Goal: Task Accomplishment & Management: Complete application form

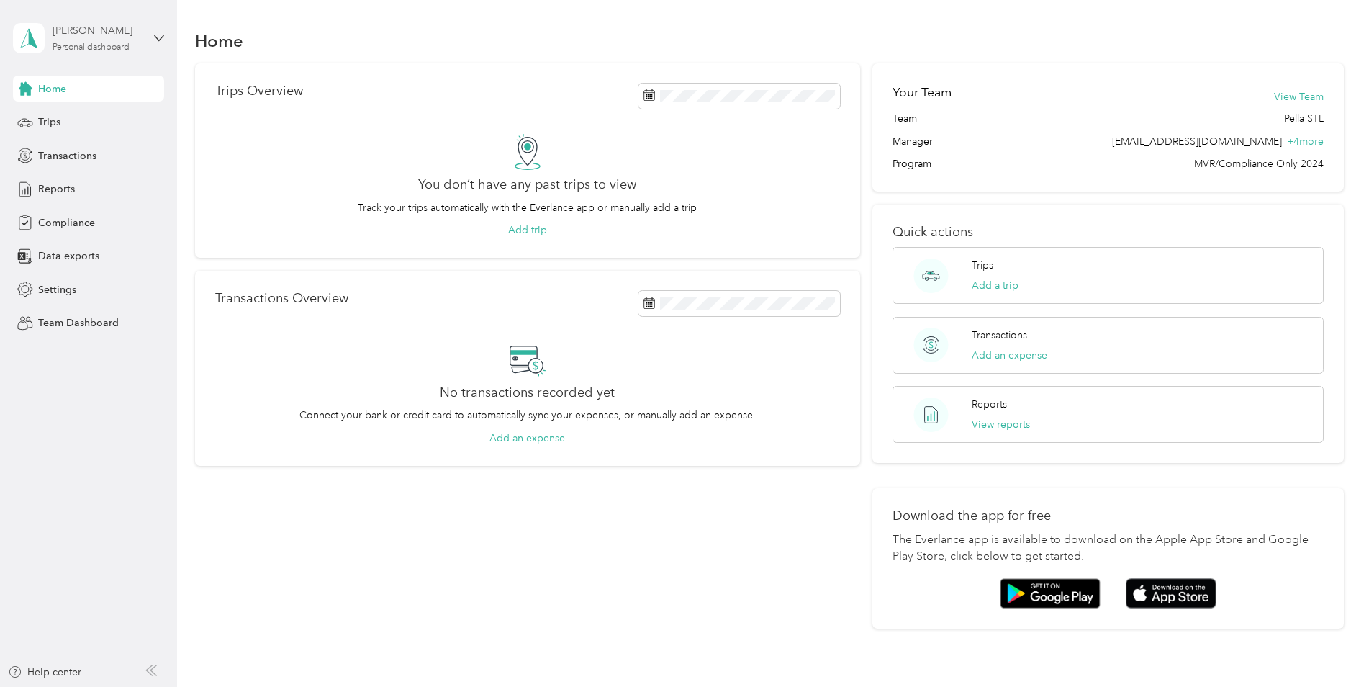
click at [125, 37] on div "[PERSON_NAME]" at bounding box center [98, 30] width 90 height 15
click at [75, 121] on div "Team dashboard" at bounding box center [164, 118] width 283 height 25
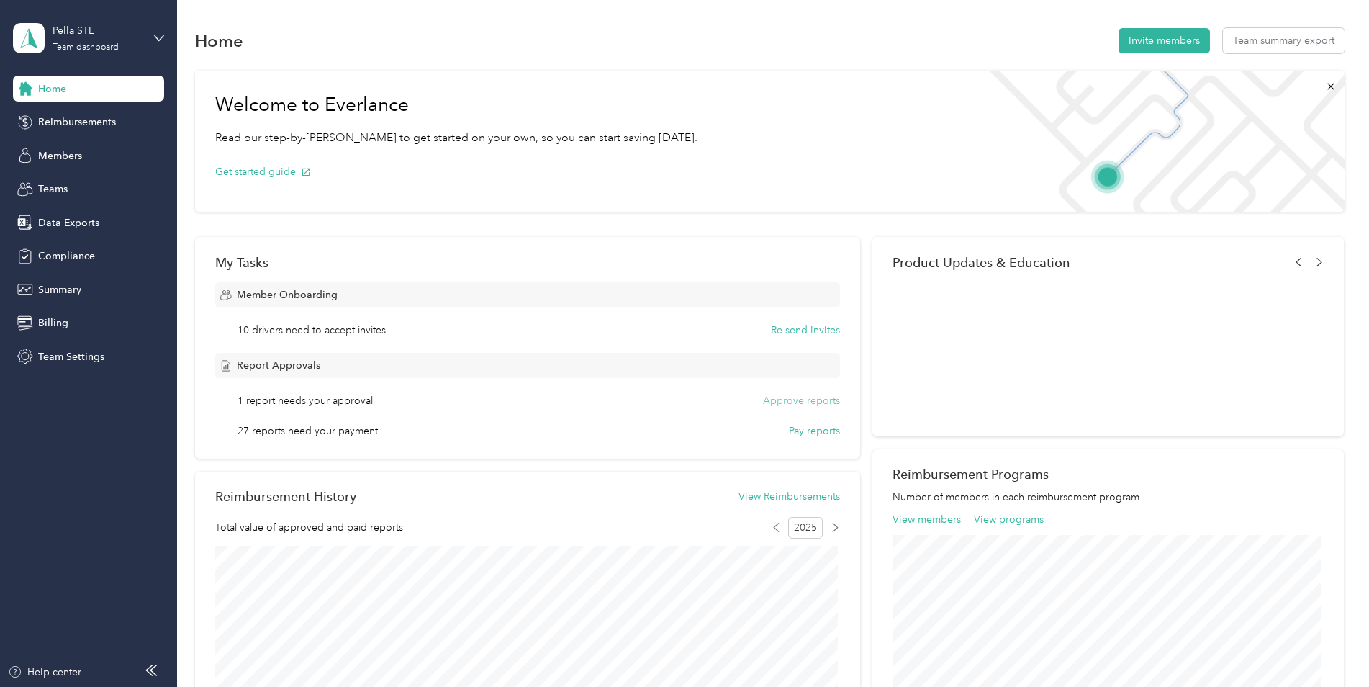
click at [780, 403] on button "Approve reports" at bounding box center [801, 400] width 77 height 15
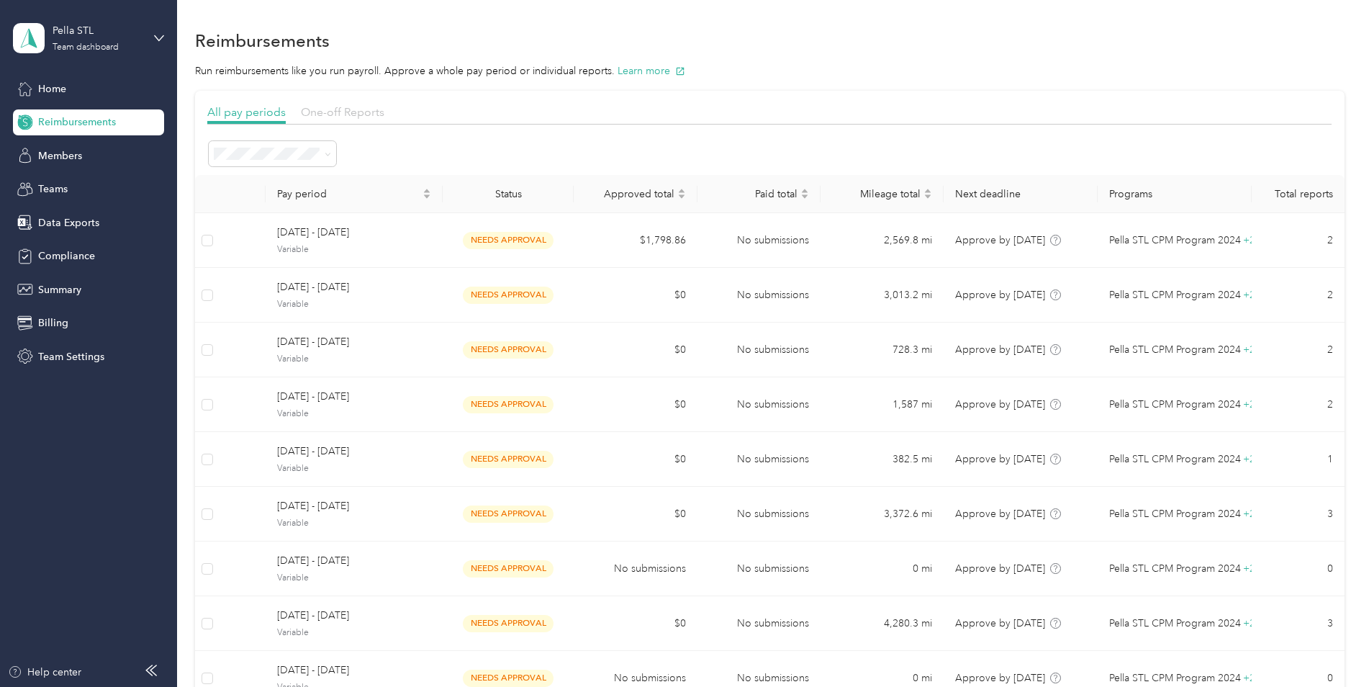
click at [332, 113] on span "One-off Reports" at bounding box center [343, 112] width 84 height 14
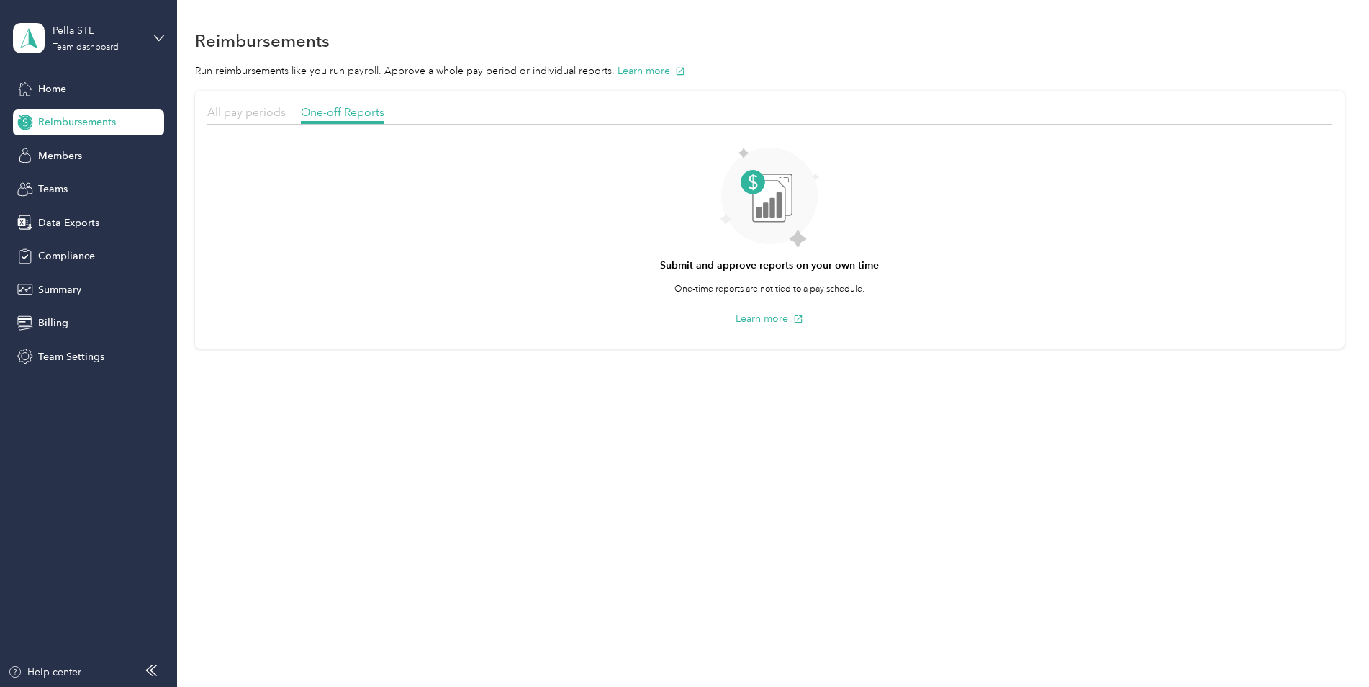
click at [229, 111] on span "All pay periods" at bounding box center [246, 112] width 78 height 14
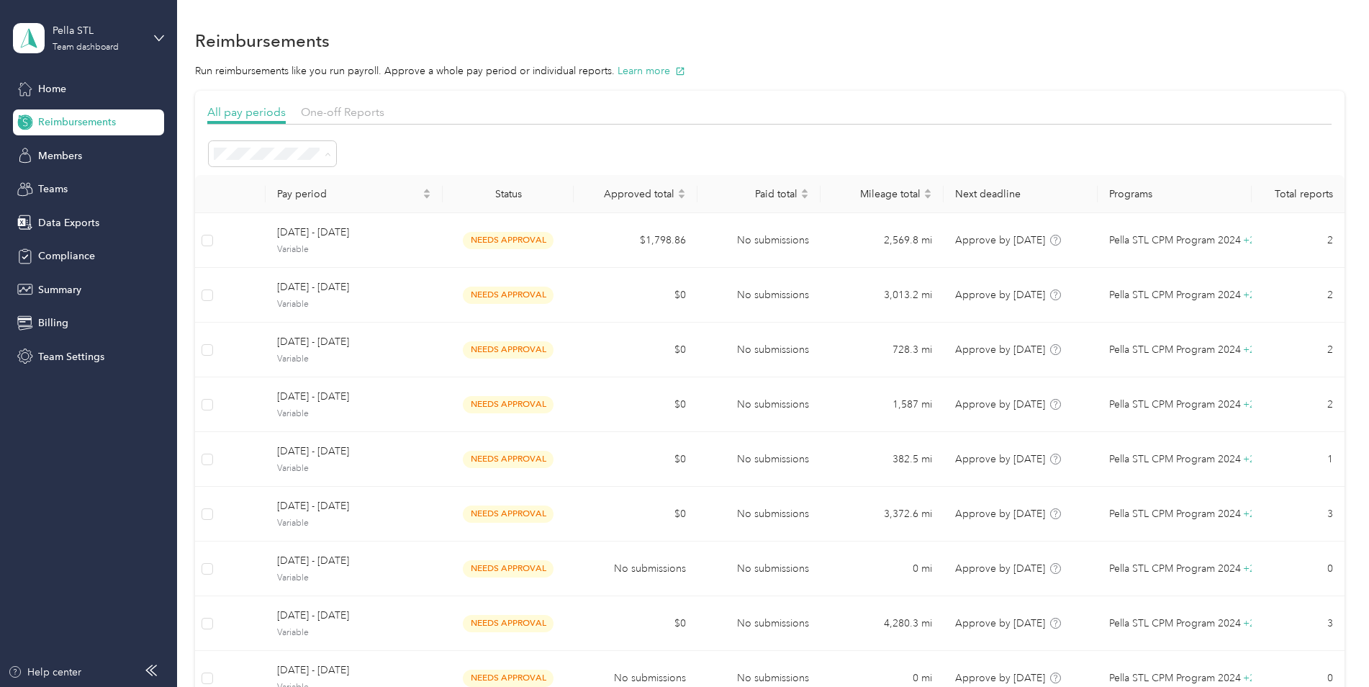
click at [274, 208] on div "Active periods" at bounding box center [272, 205] width 107 height 15
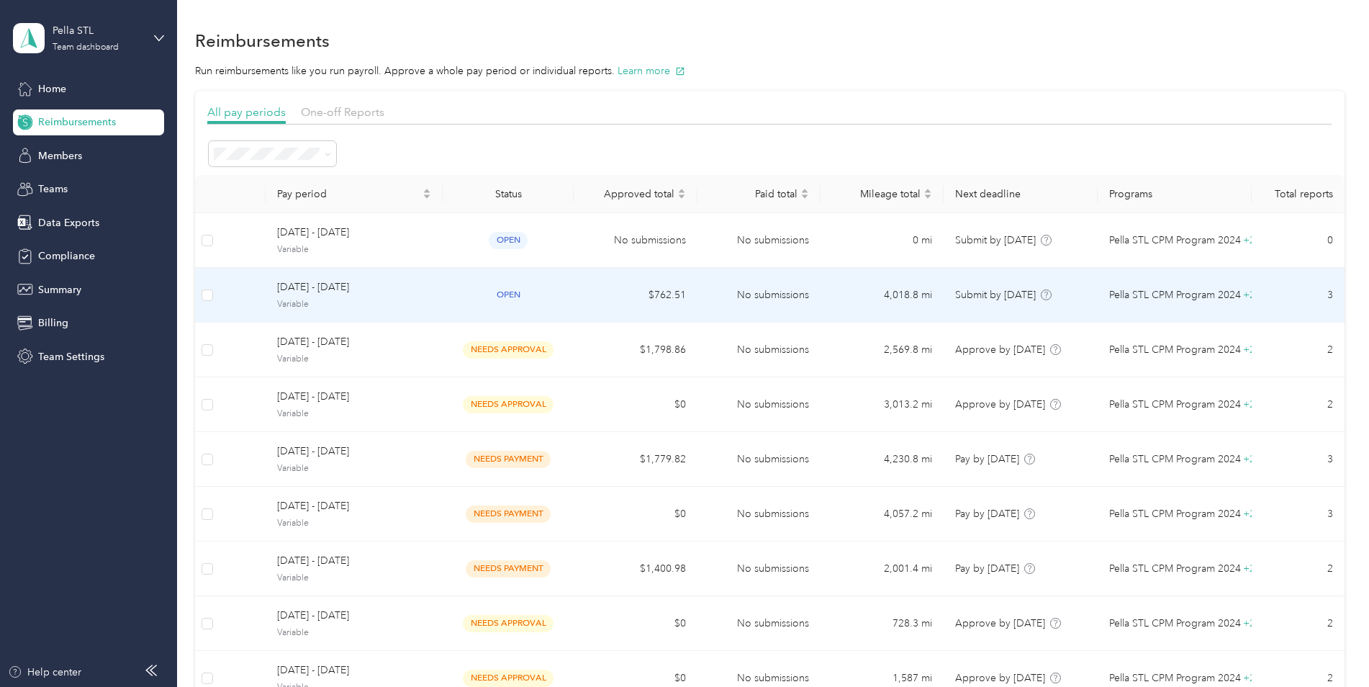
click at [508, 292] on span "open" at bounding box center [508, 295] width 39 height 17
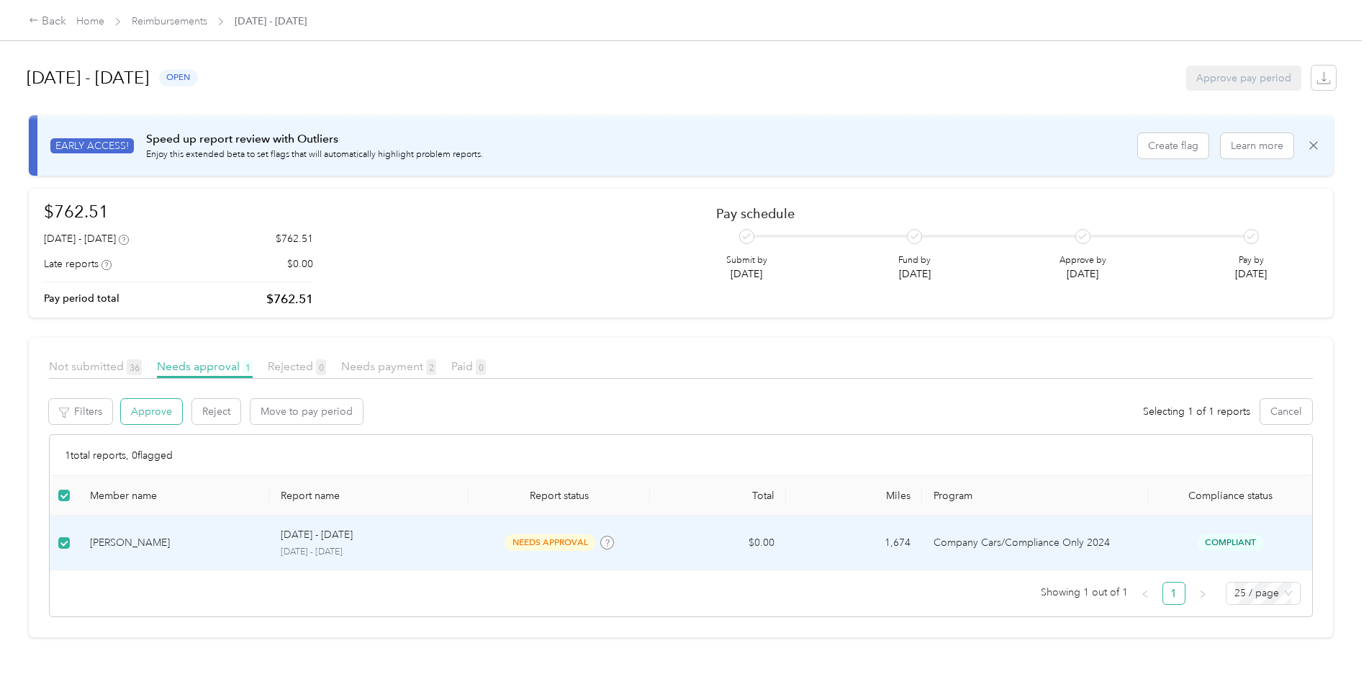
click at [147, 411] on button "Approve" at bounding box center [151, 411] width 61 height 25
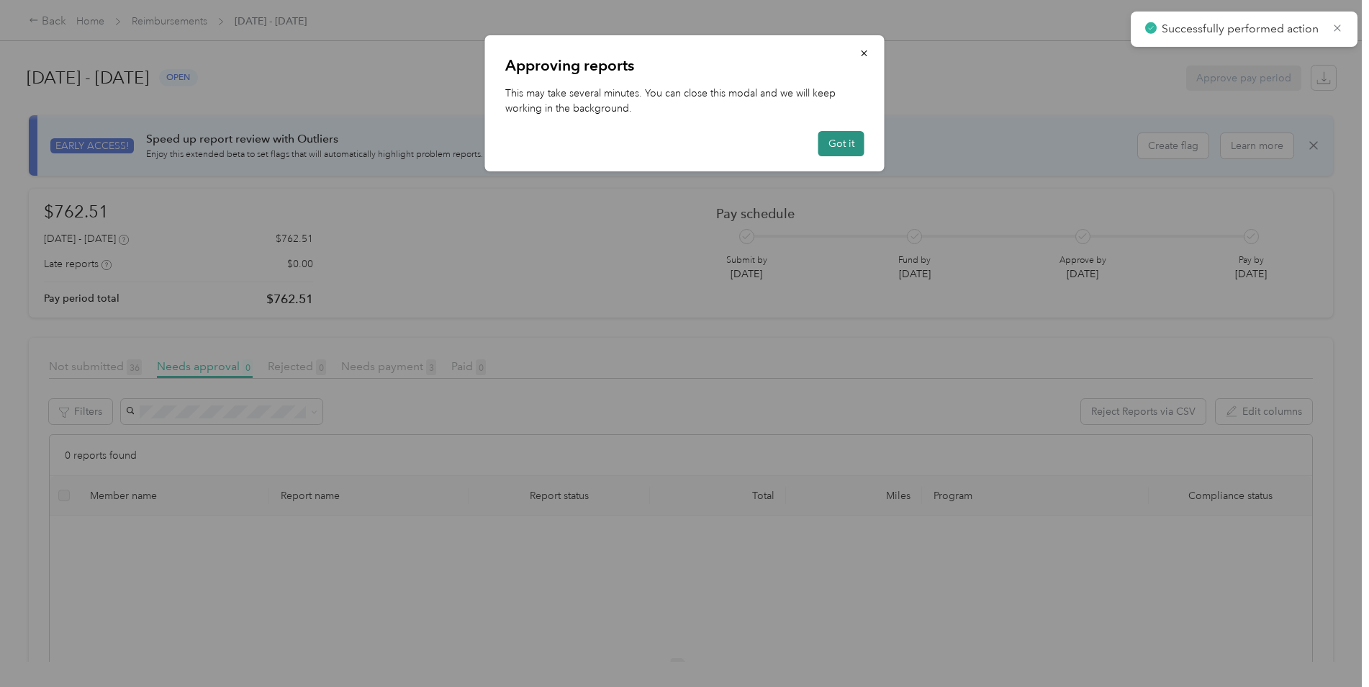
click at [843, 143] on button "Got it" at bounding box center [842, 143] width 46 height 25
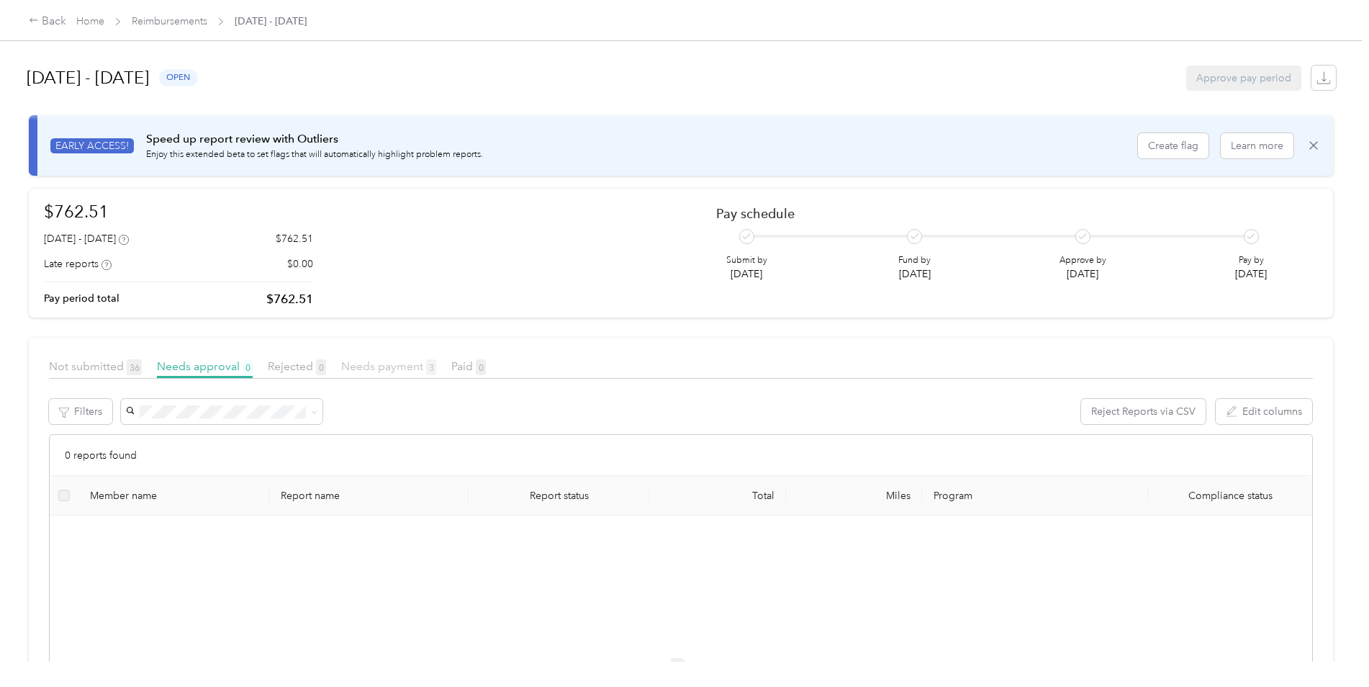
click at [403, 366] on span "Needs payment 3" at bounding box center [388, 366] width 95 height 14
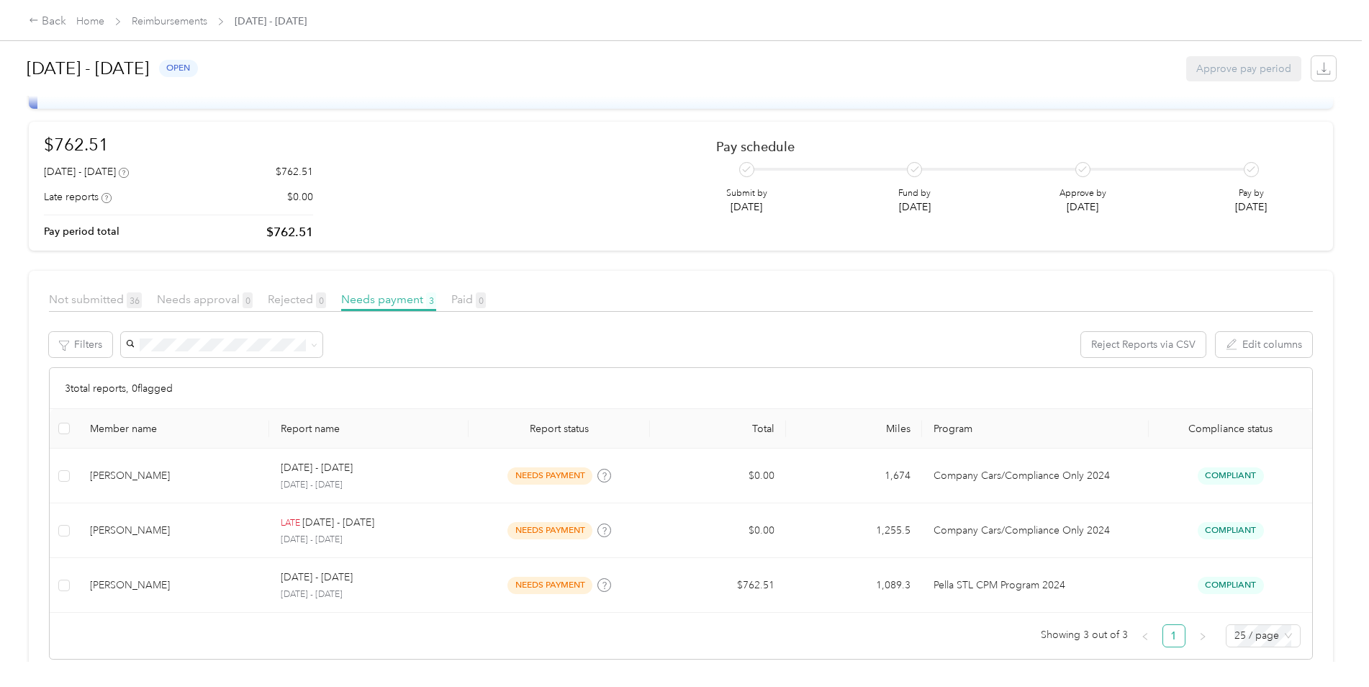
scroll to position [90, 0]
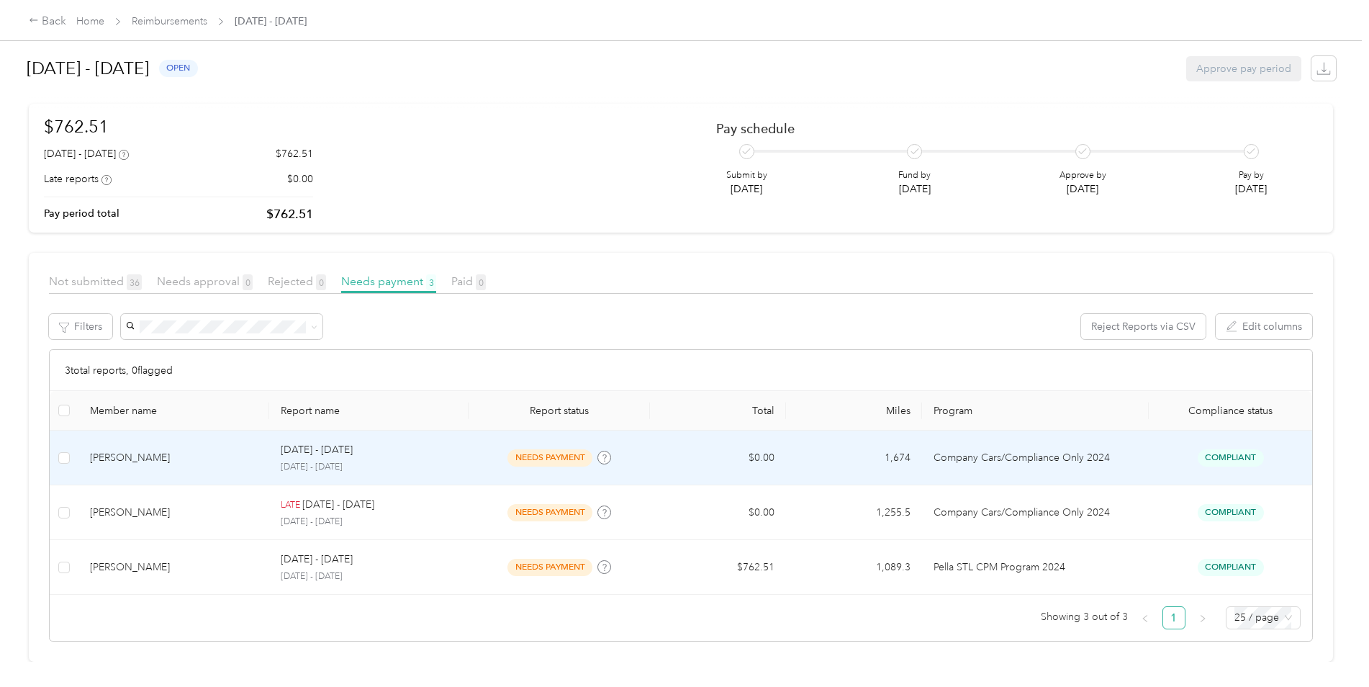
click at [119, 454] on div "Stephen B. Bowles" at bounding box center [174, 458] width 168 height 16
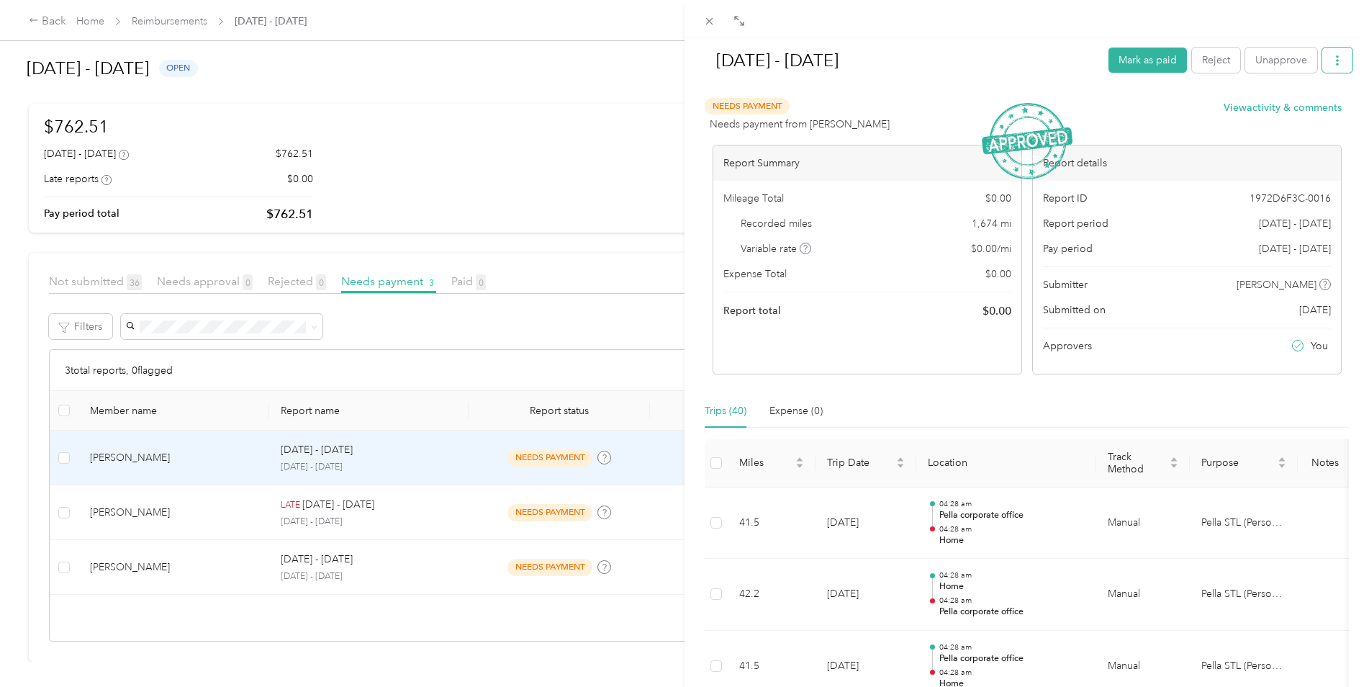
click at [1333, 58] on icon "button" at bounding box center [1338, 60] width 10 height 10
click at [1306, 113] on span "Download" at bounding box center [1286, 113] width 48 height 15
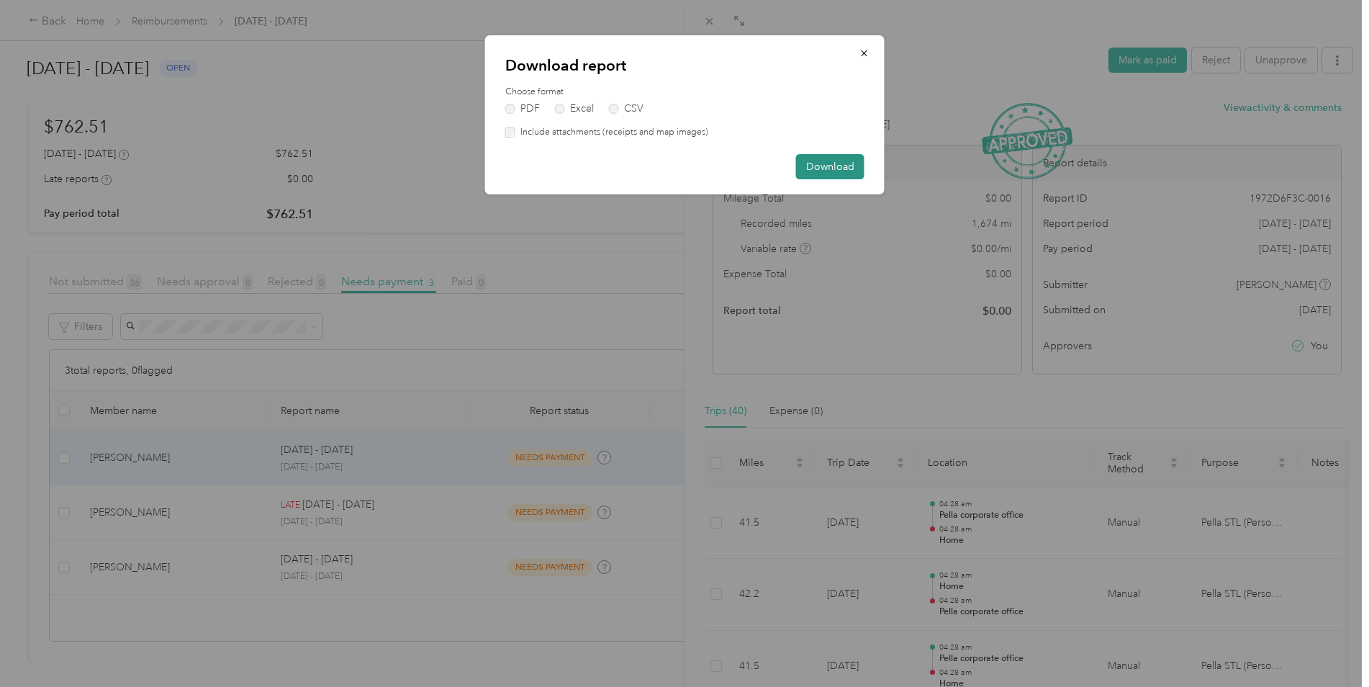
click at [848, 166] on button "Download" at bounding box center [830, 166] width 68 height 25
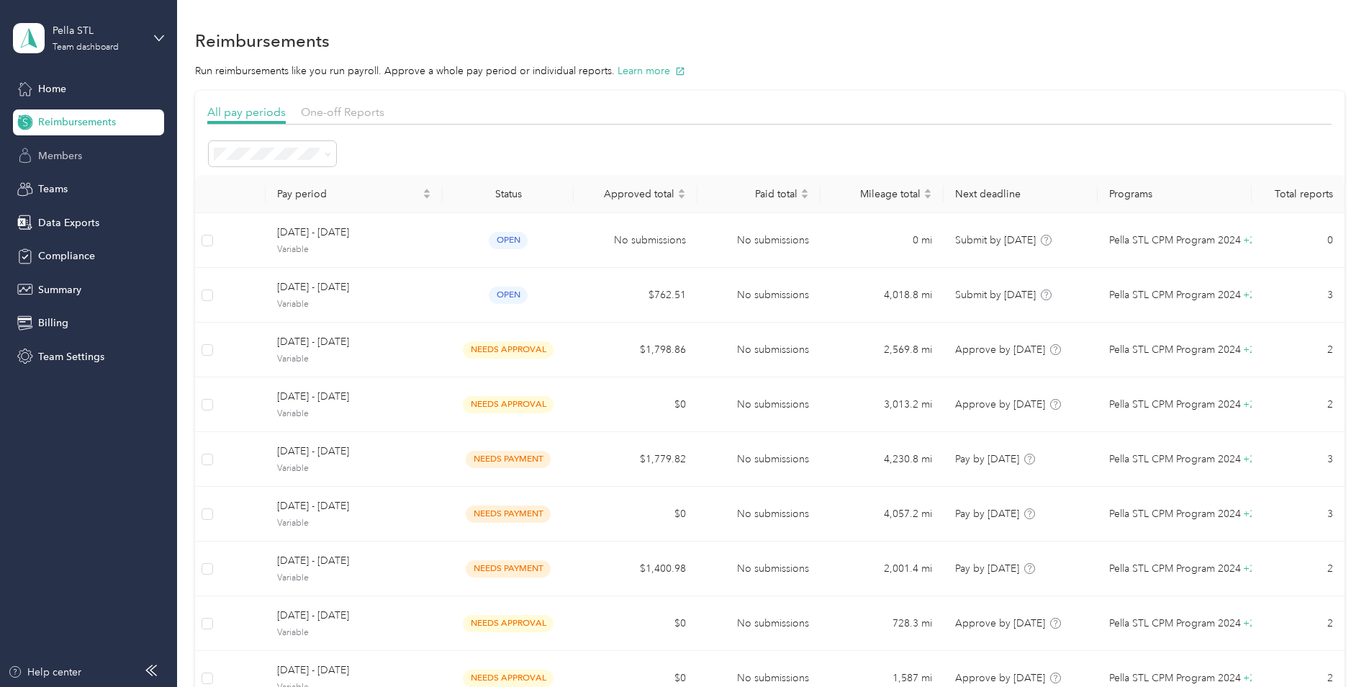
click at [70, 156] on span "Members" at bounding box center [60, 155] width 44 height 15
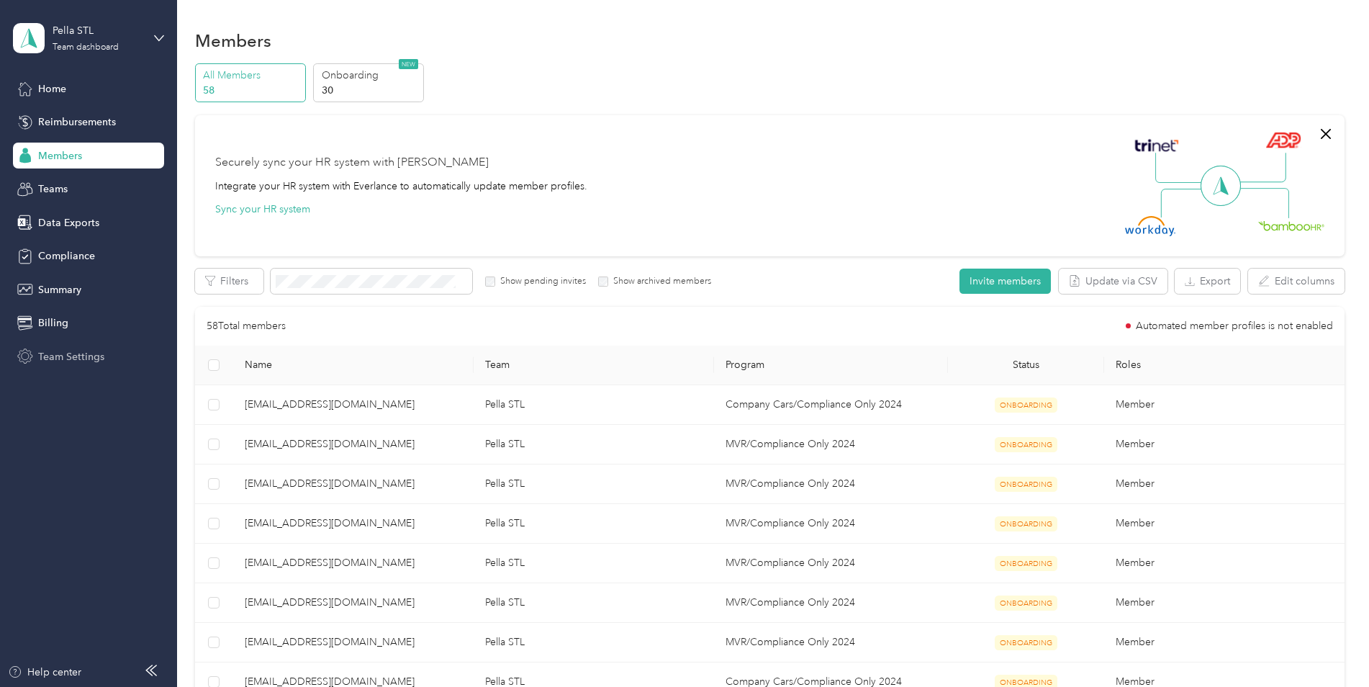
click at [68, 351] on span "Team Settings" at bounding box center [71, 356] width 66 height 15
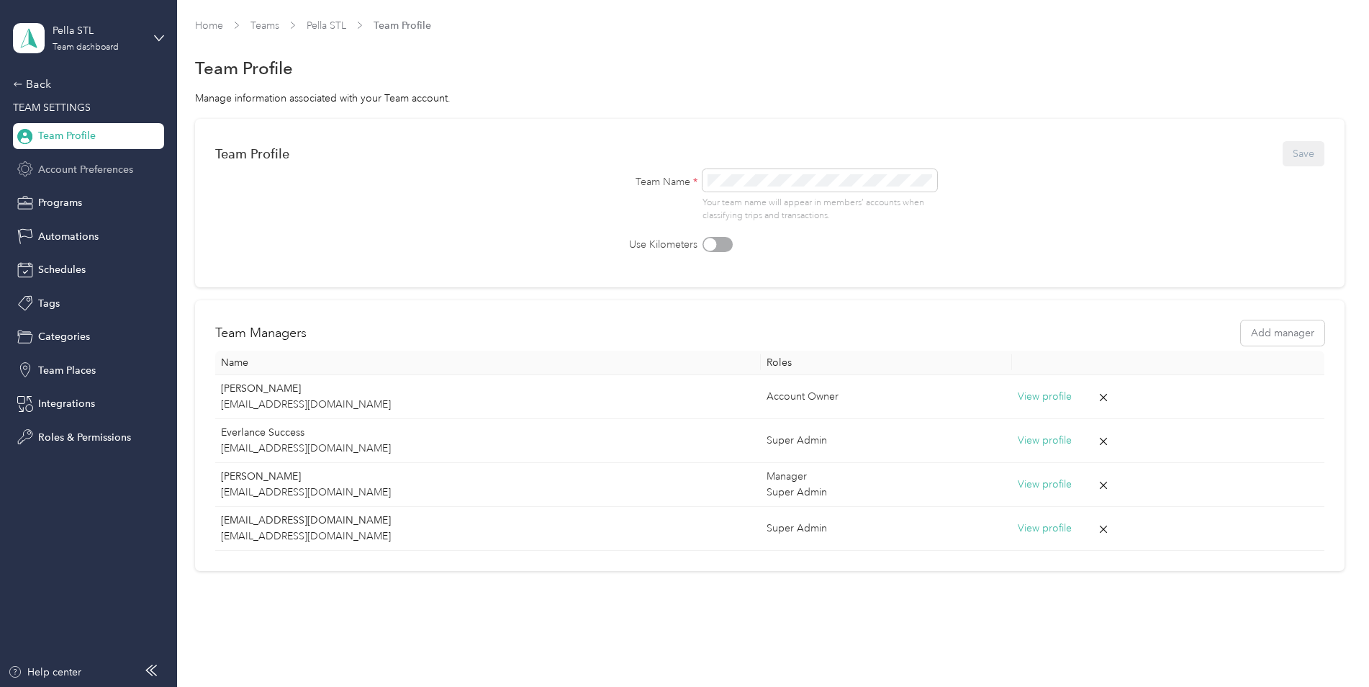
click at [82, 172] on span "Account Preferences" at bounding box center [85, 169] width 95 height 15
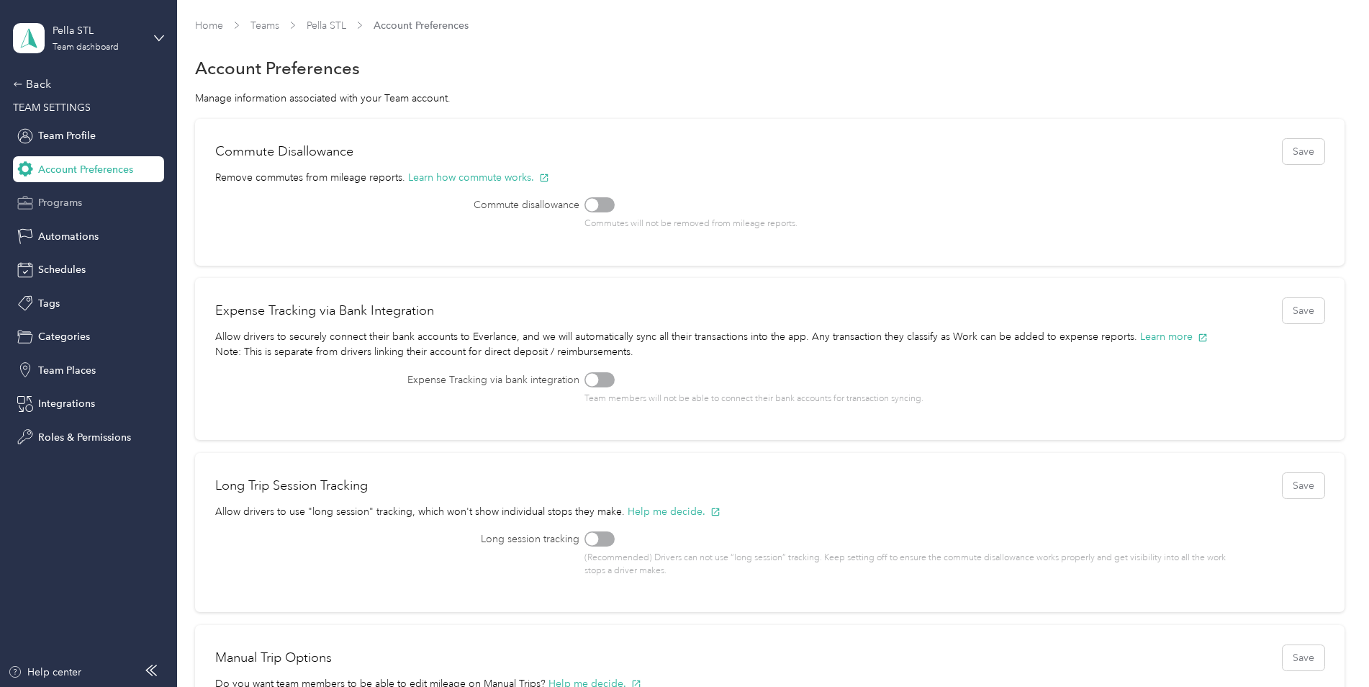
click at [49, 204] on span "Programs" at bounding box center [60, 202] width 44 height 15
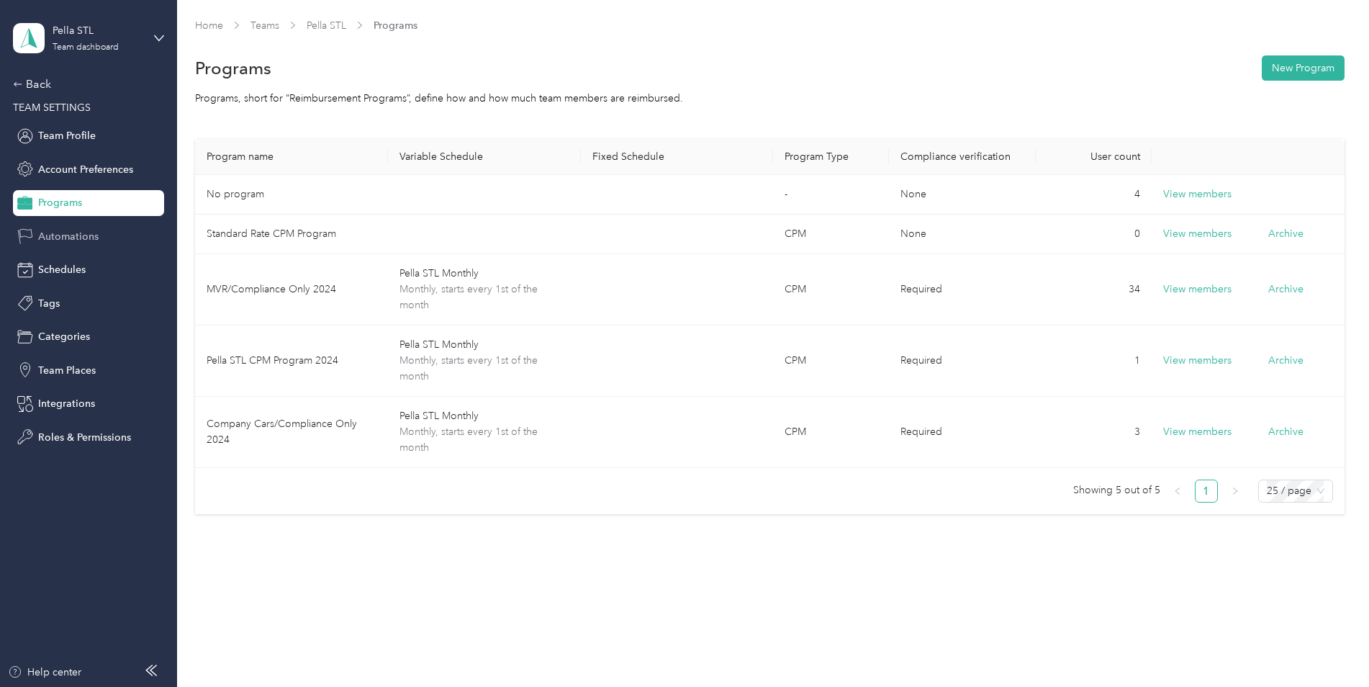
click at [69, 236] on span "Automations" at bounding box center [68, 236] width 60 height 15
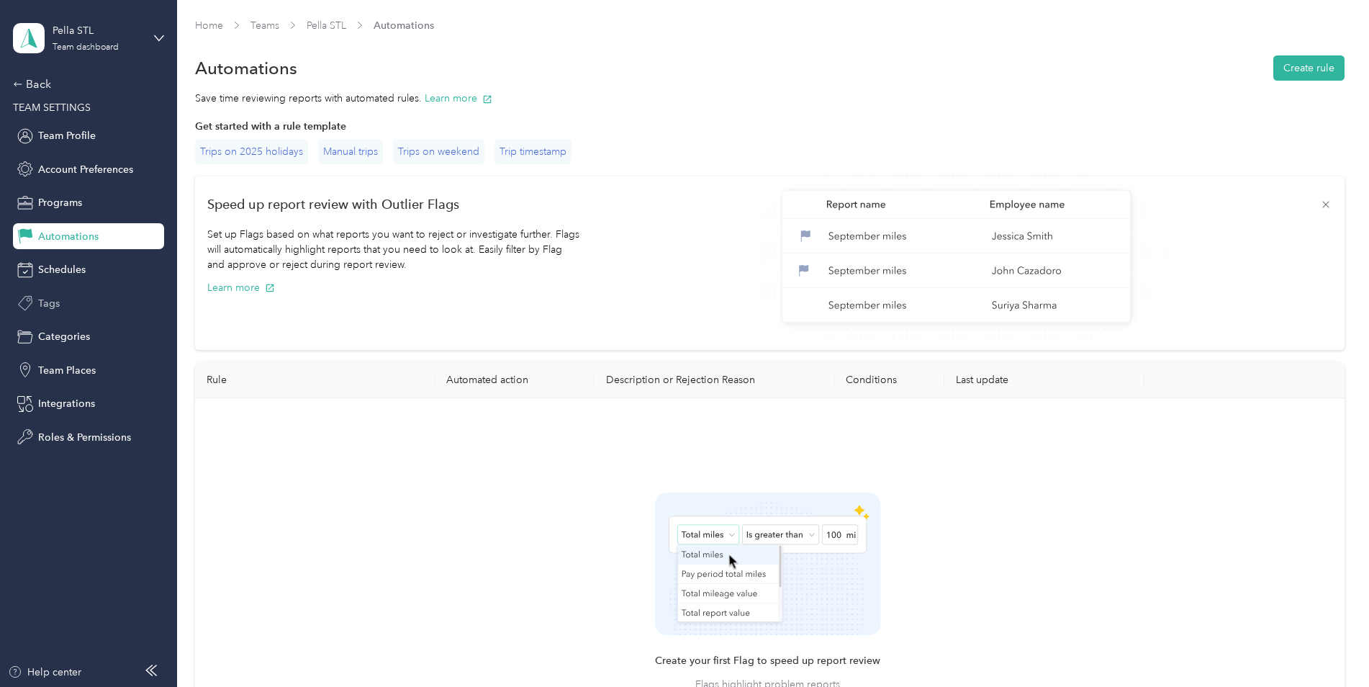
click at [55, 300] on span "Tags" at bounding box center [49, 303] width 22 height 15
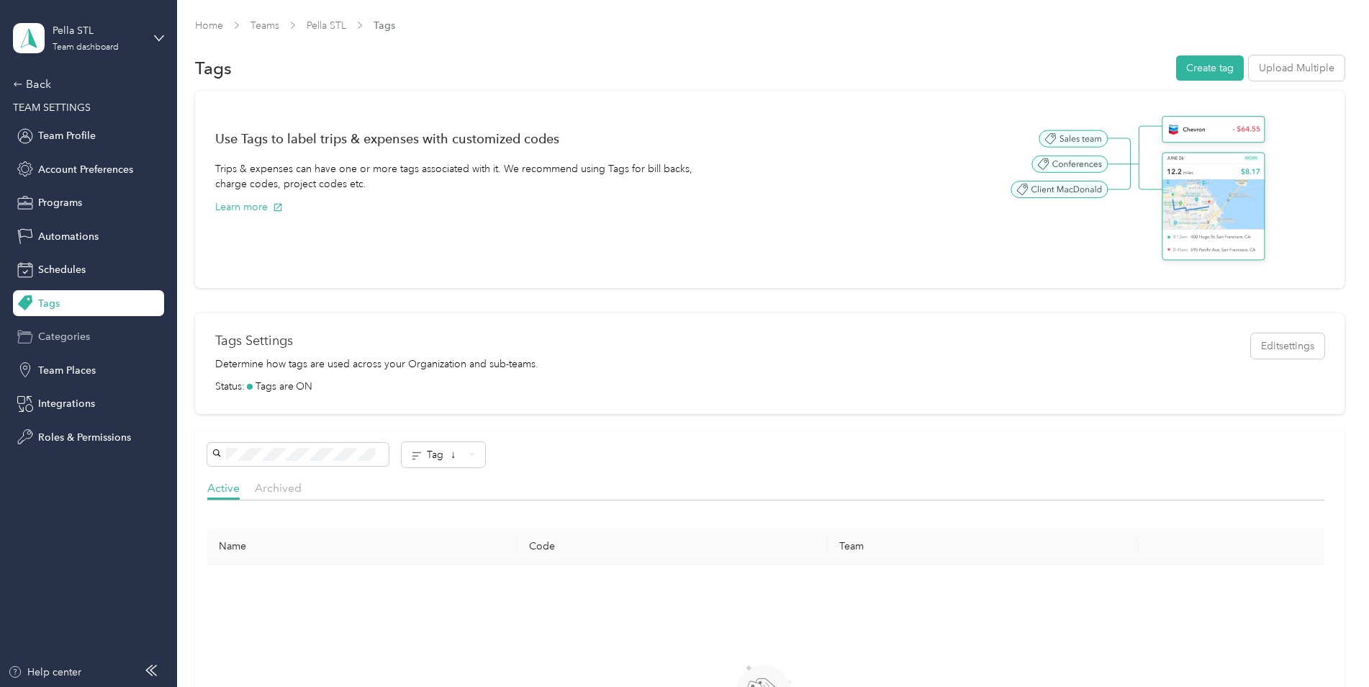
click at [67, 333] on span "Categories" at bounding box center [64, 336] width 52 height 15
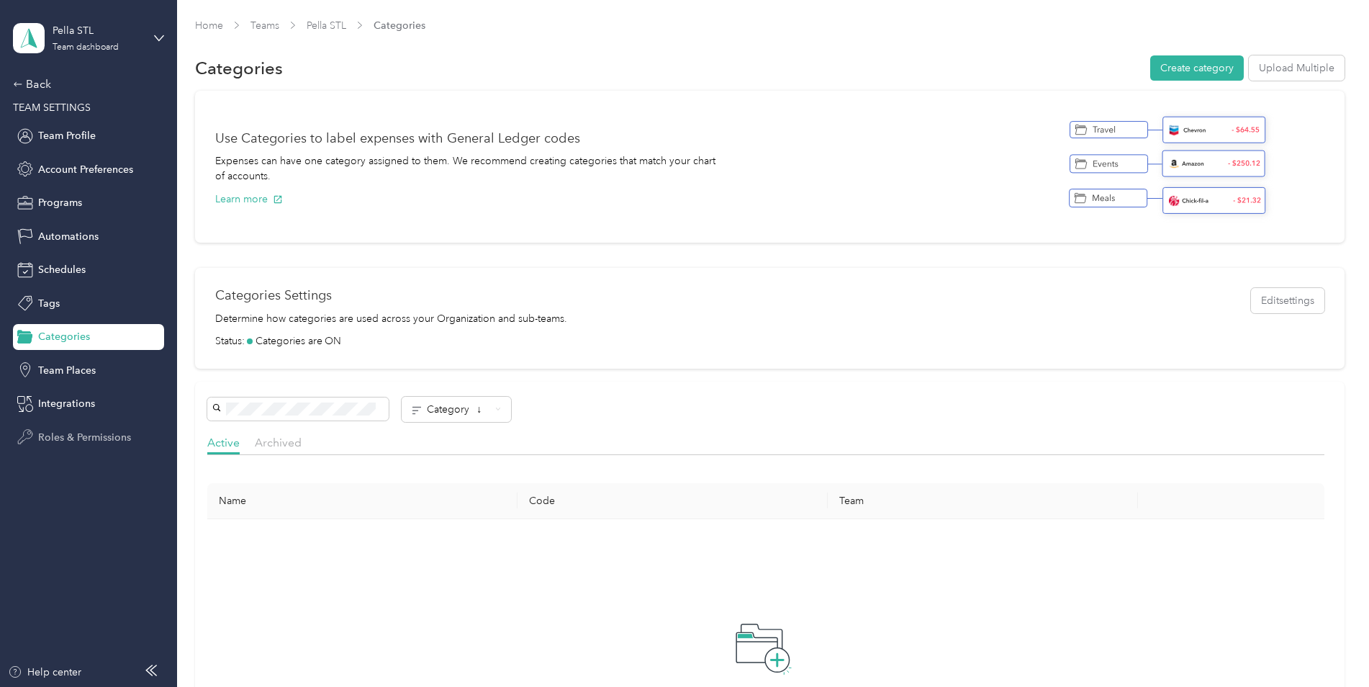
click at [96, 437] on span "Roles & Permissions" at bounding box center [84, 437] width 93 height 15
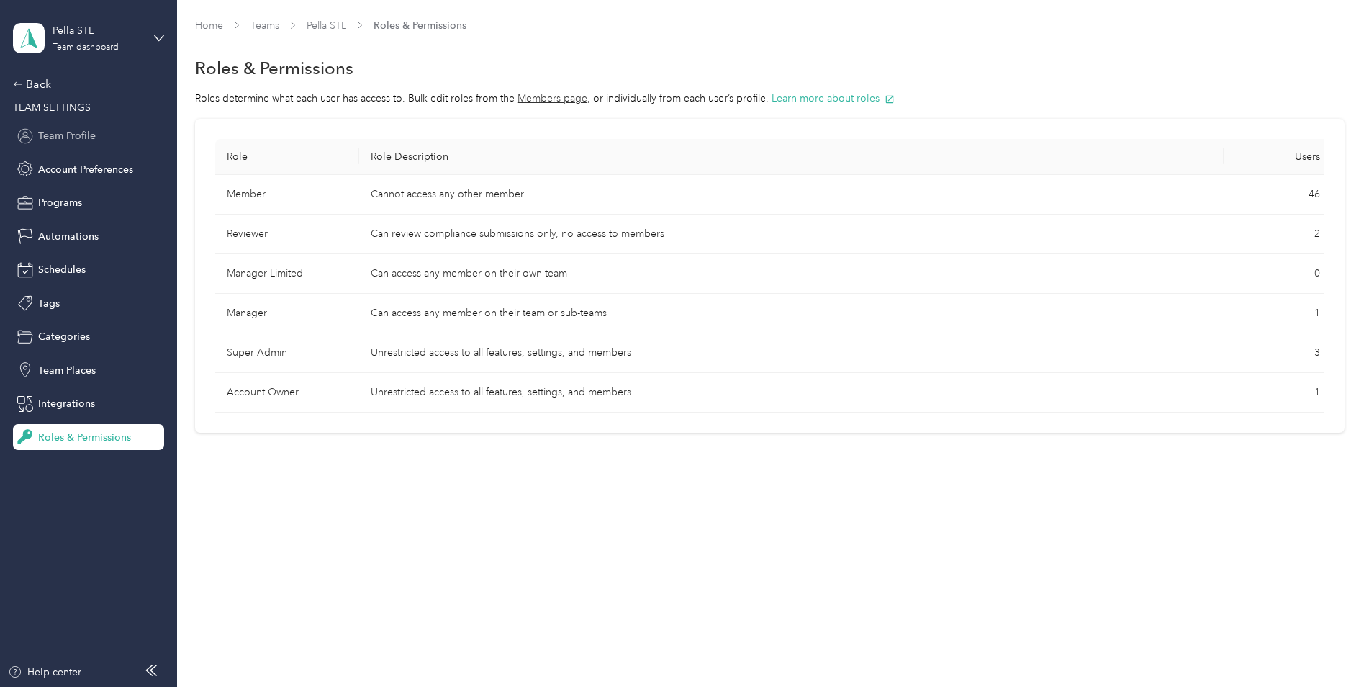
click at [57, 143] on span "Team Profile" at bounding box center [67, 135] width 58 height 15
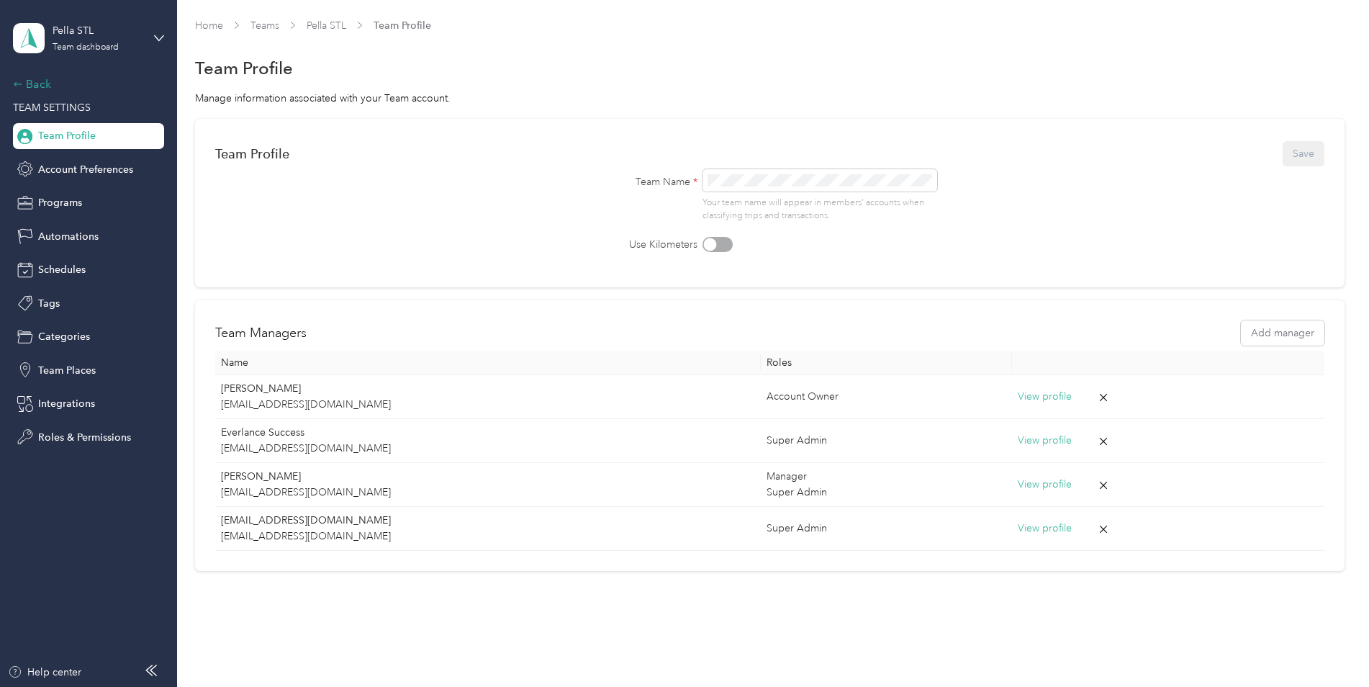
click at [31, 81] on div "Back" at bounding box center [85, 84] width 144 height 17
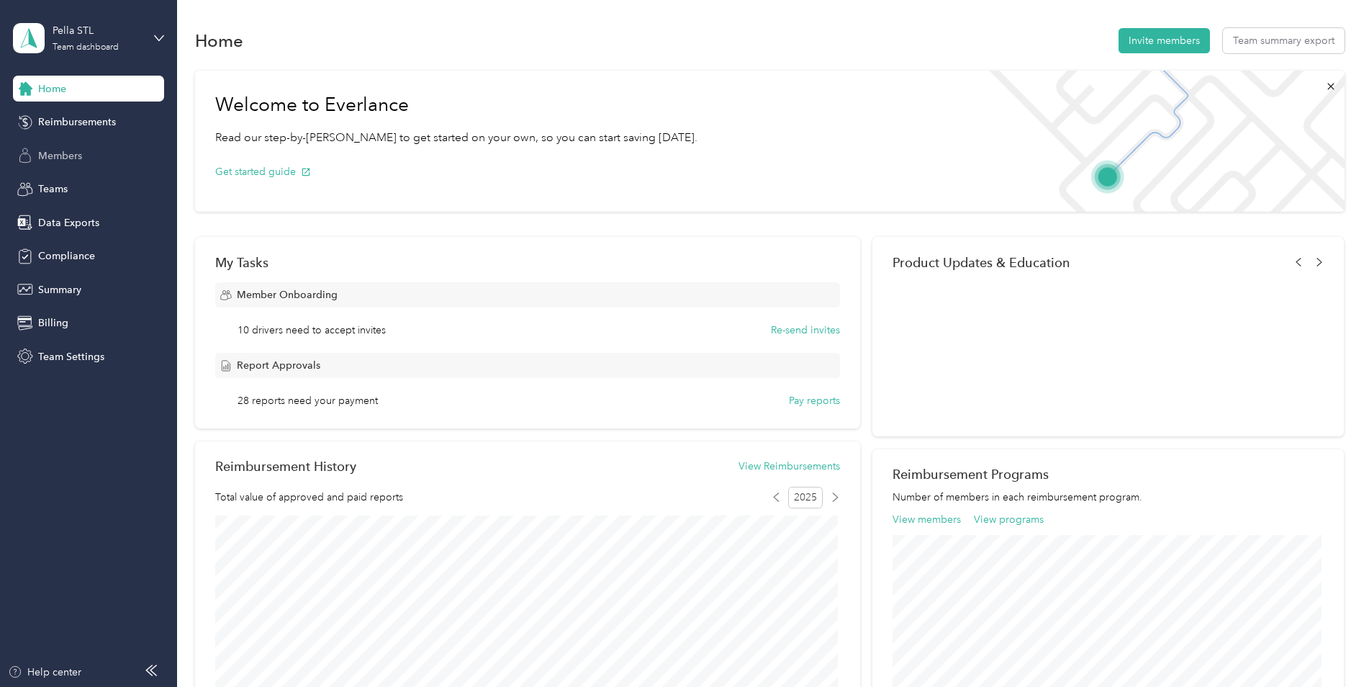
click at [70, 154] on span "Members" at bounding box center [60, 155] width 44 height 15
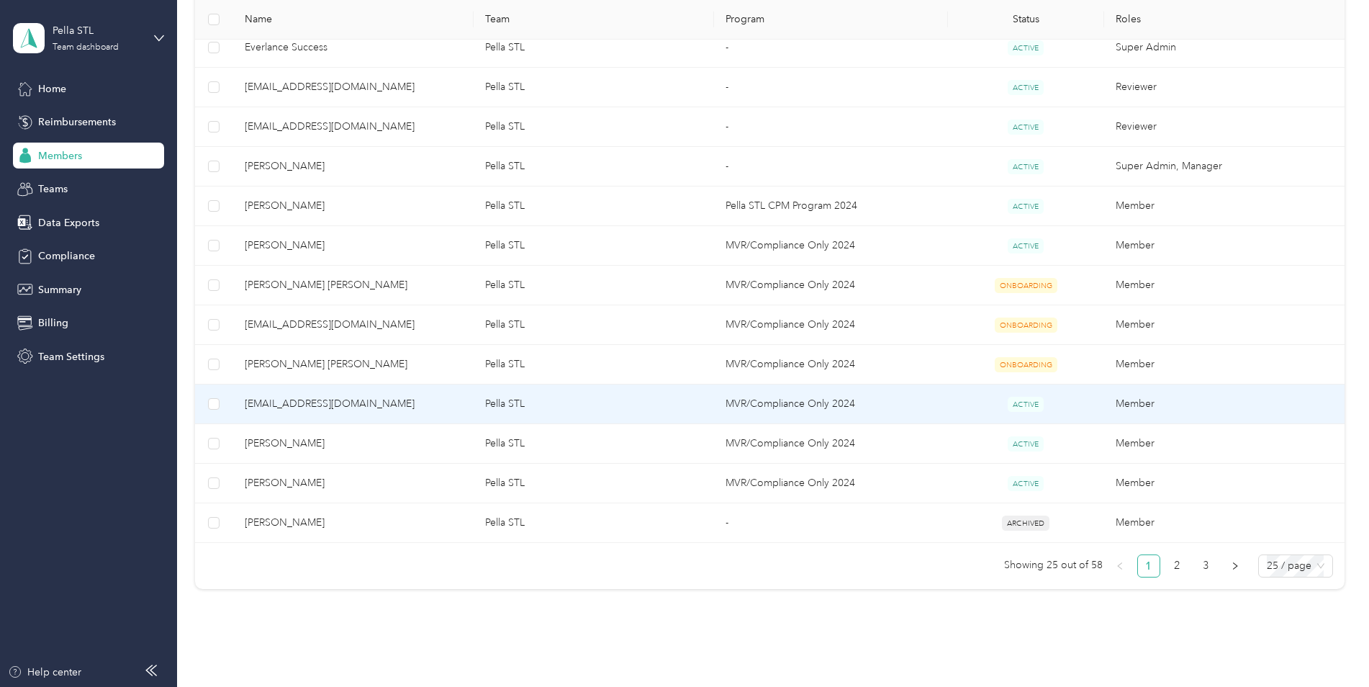
scroll to position [846, 0]
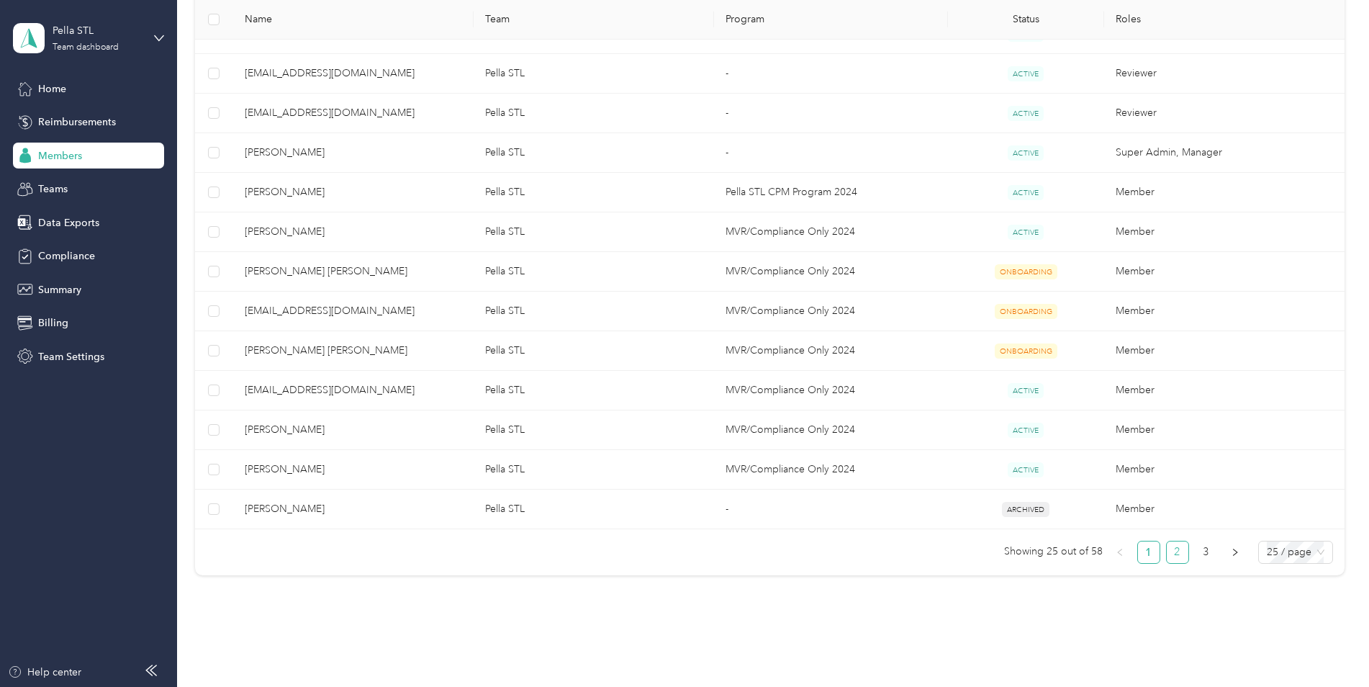
click at [1171, 550] on link "2" at bounding box center [1178, 552] width 22 height 22
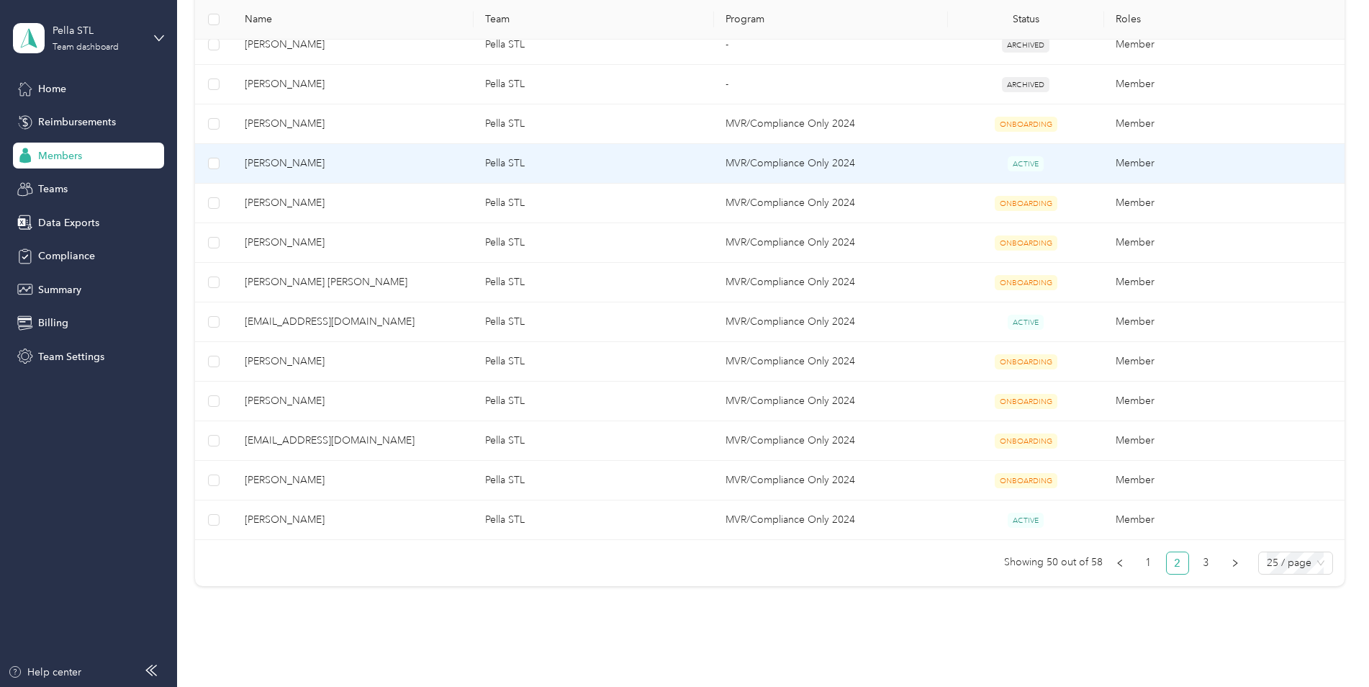
scroll to position [896, 0]
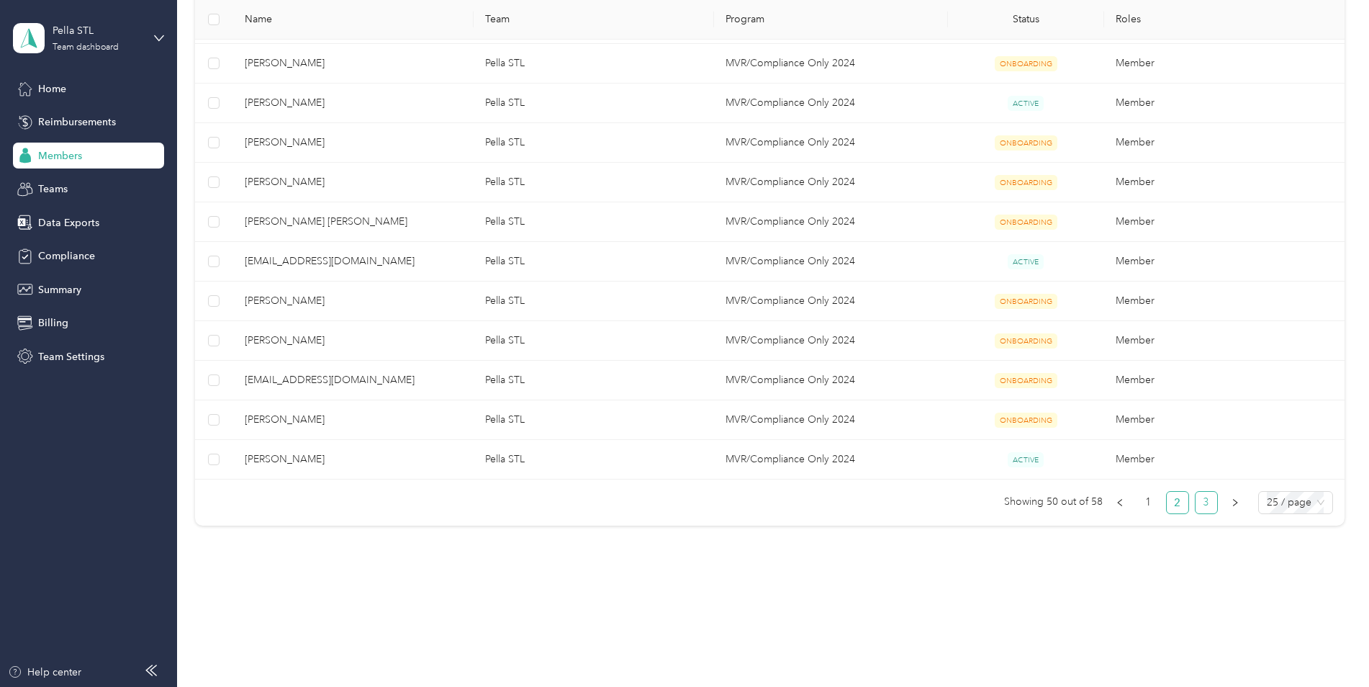
click at [1202, 507] on link "3" at bounding box center [1207, 503] width 22 height 22
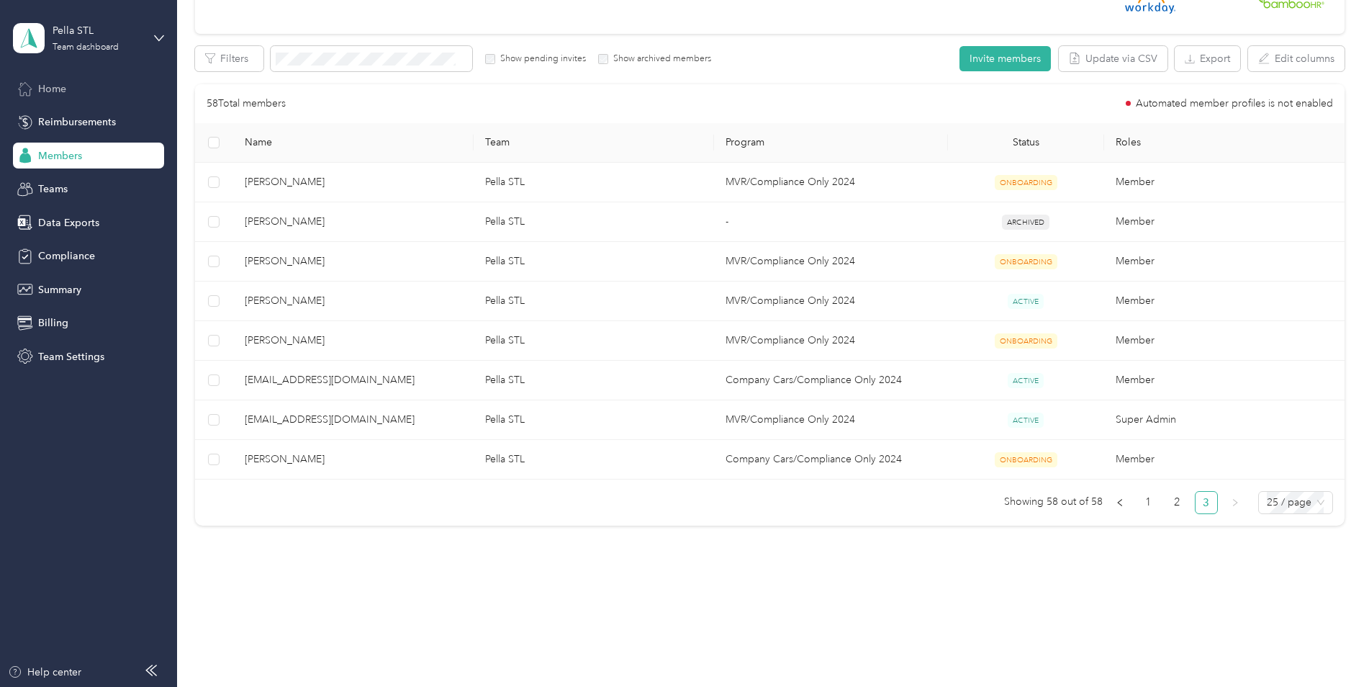
click at [56, 89] on span "Home" at bounding box center [52, 88] width 28 height 15
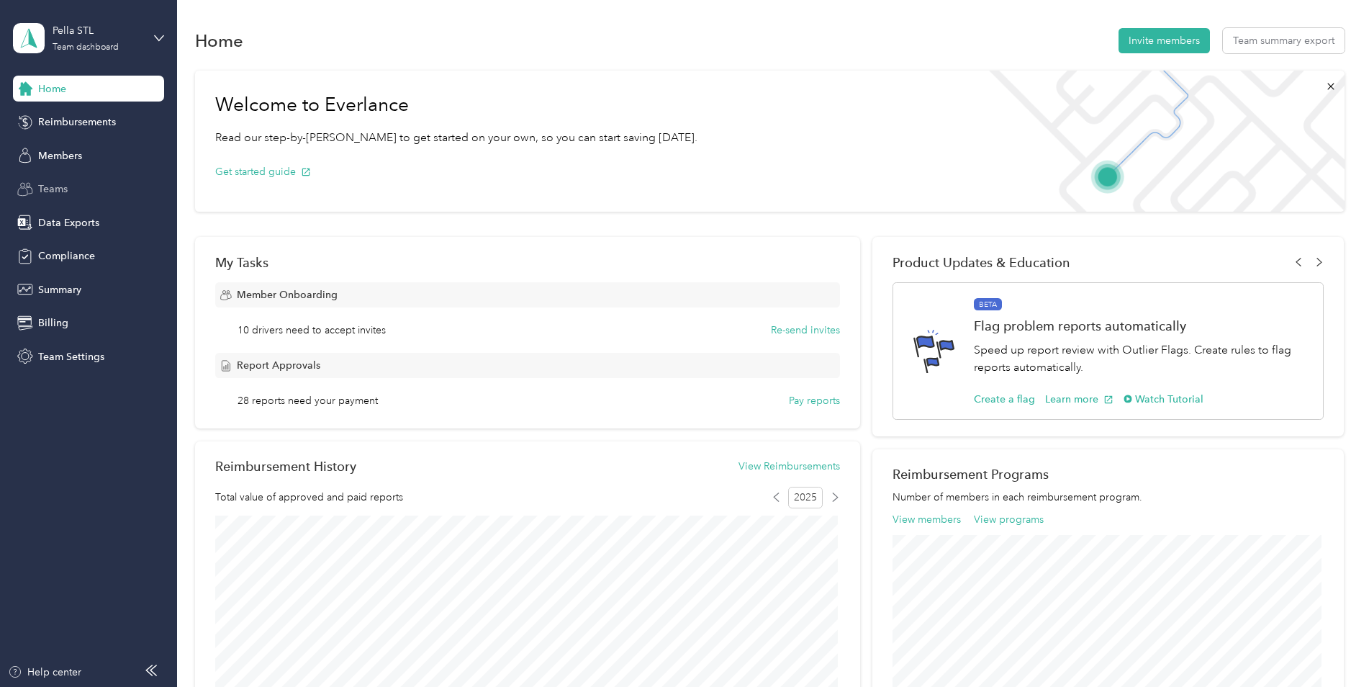
click at [45, 189] on span "Teams" at bounding box center [53, 188] width 30 height 15
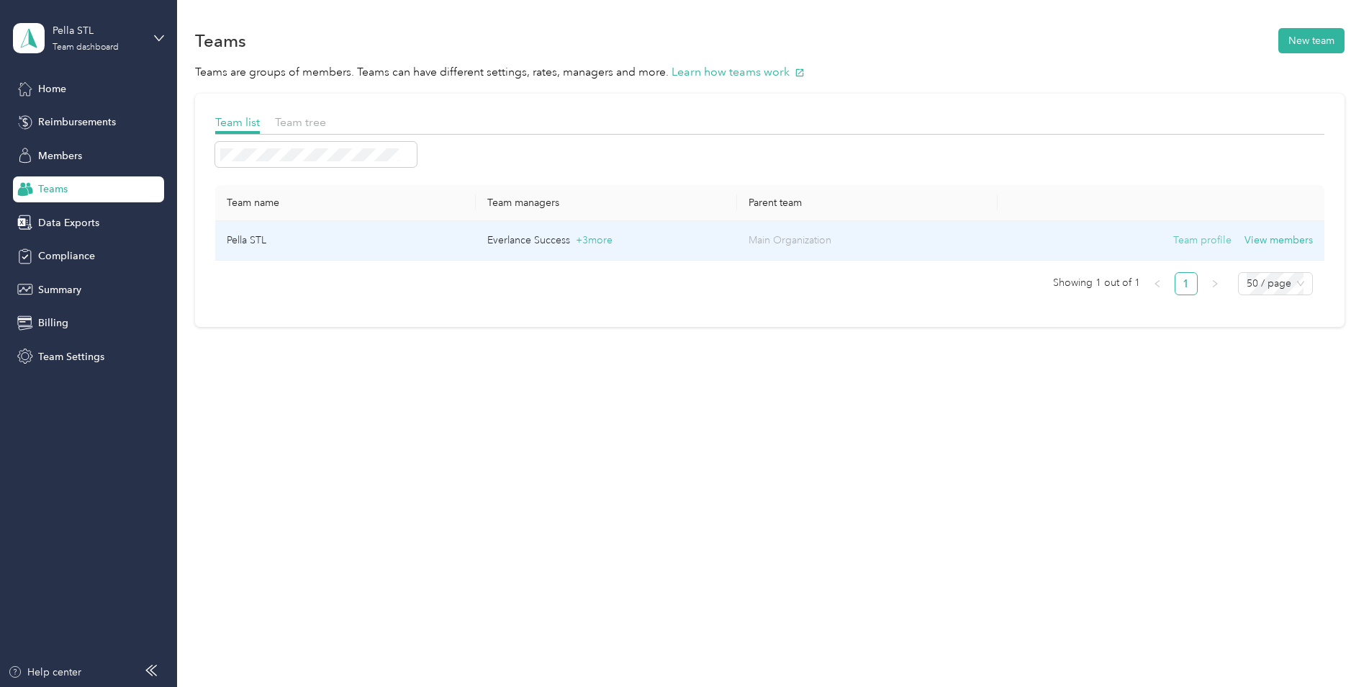
click at [1204, 243] on button "Team profile" at bounding box center [1202, 241] width 58 height 16
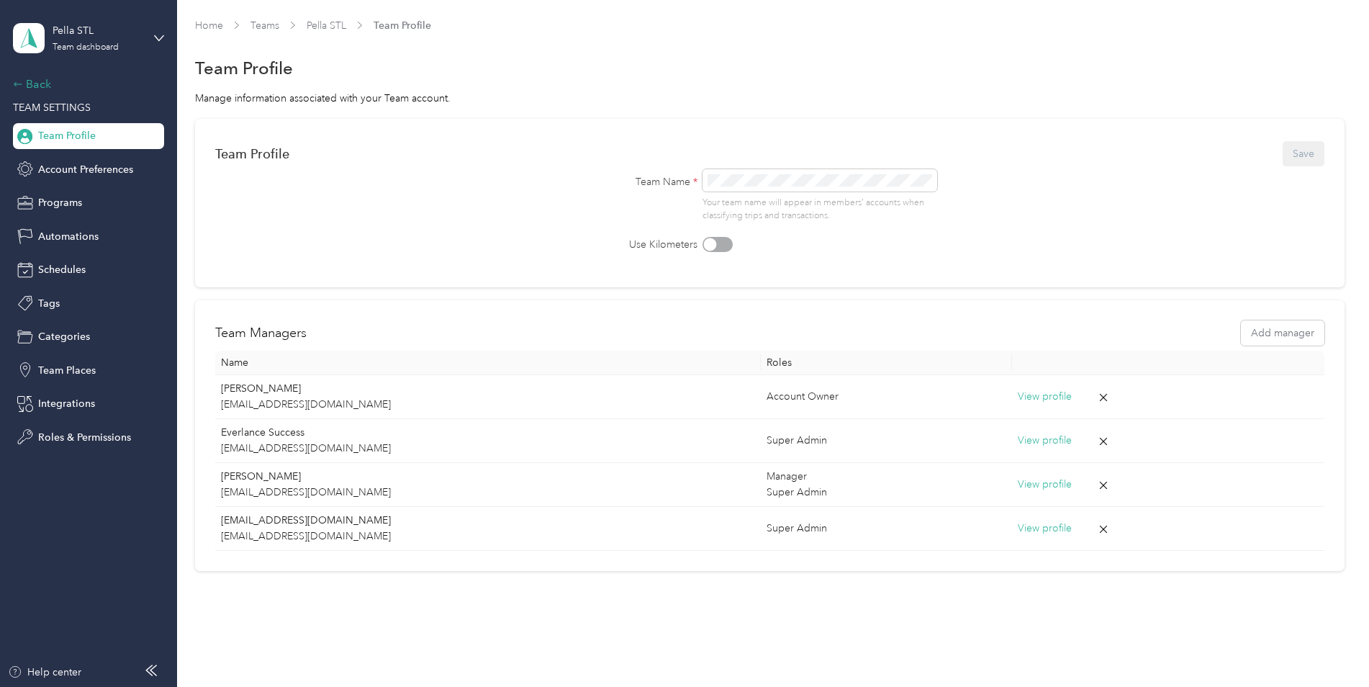
click at [36, 85] on div "Back" at bounding box center [85, 84] width 144 height 17
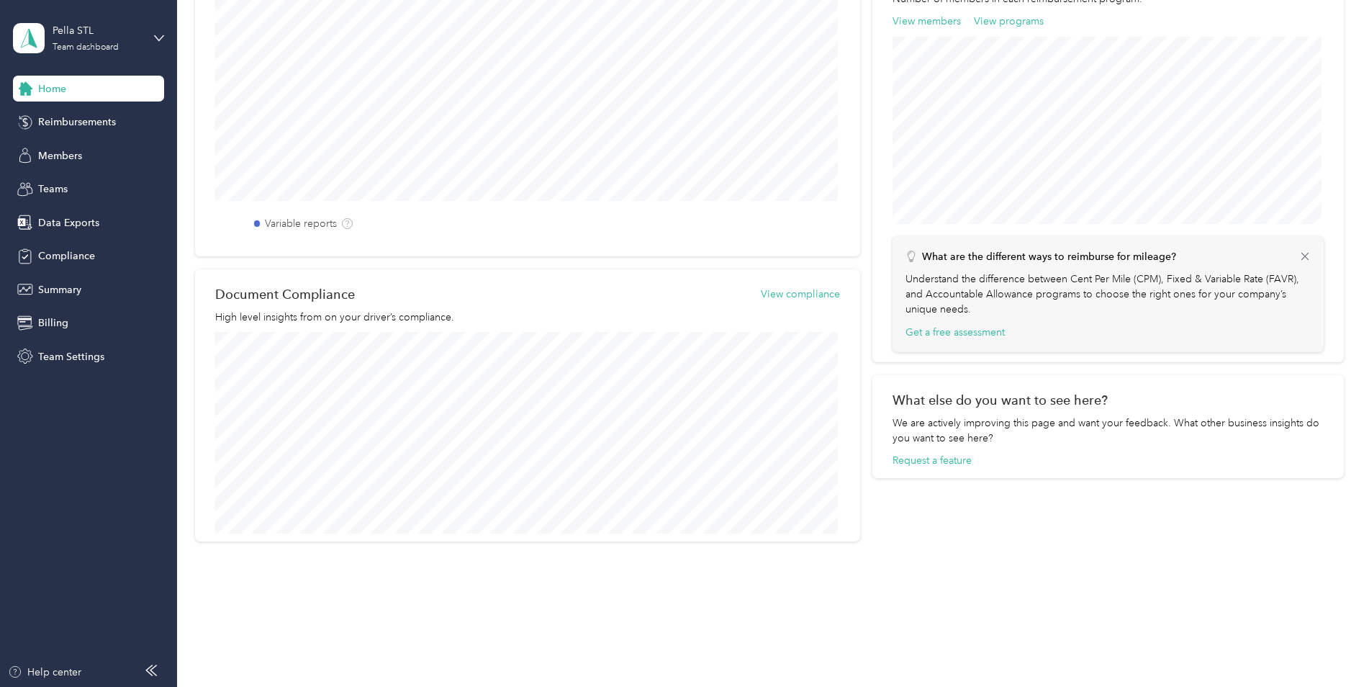
scroll to position [519, 0]
click at [46, 285] on span "Summary" at bounding box center [59, 289] width 43 height 15
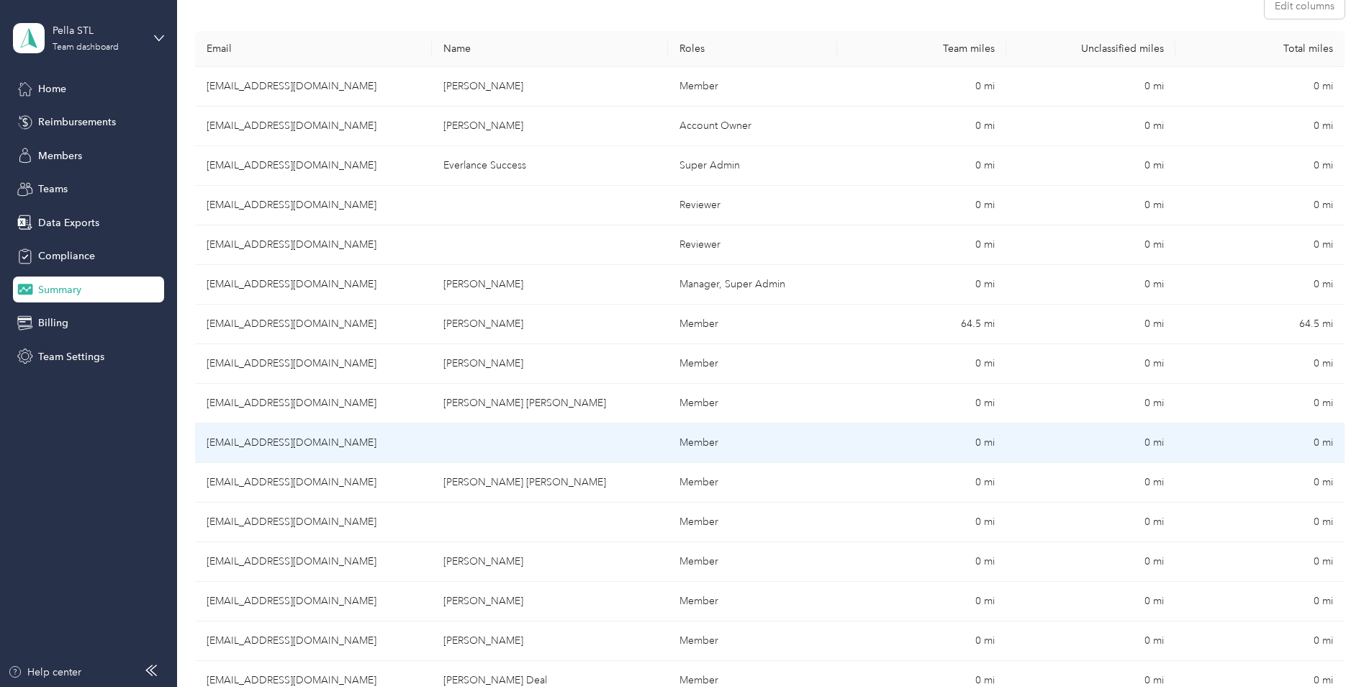
scroll to position [234, 0]
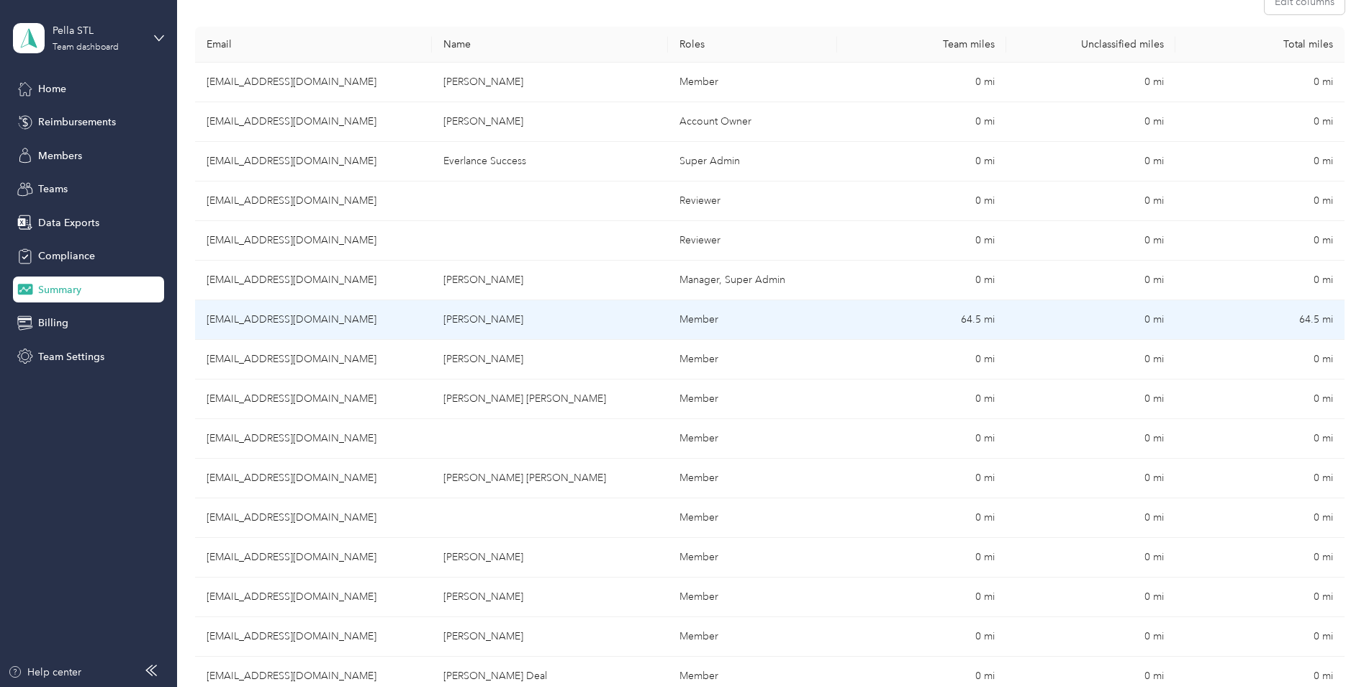
click at [230, 323] on td "jnace@pellastl.com" at bounding box center [313, 320] width 237 height 40
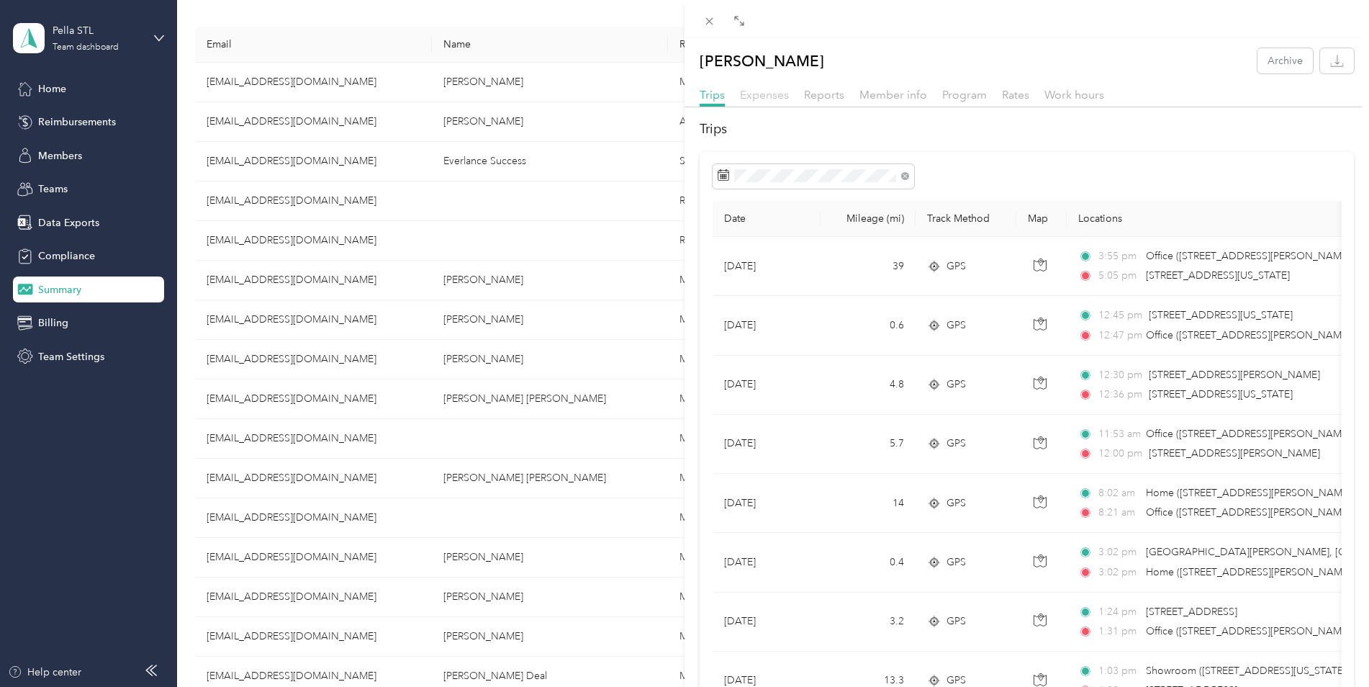
click at [751, 94] on span "Expenses" at bounding box center [764, 95] width 49 height 14
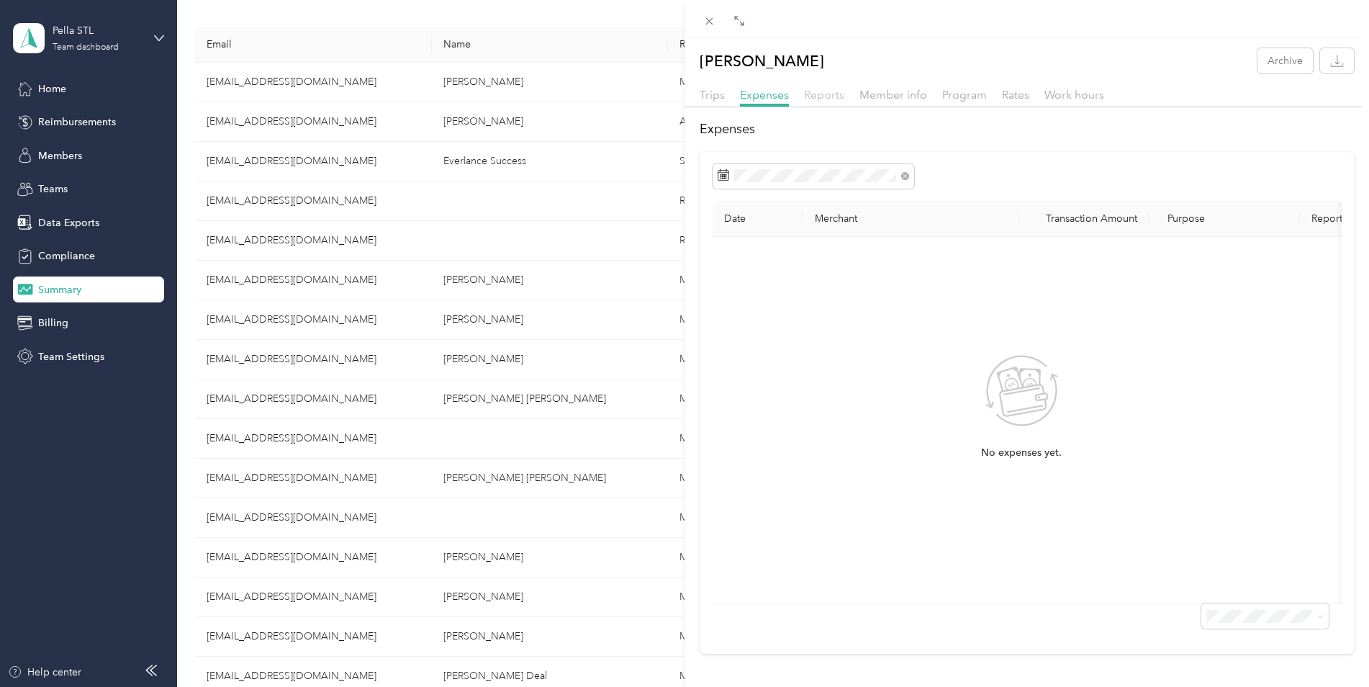
click at [824, 98] on span "Reports" at bounding box center [824, 95] width 40 height 14
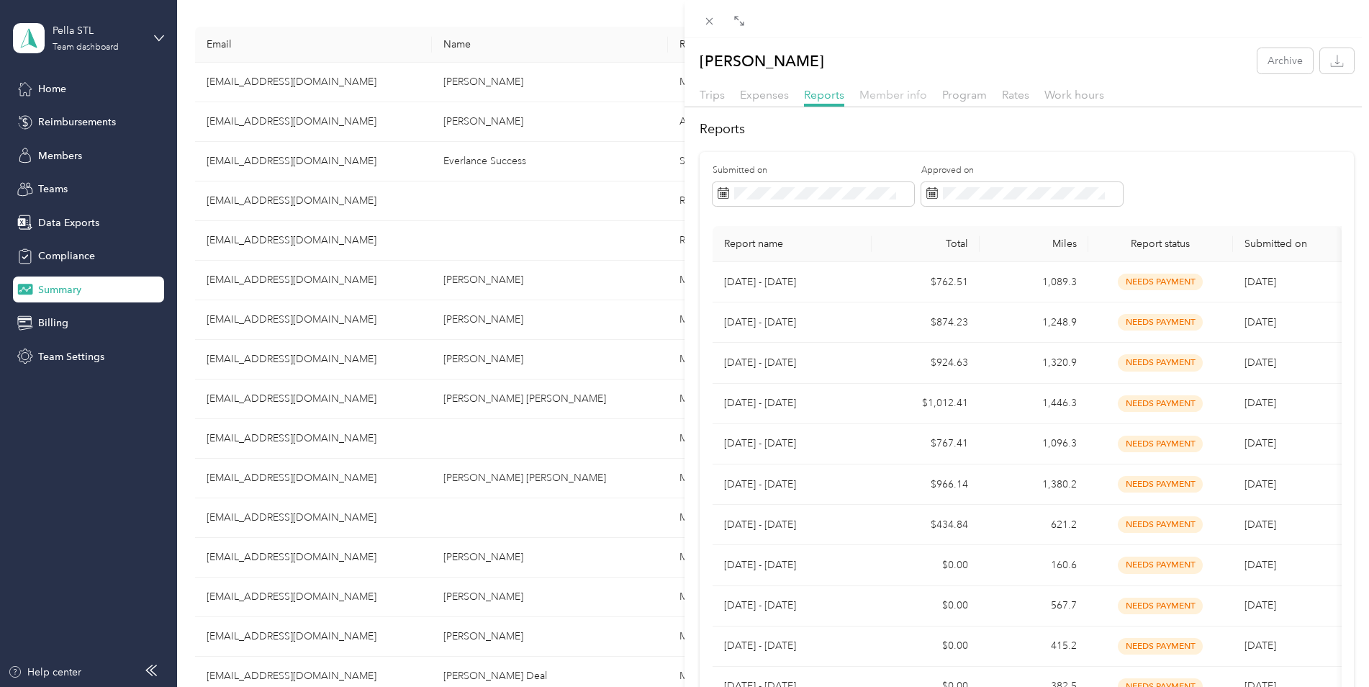
click at [906, 99] on span "Member info" at bounding box center [894, 95] width 68 height 14
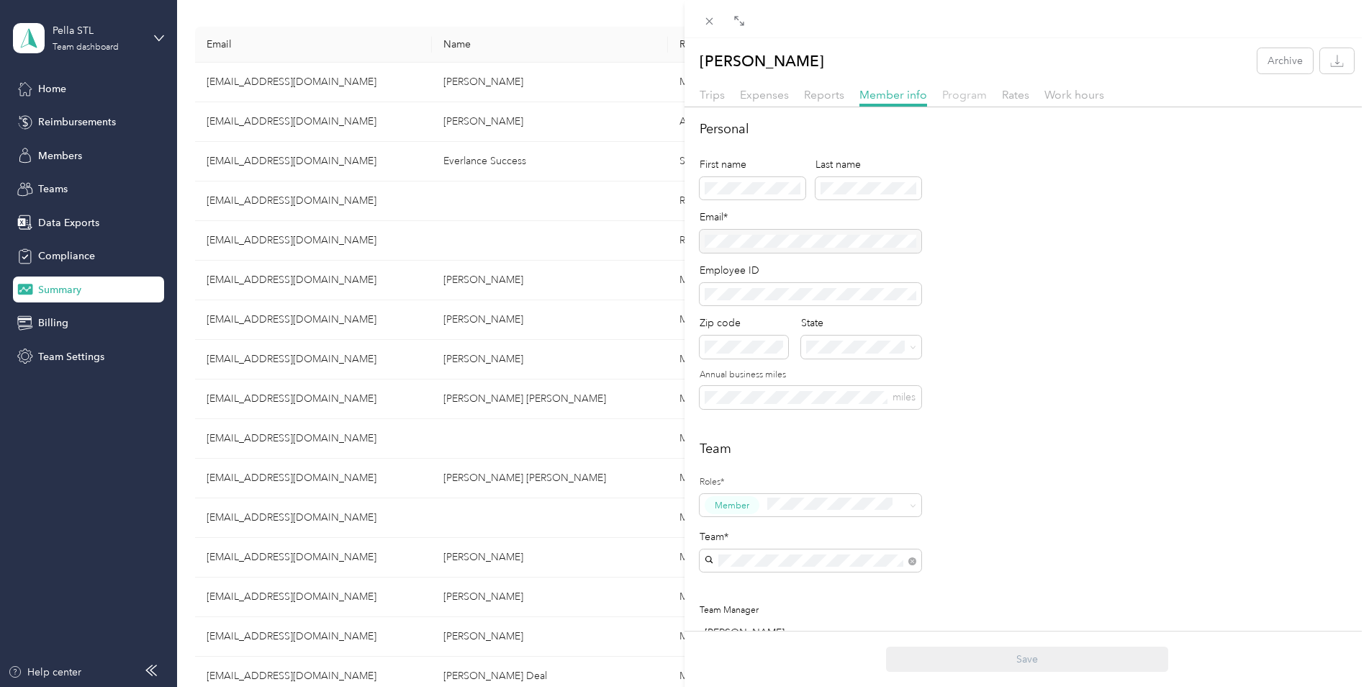
click at [962, 96] on span "Program" at bounding box center [964, 95] width 45 height 14
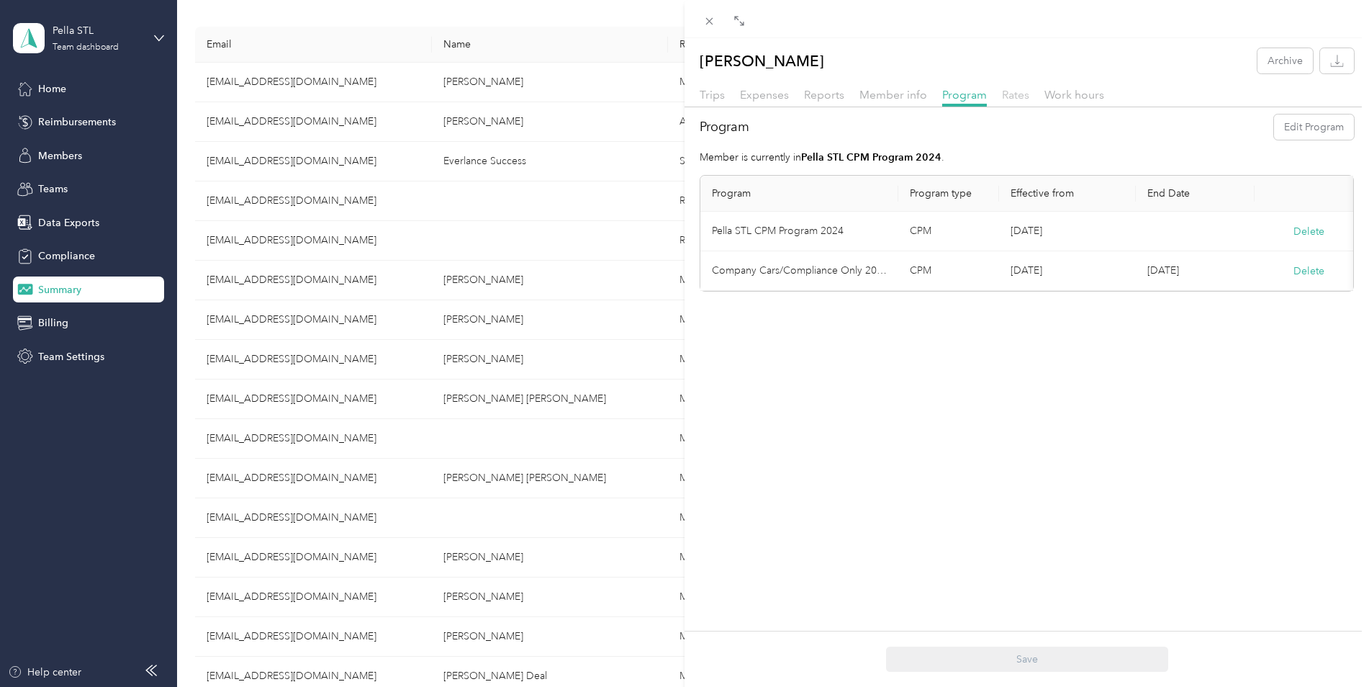
click at [1024, 96] on span "Rates" at bounding box center [1015, 95] width 27 height 14
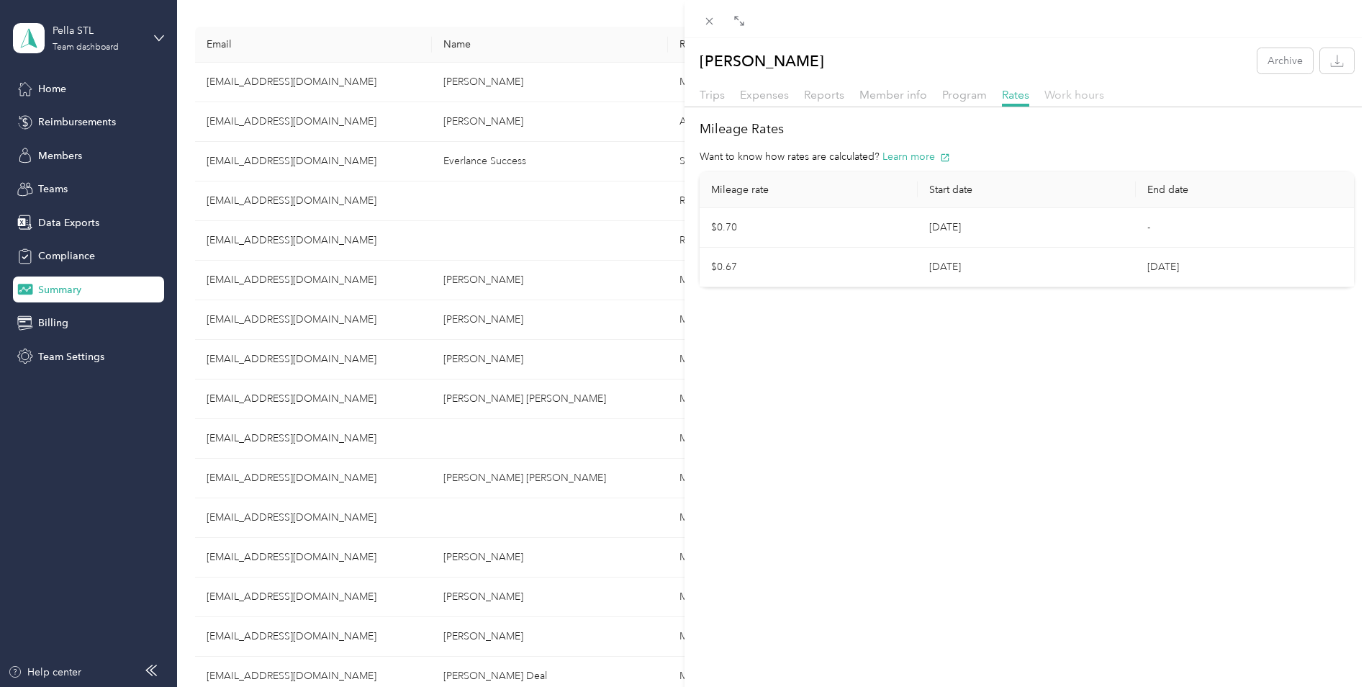
click at [1081, 91] on span "Work hours" at bounding box center [1075, 95] width 60 height 14
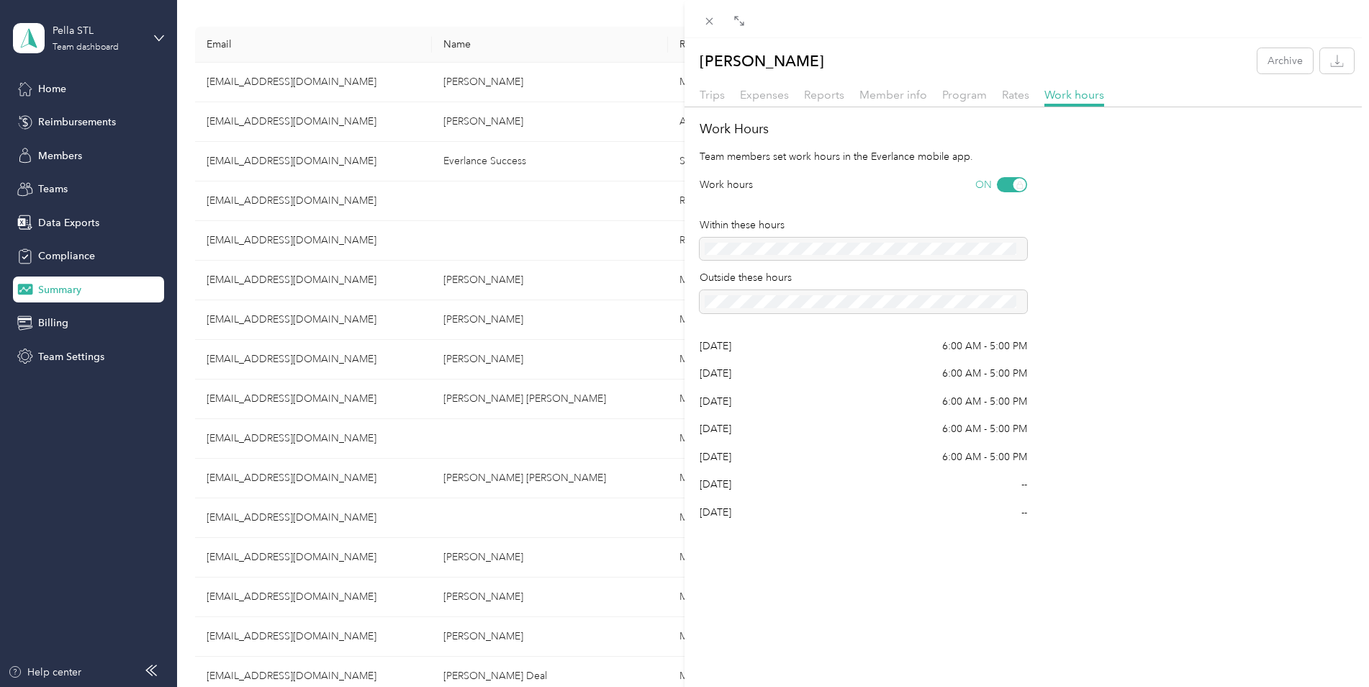
click at [45, 156] on div "Jeremy T. Nace Archive Trips Expenses Reports Member info Program Rates Work ho…" at bounding box center [684, 343] width 1369 height 687
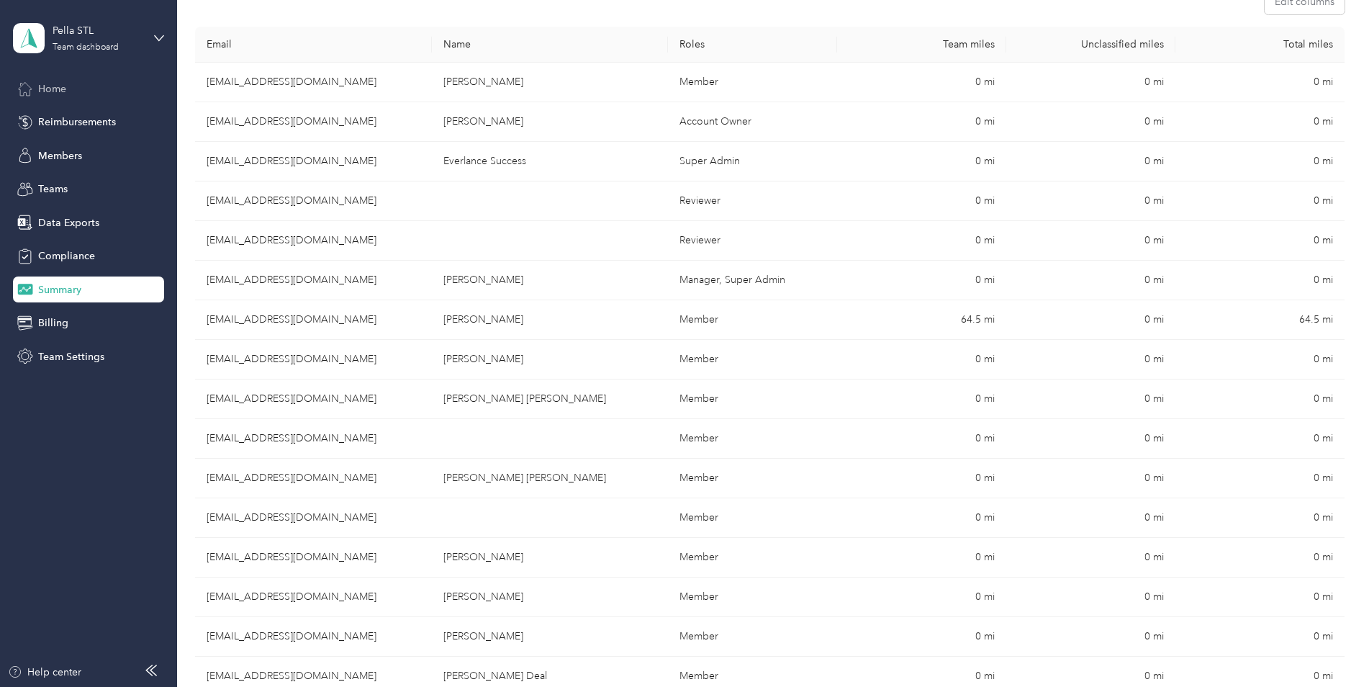
click at [52, 88] on span "Home" at bounding box center [52, 88] width 28 height 15
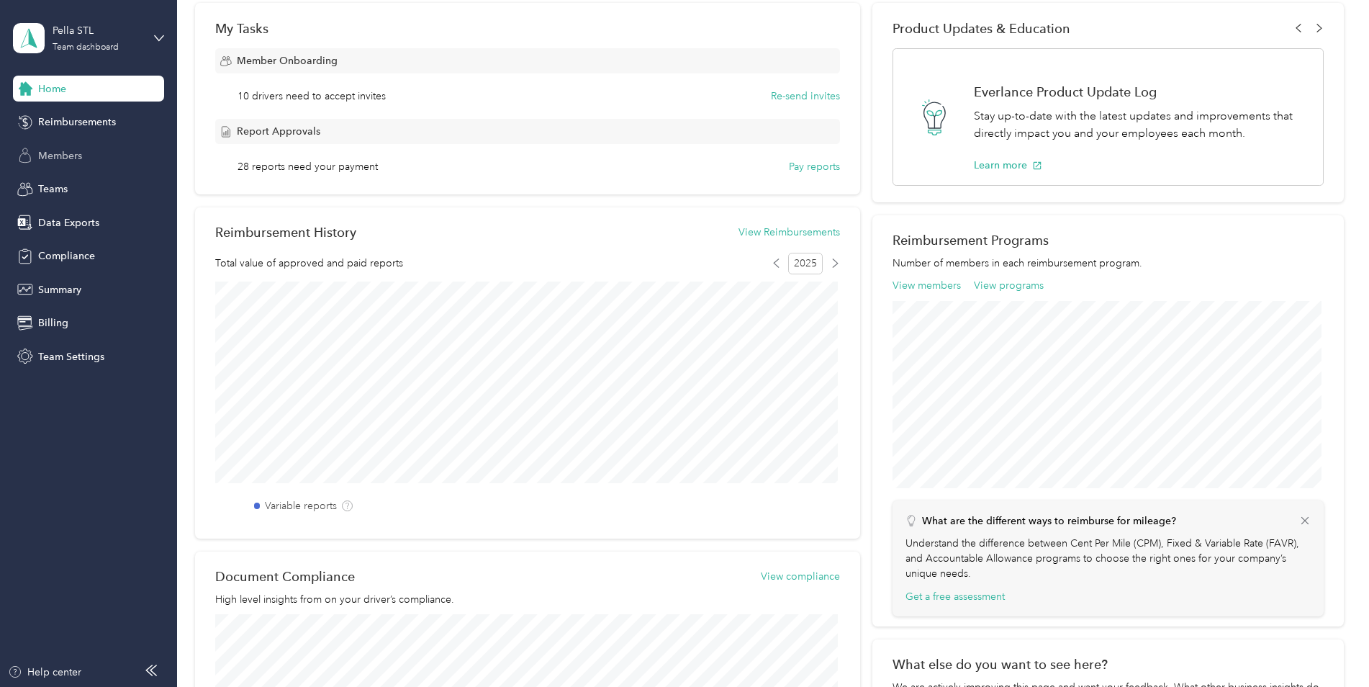
click at [48, 156] on span "Members" at bounding box center [60, 155] width 44 height 15
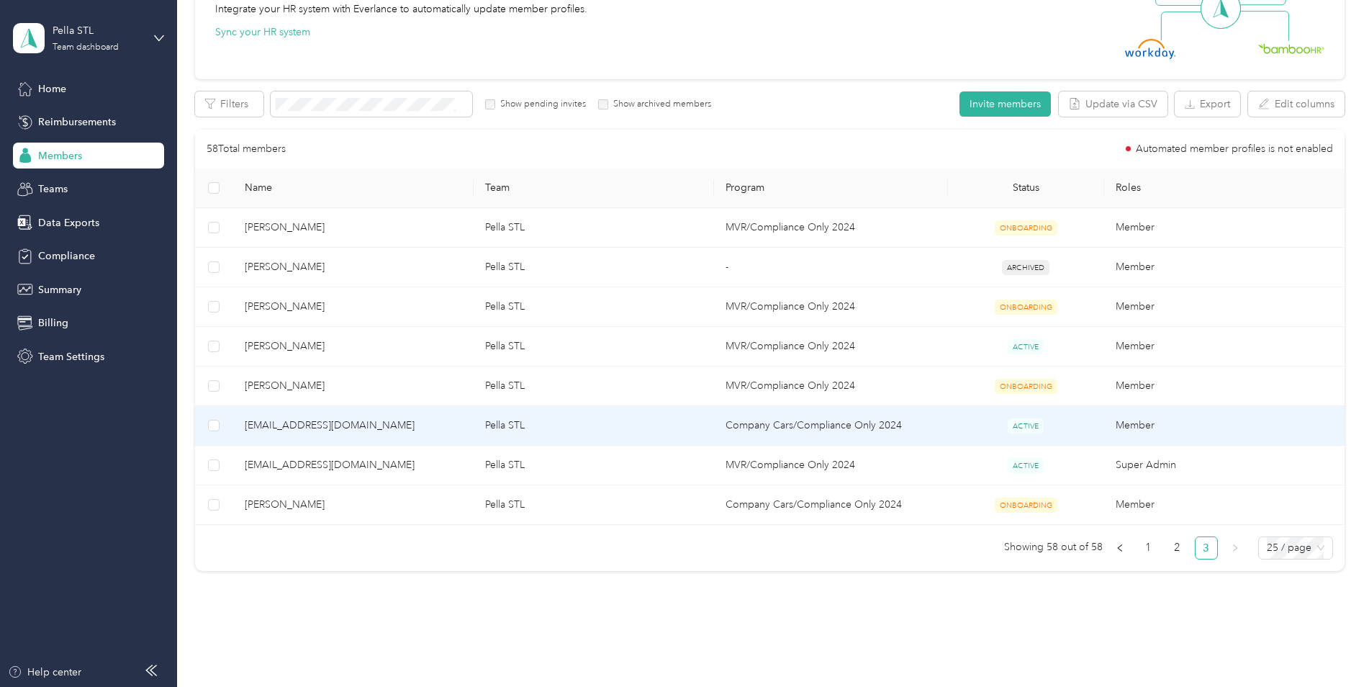
scroll to position [186, 0]
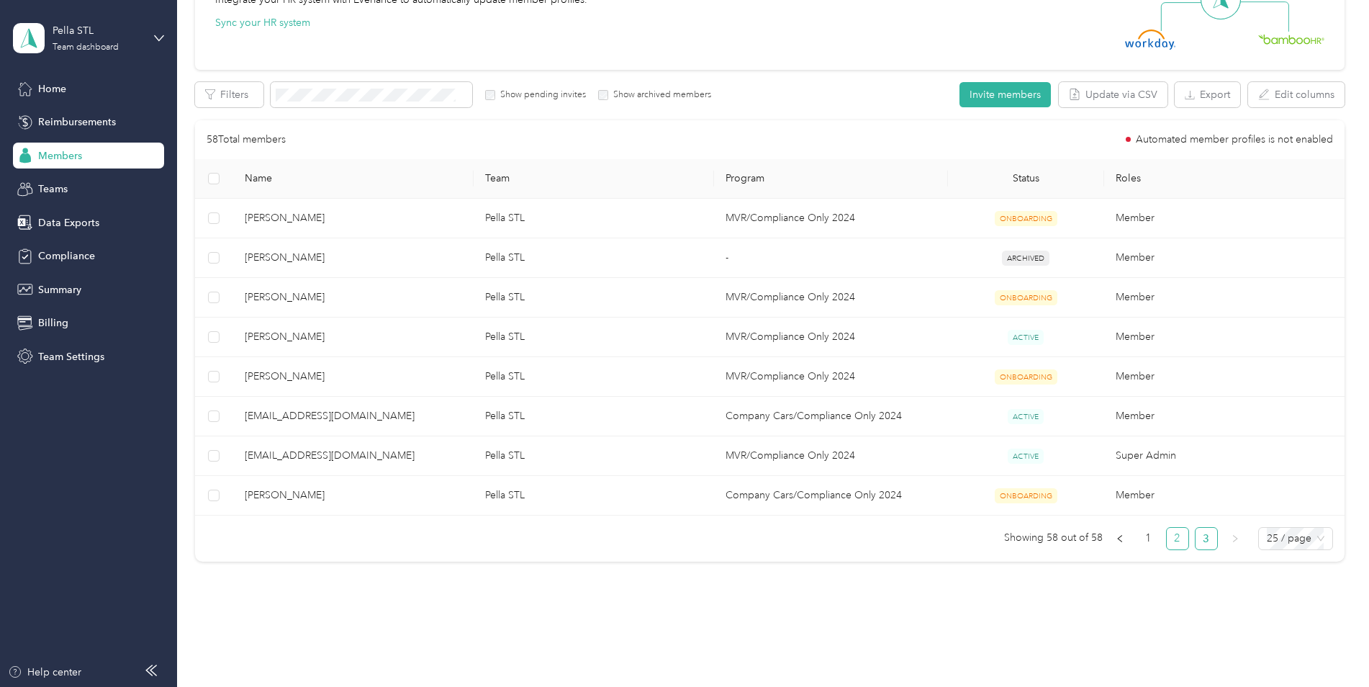
click at [1169, 539] on link "2" at bounding box center [1178, 539] width 22 height 22
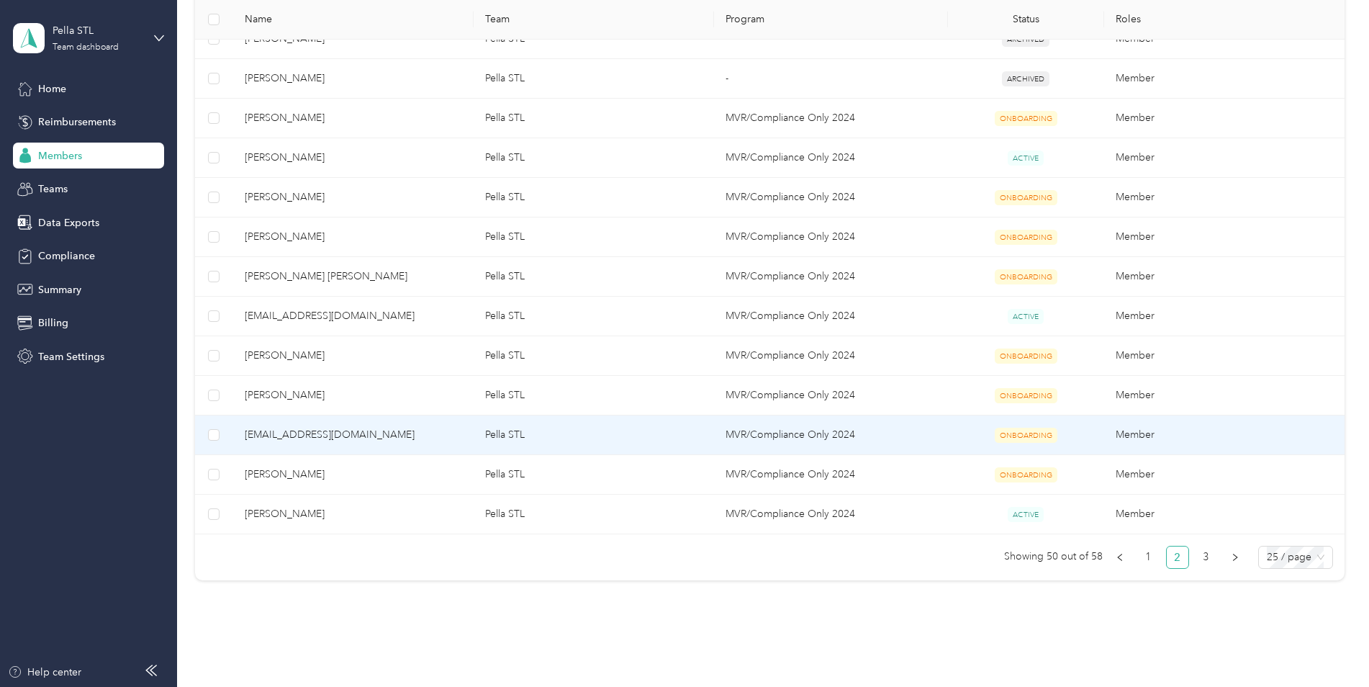
scroll to position [852, 0]
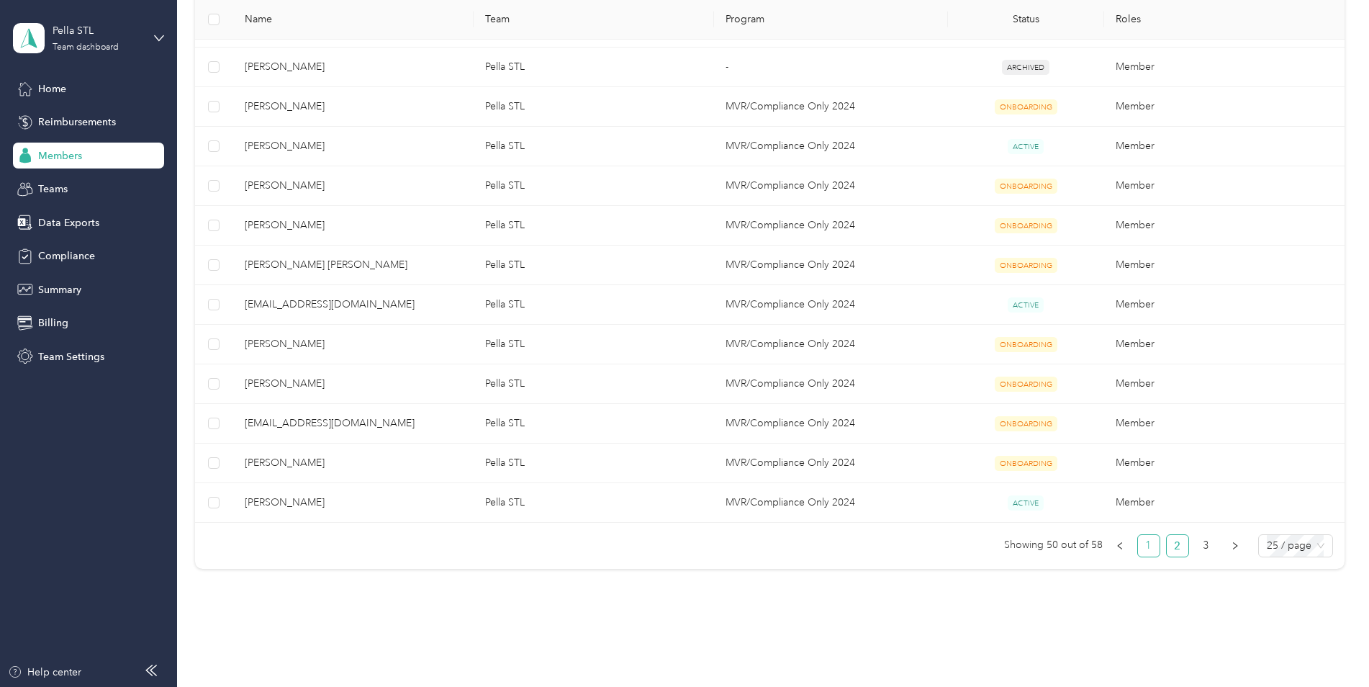
click at [1149, 546] on link "1" at bounding box center [1149, 546] width 22 height 22
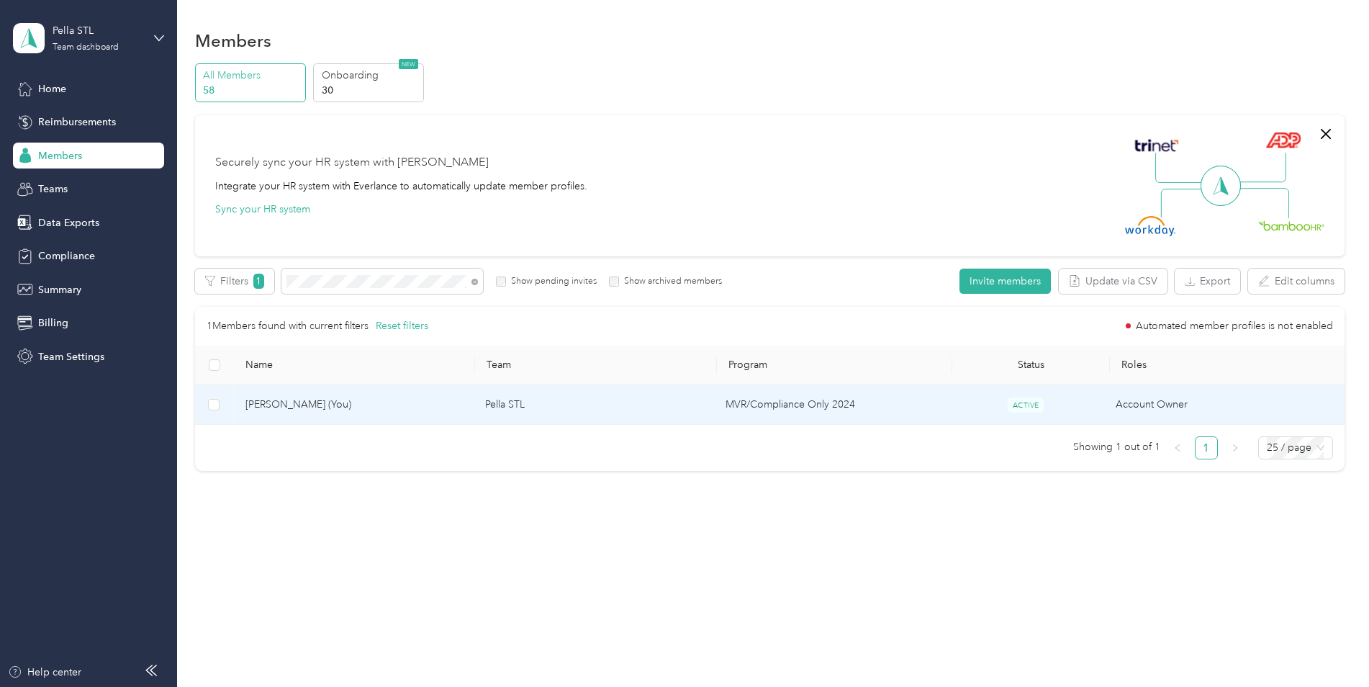
click at [299, 407] on span "[PERSON_NAME] (You)" at bounding box center [353, 405] width 217 height 16
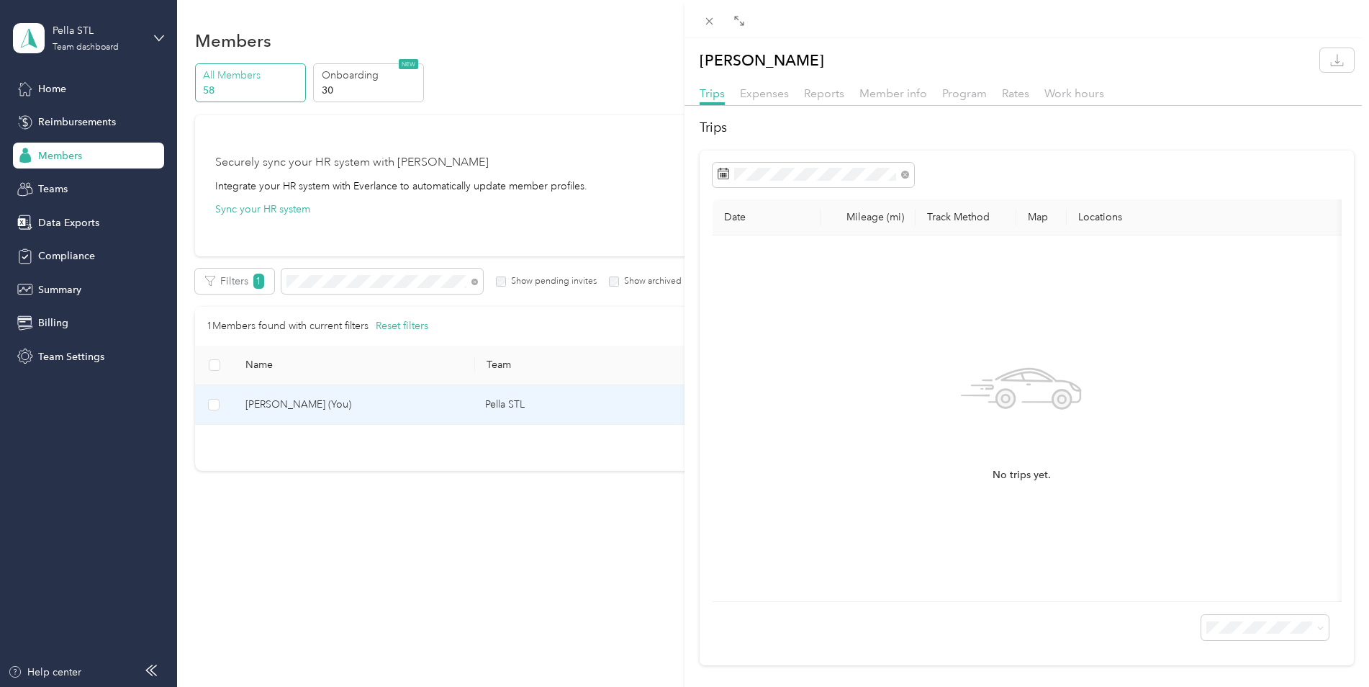
click at [772, 101] on div "Expenses" at bounding box center [764, 94] width 49 height 18
click at [834, 86] on span "Reports" at bounding box center [824, 93] width 40 height 14
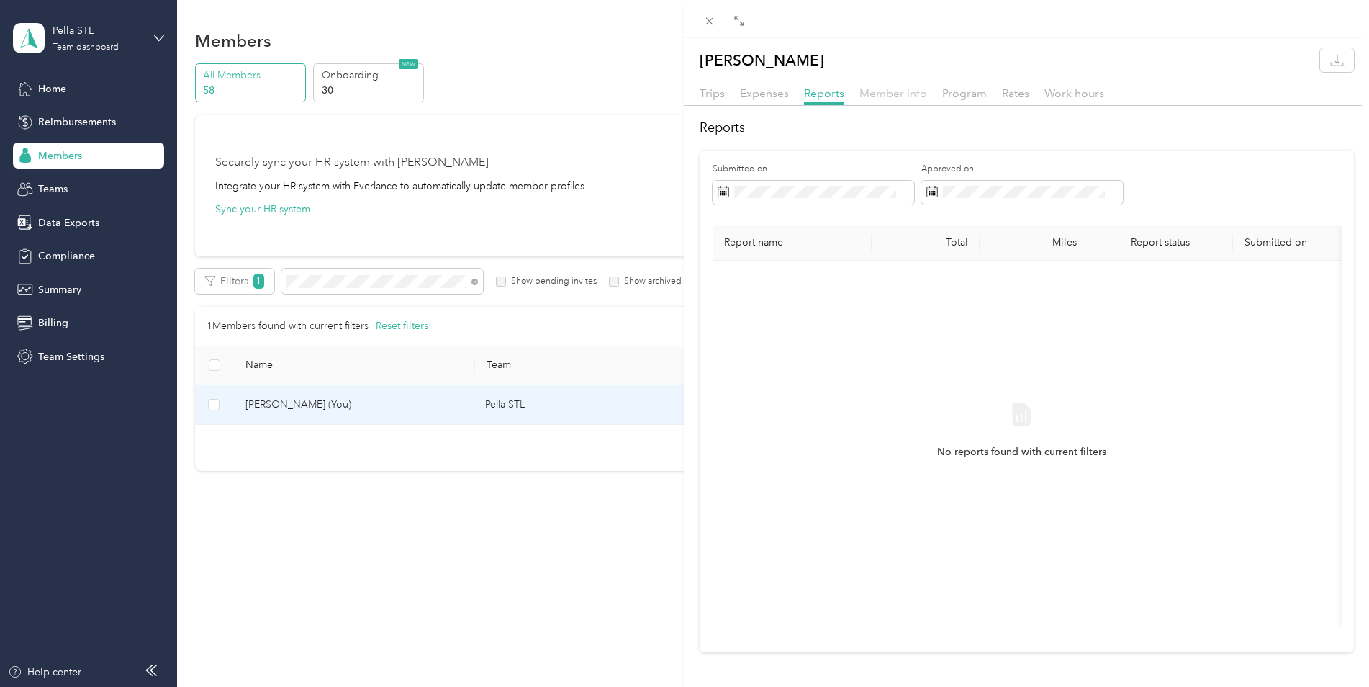
click at [863, 90] on span "Member info" at bounding box center [894, 93] width 68 height 14
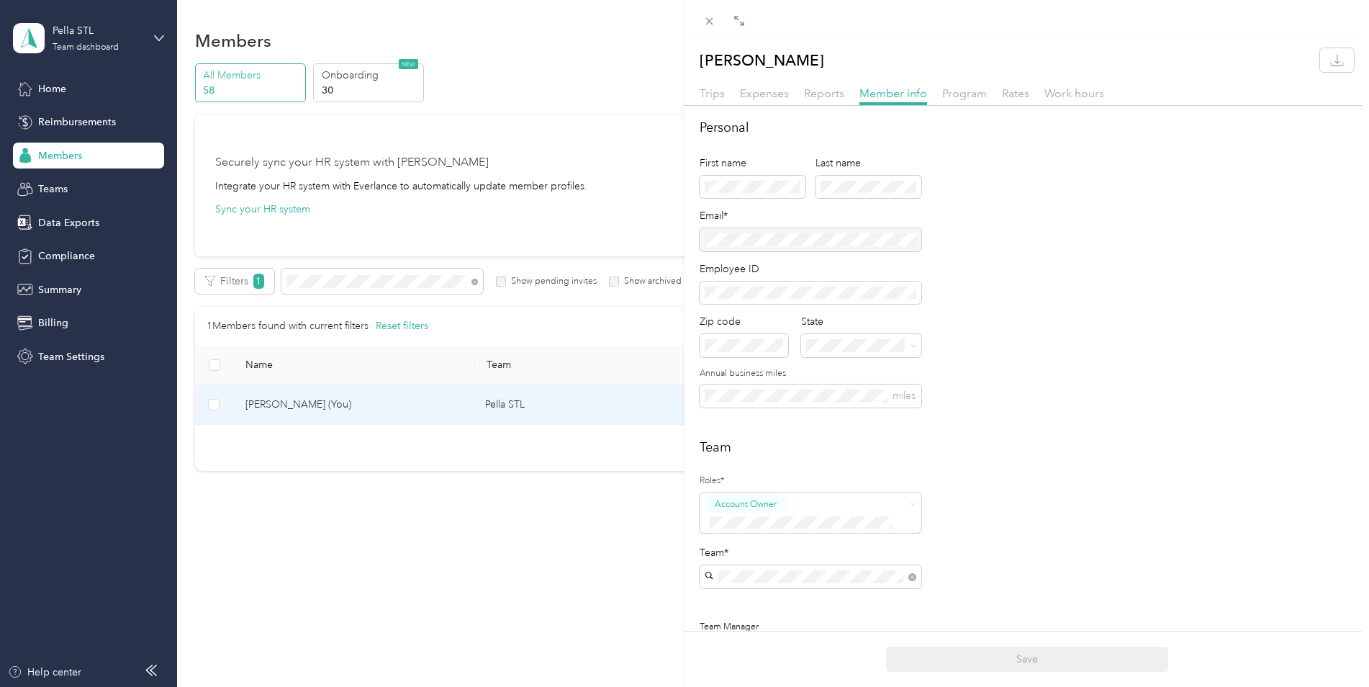
click at [963, 86] on div "Program" at bounding box center [964, 94] width 45 height 18
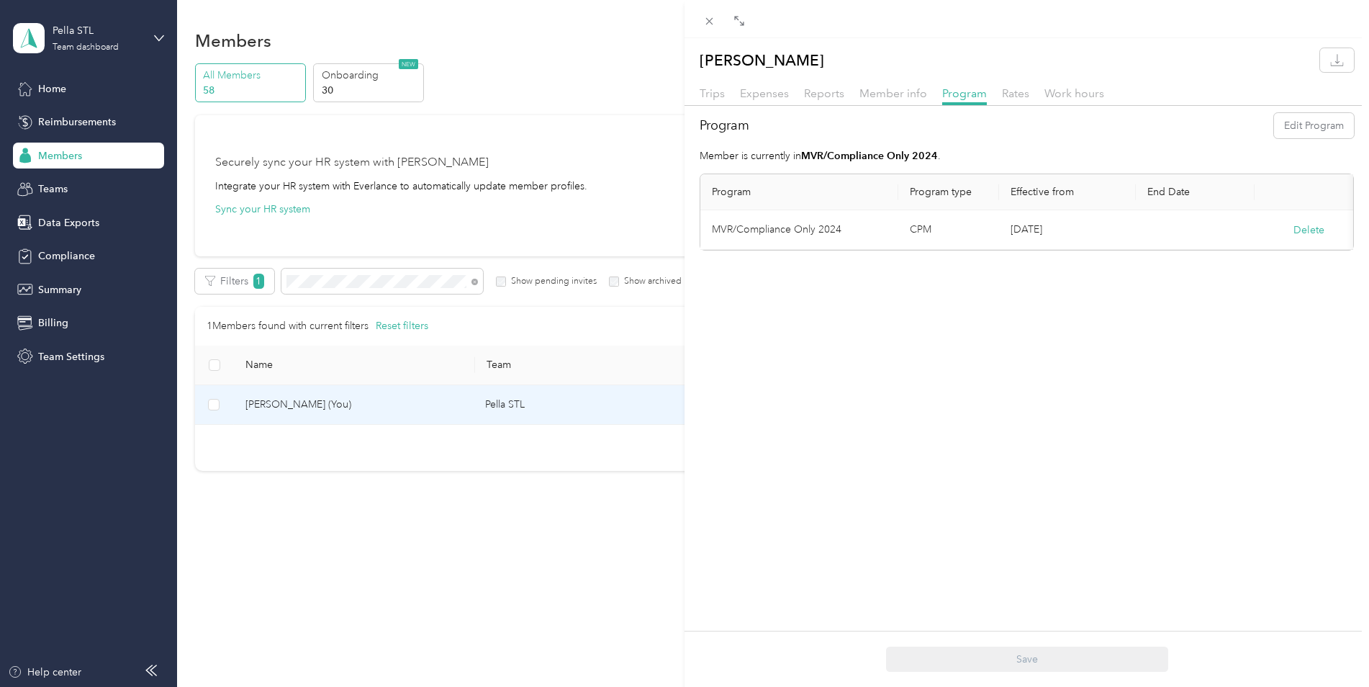
drag, startPoint x: 1042, startPoint y: 90, endPoint x: 1034, endPoint y: 91, distance: 8.7
click at [1042, 90] on div "Trips Expenses Reports Member info Program Rates Work hours" at bounding box center [1027, 95] width 685 height 21
click at [1024, 91] on span "Rates" at bounding box center [1015, 93] width 27 height 14
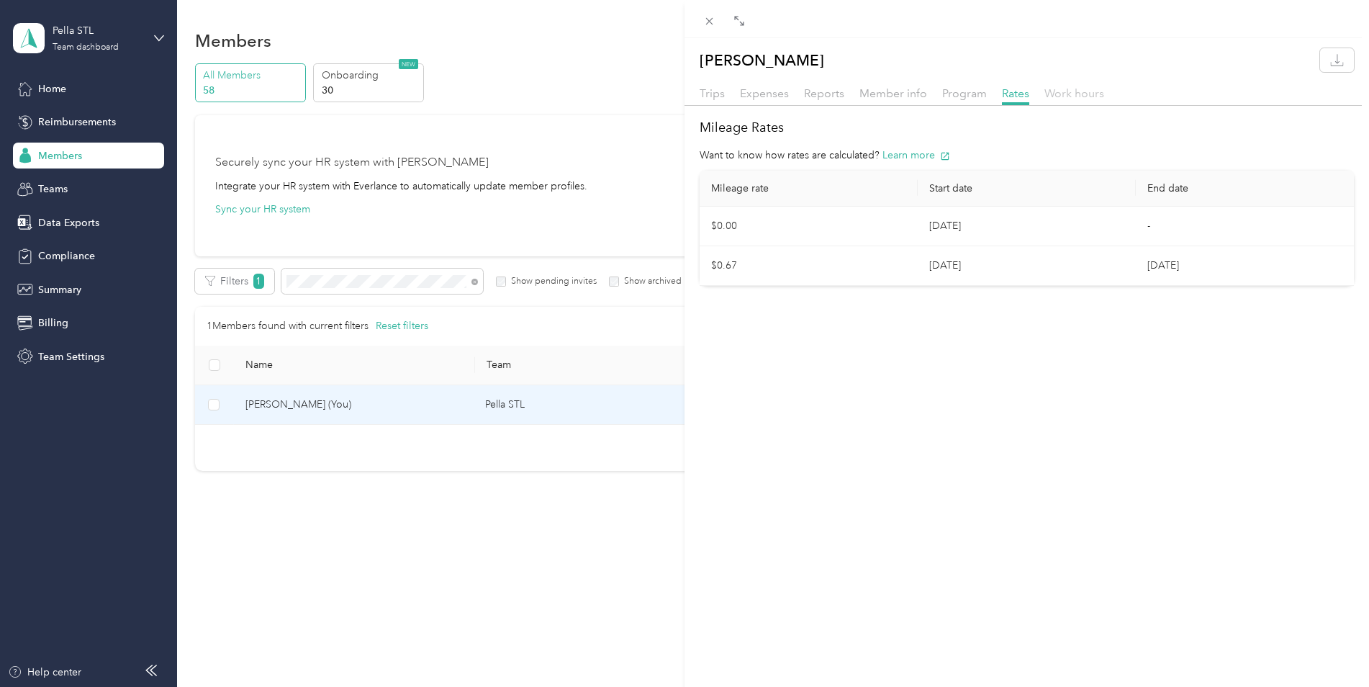
click at [1076, 93] on span "Work hours" at bounding box center [1075, 93] width 60 height 14
click at [50, 78] on div "Cara D. Sullivan Trips Expenses Reports Member info Program Rates Work hours Wo…" at bounding box center [684, 343] width 1369 height 687
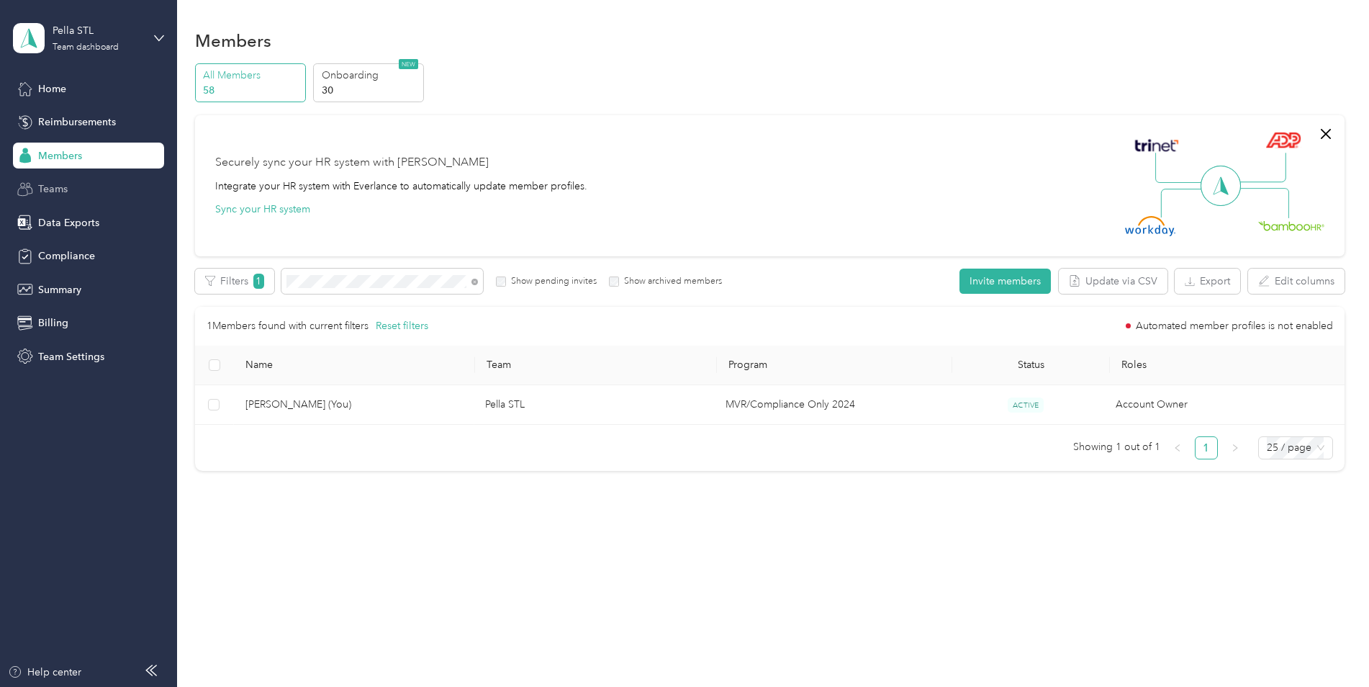
click at [55, 190] on span "Teams" at bounding box center [53, 188] width 30 height 15
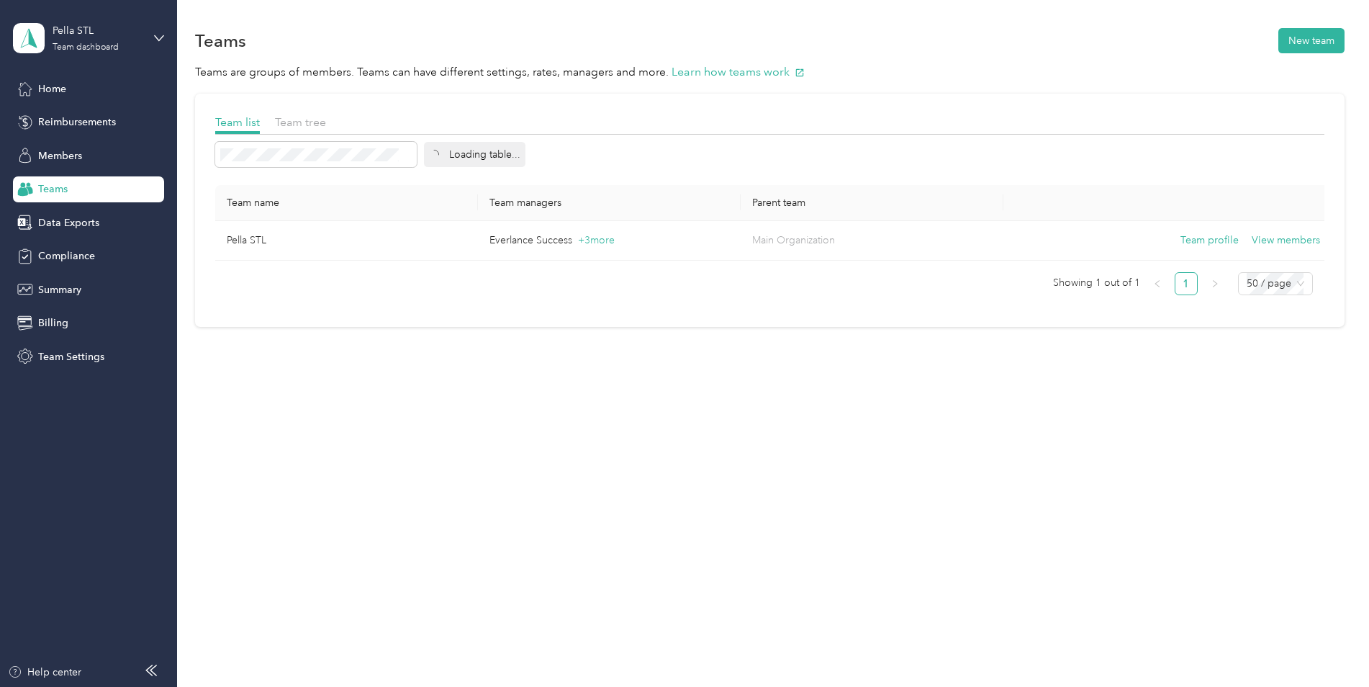
click at [694, 523] on div "Teams New team Teams are groups of members. Teams can have different settings, …" at bounding box center [769, 343] width 1185 height 687
click at [55, 92] on span "Home" at bounding box center [52, 88] width 28 height 15
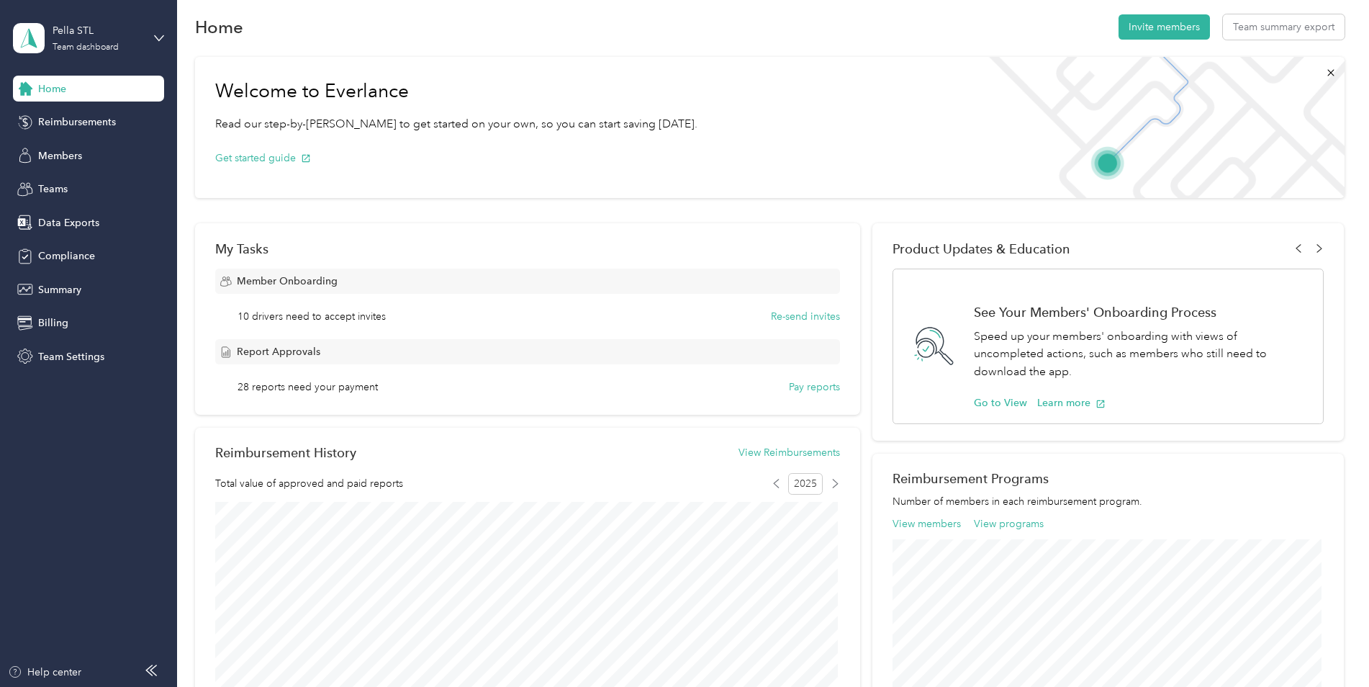
scroll to position [18, 0]
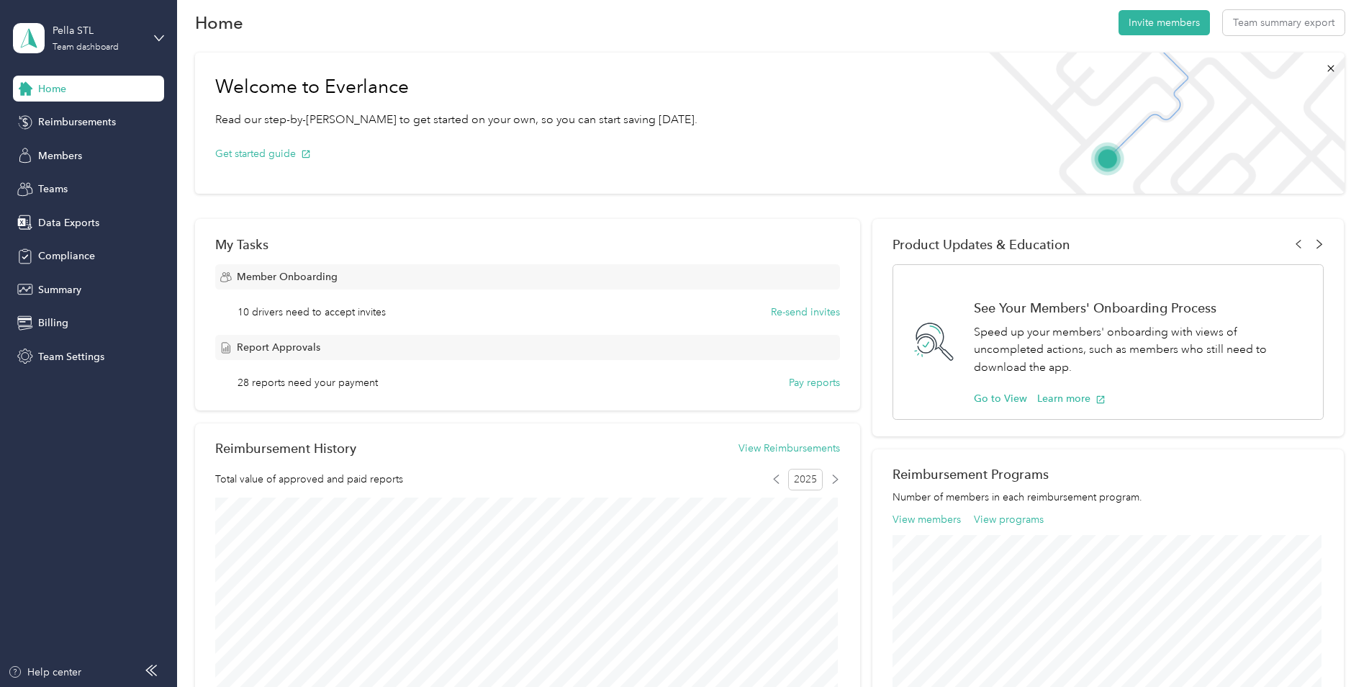
click at [1317, 247] on icon at bounding box center [1319, 244] width 5 height 9
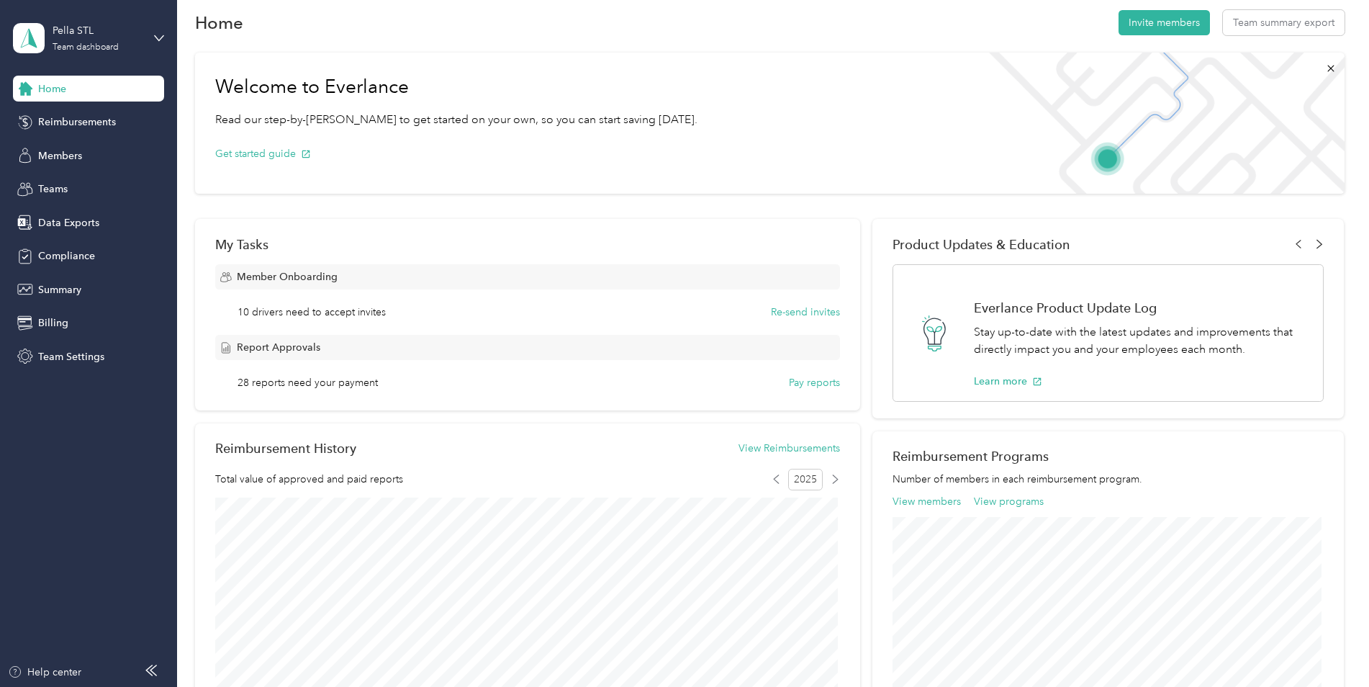
click at [1317, 247] on icon at bounding box center [1319, 244] width 5 height 9
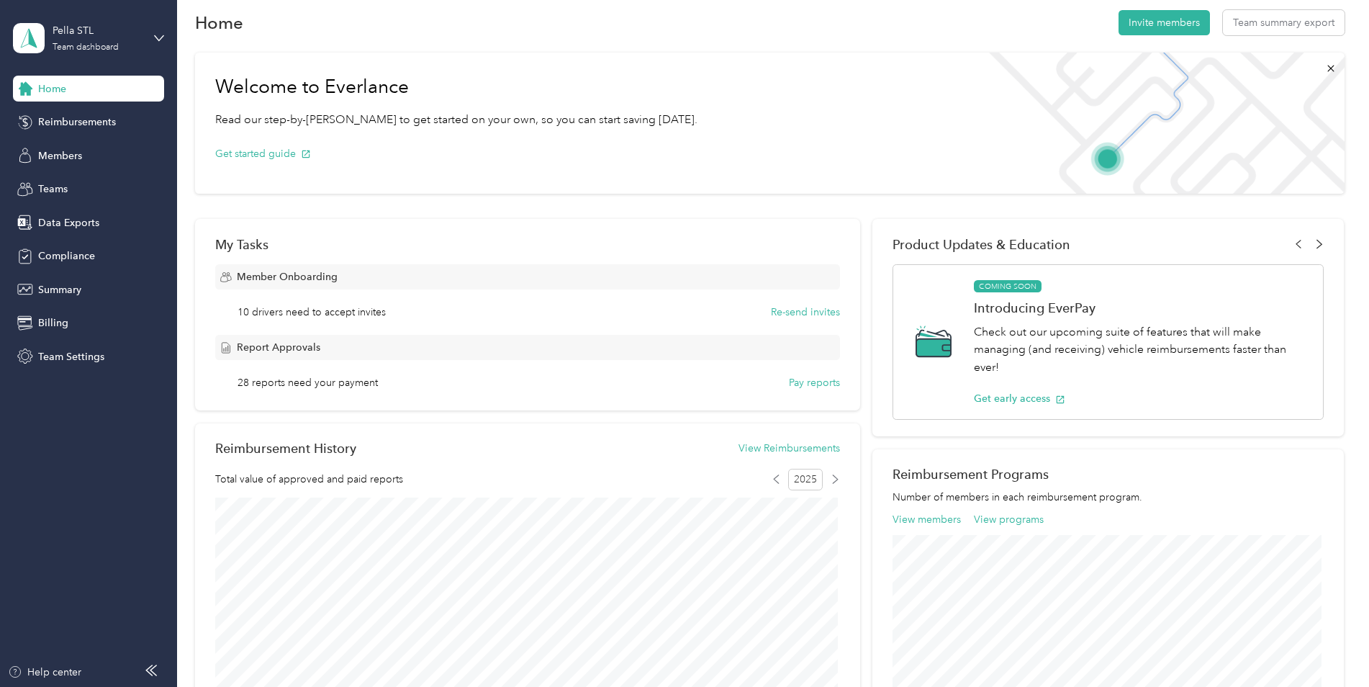
click at [1317, 247] on icon at bounding box center [1319, 244] width 5 height 9
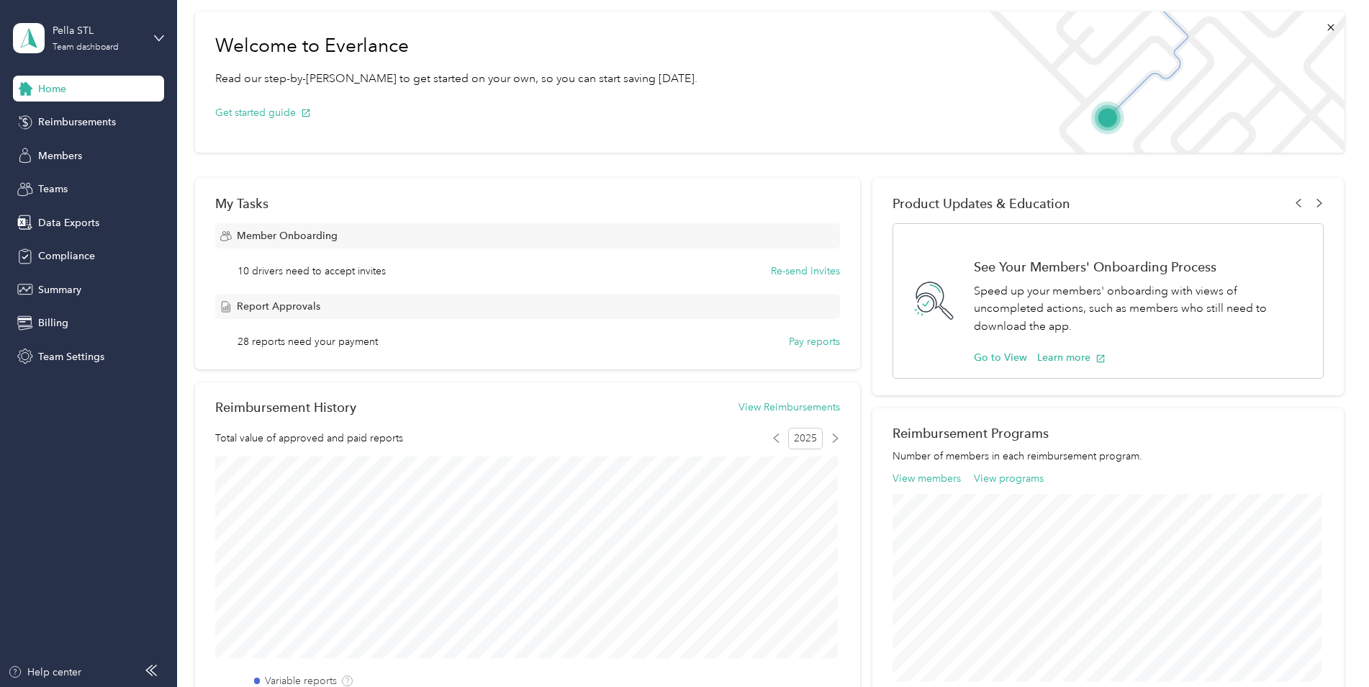
scroll to position [0, 0]
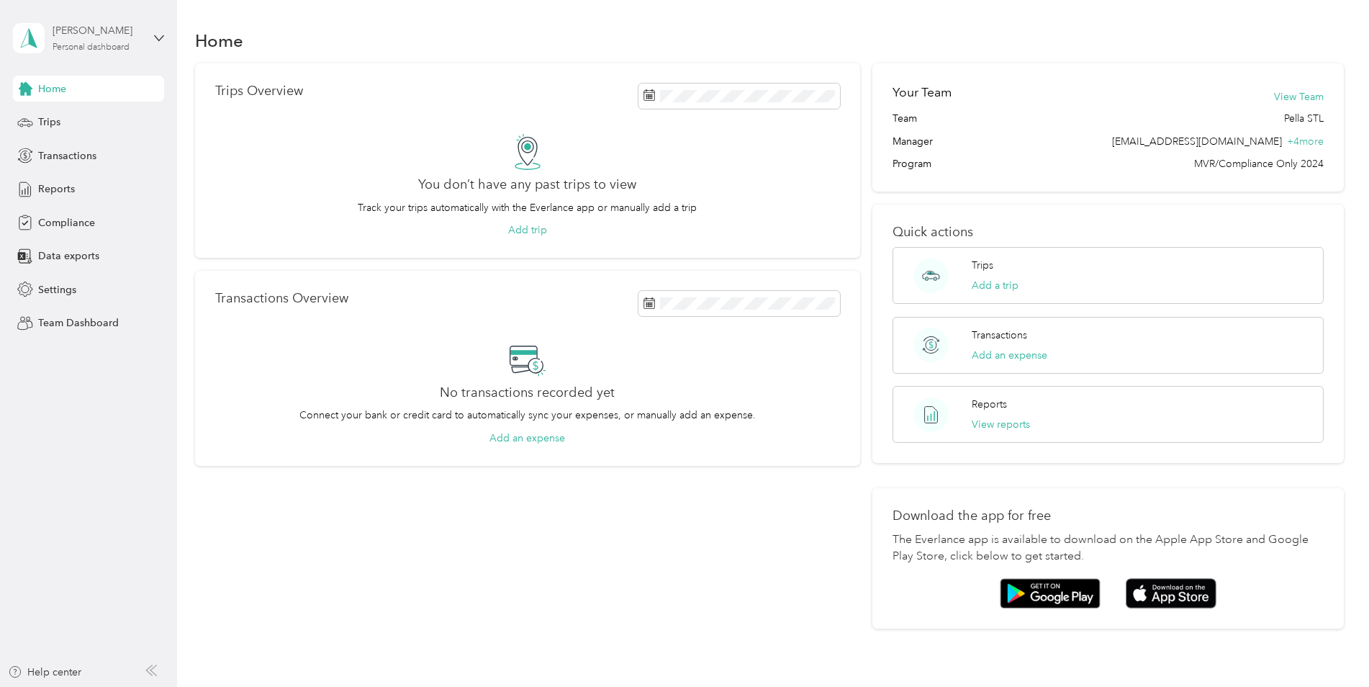
click at [105, 43] on div "Personal dashboard" at bounding box center [91, 47] width 77 height 9
click at [69, 120] on div "Team dashboard" at bounding box center [64, 115] width 77 height 15
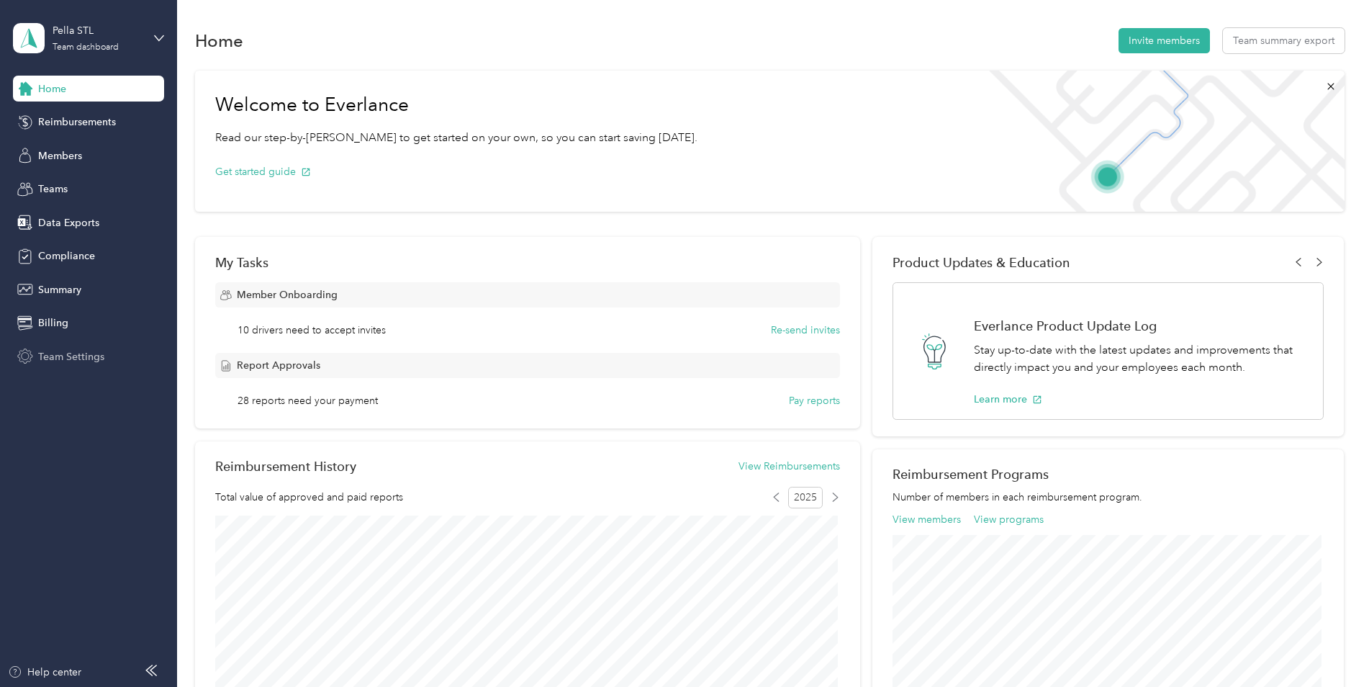
click at [81, 356] on span "Team Settings" at bounding box center [71, 356] width 66 height 15
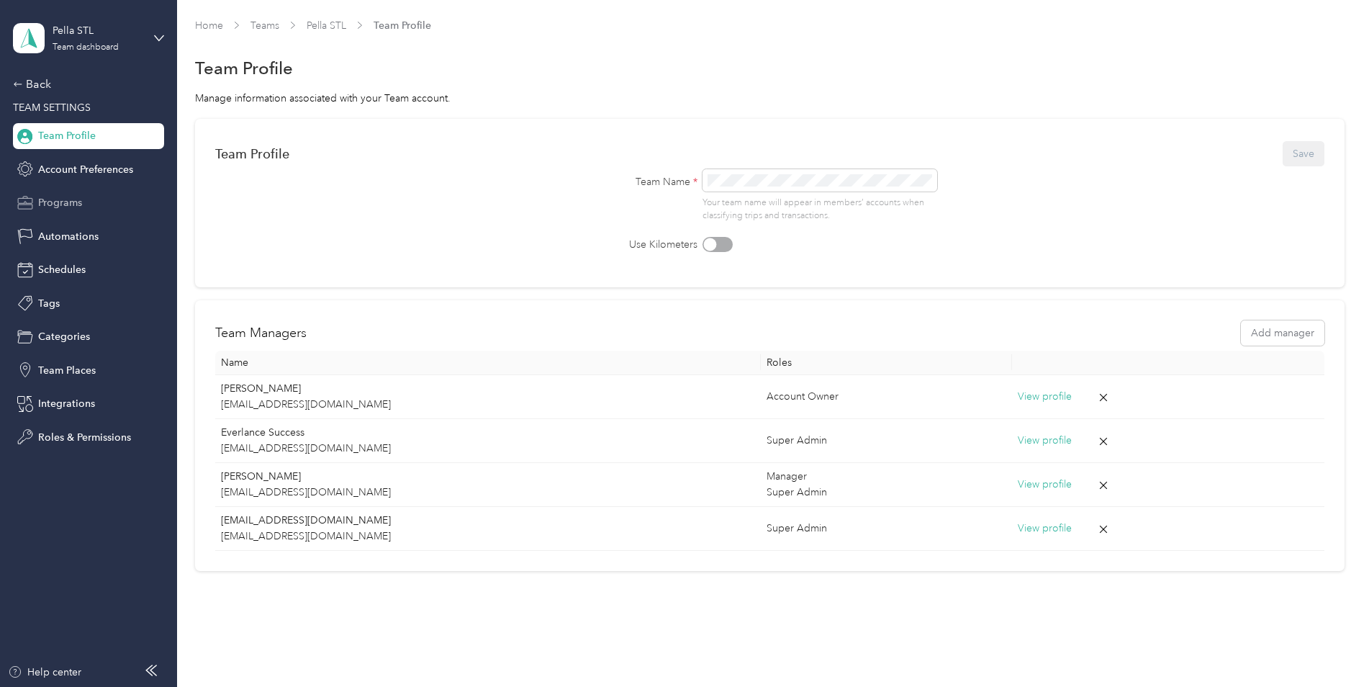
click at [53, 202] on span "Programs" at bounding box center [60, 202] width 44 height 15
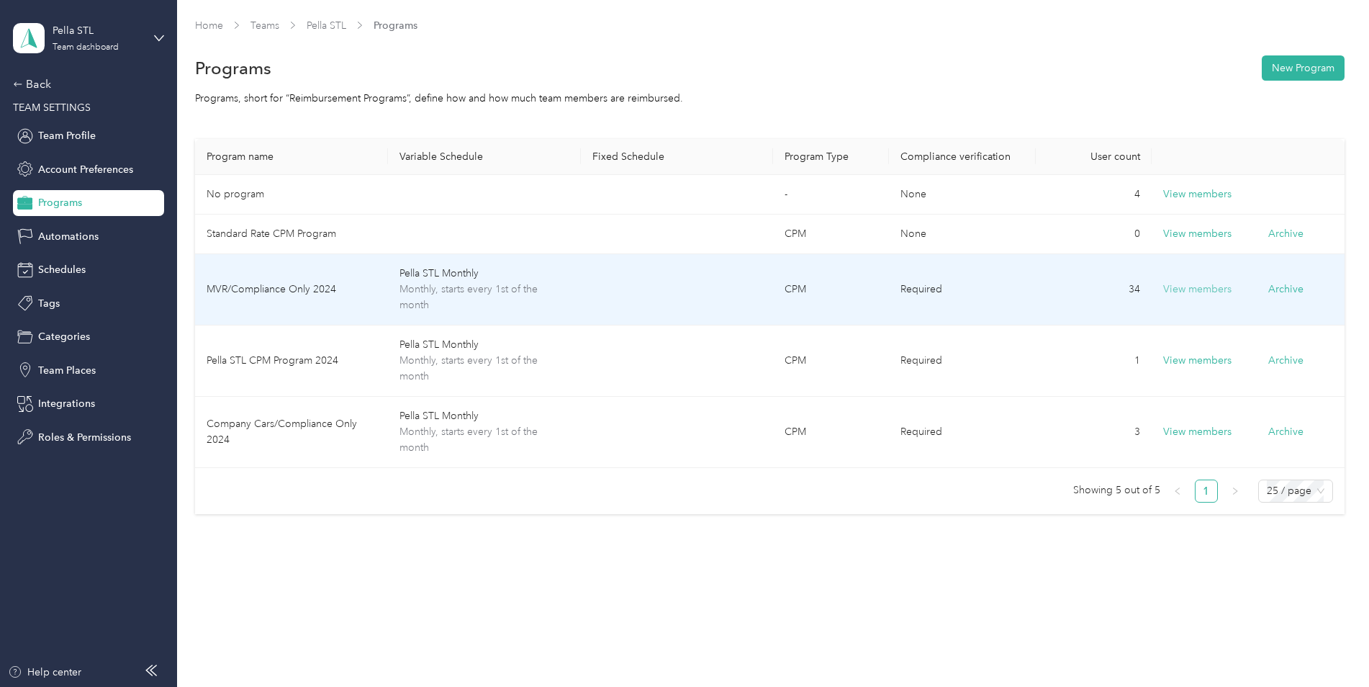
click at [1203, 281] on button "View members" at bounding box center [1197, 289] width 68 height 16
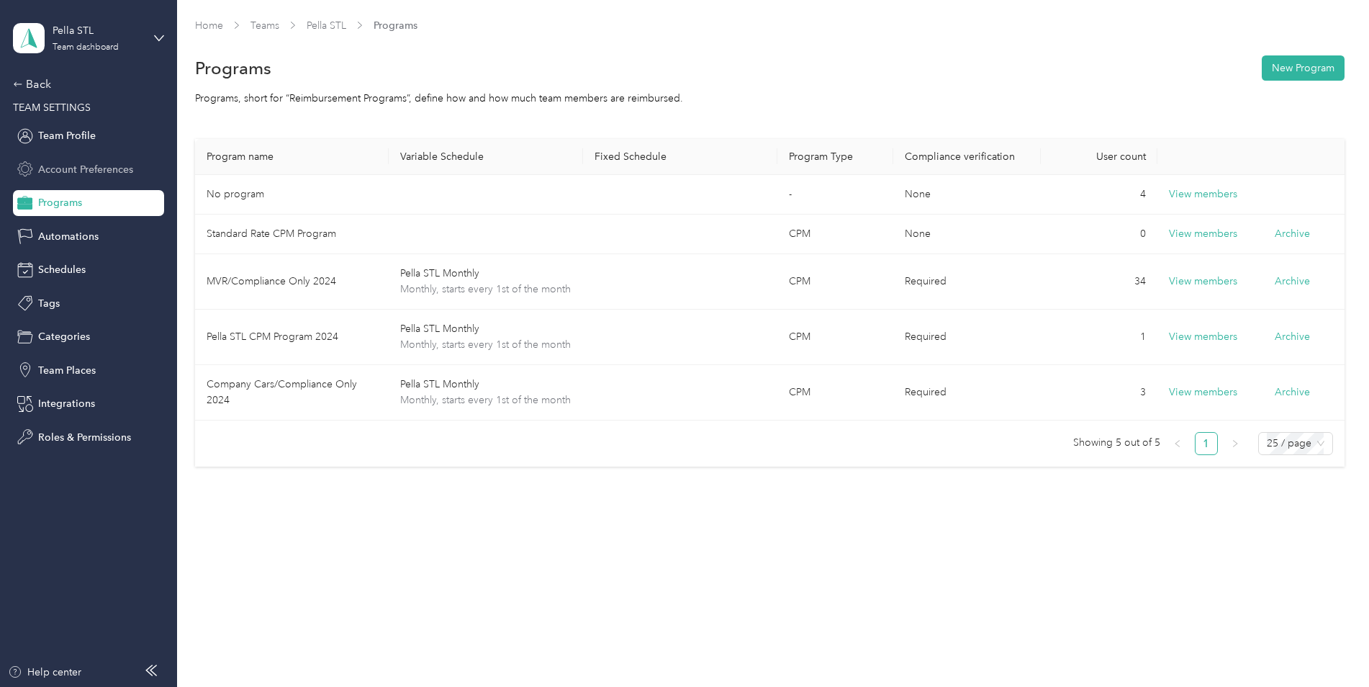
click at [60, 163] on span "Account Preferences" at bounding box center [85, 169] width 95 height 15
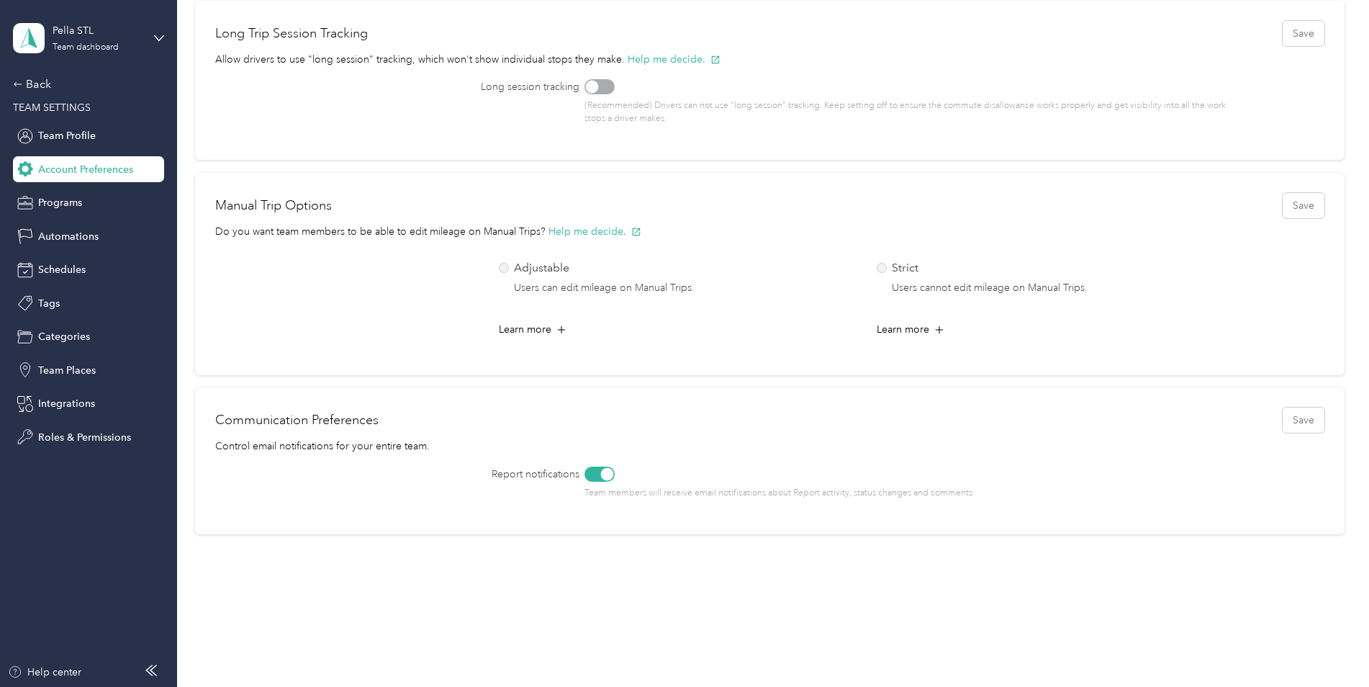
scroll to position [461, 0]
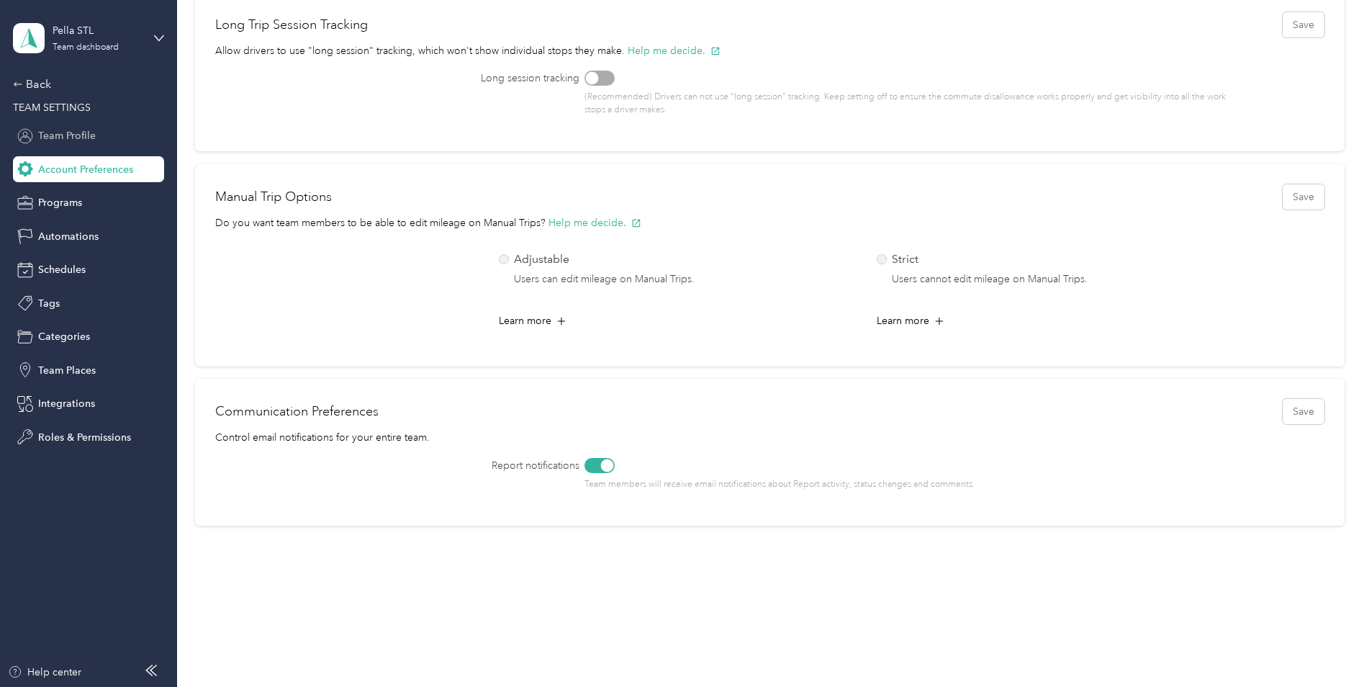
click at [68, 130] on span "Team Profile" at bounding box center [67, 135] width 58 height 15
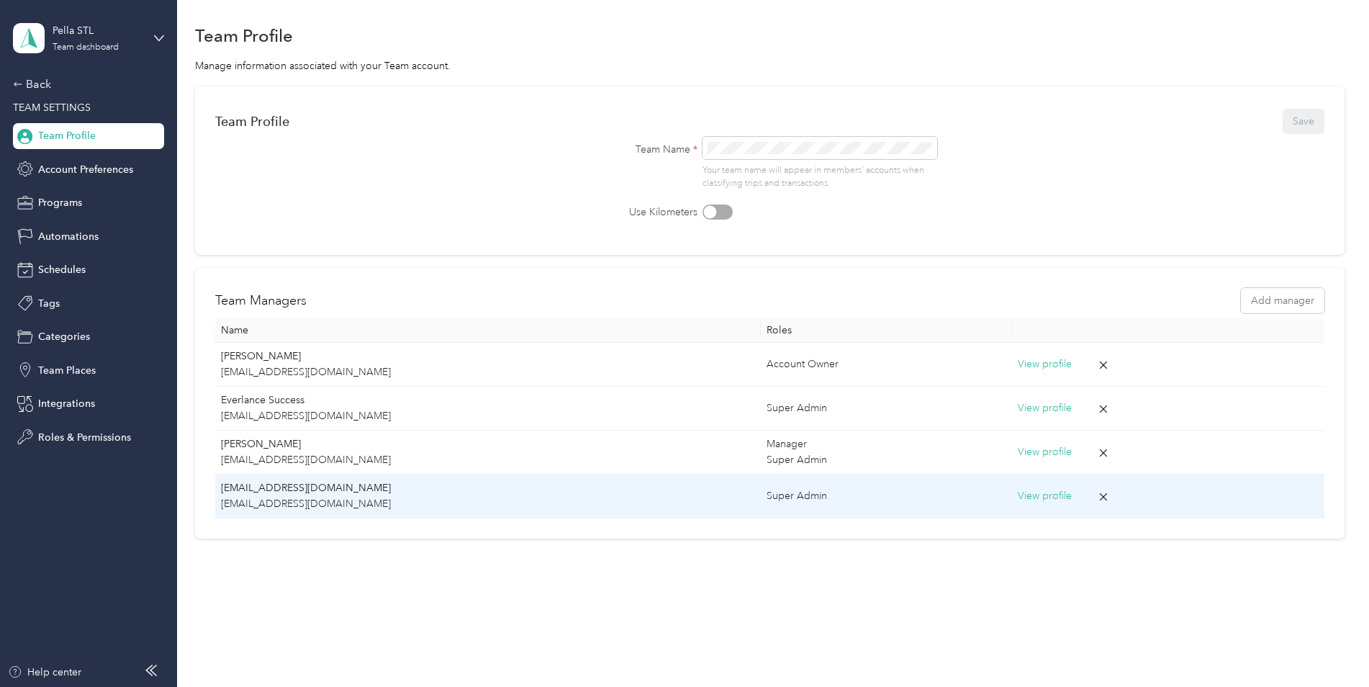
click at [1020, 497] on button "View profile" at bounding box center [1045, 496] width 54 height 16
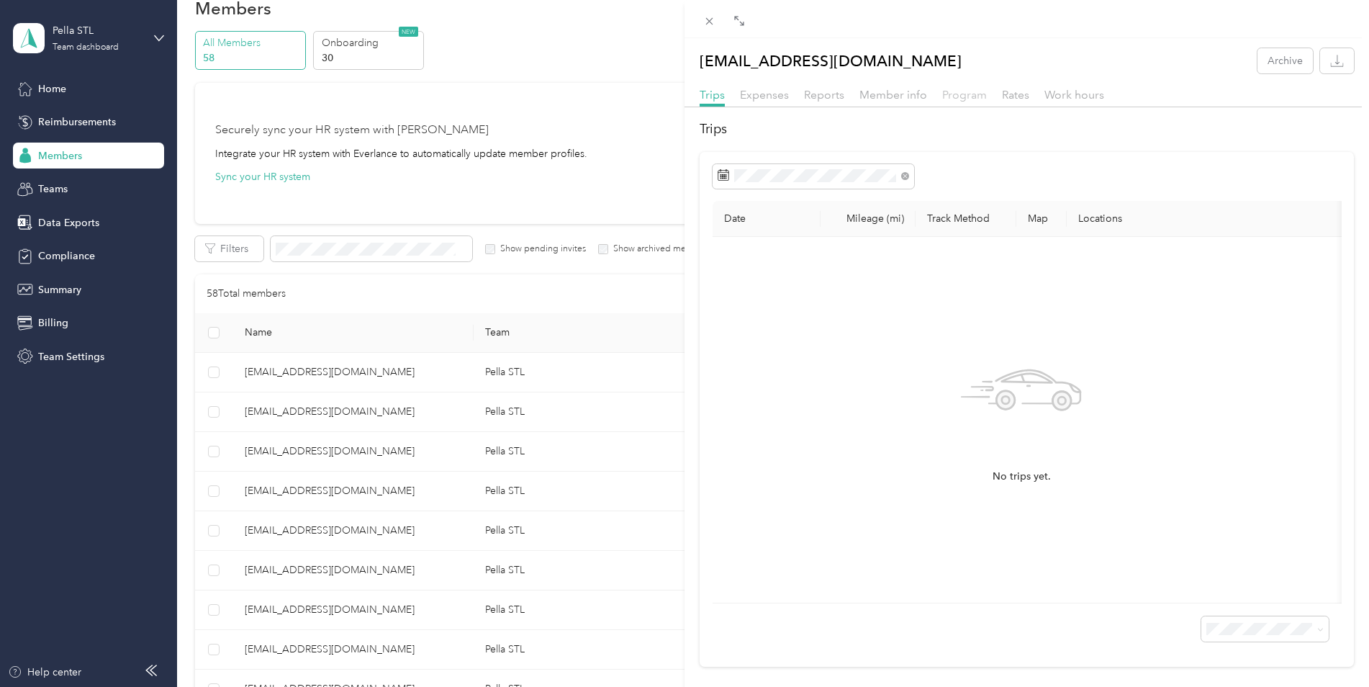
click at [981, 96] on span "Program" at bounding box center [964, 95] width 45 height 14
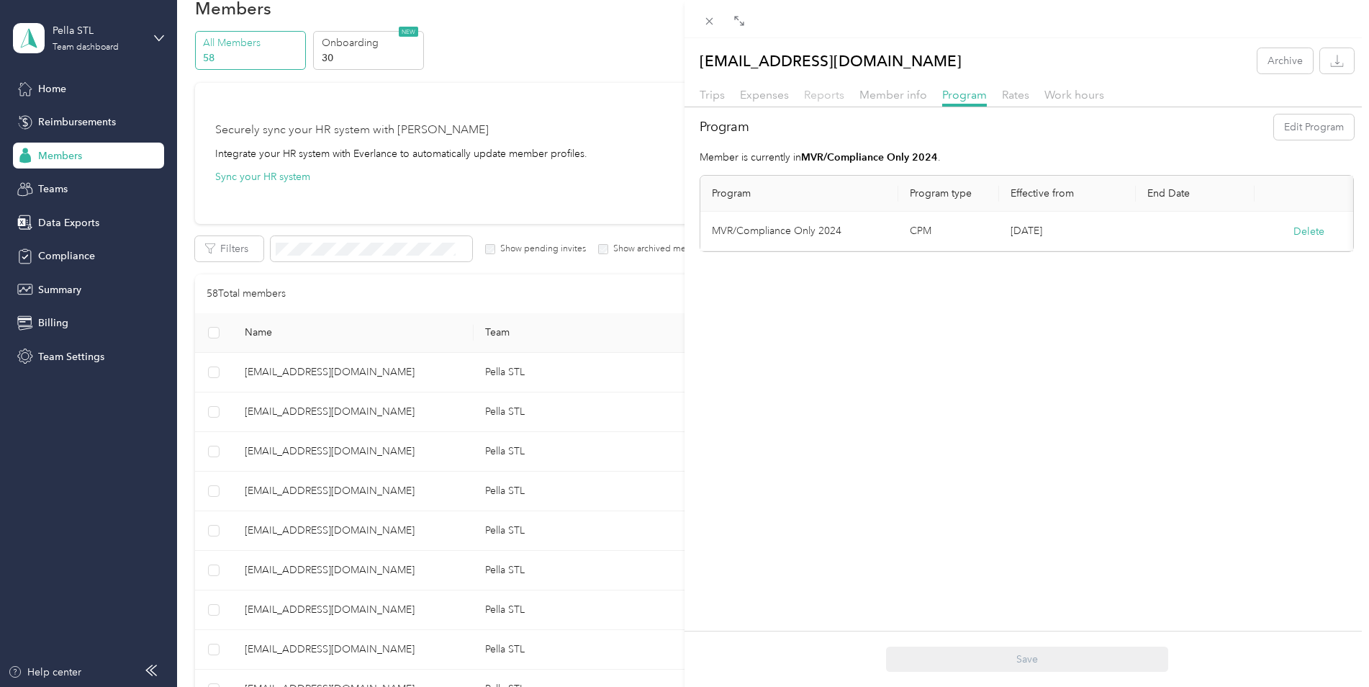
click at [807, 92] on span "Reports" at bounding box center [824, 95] width 40 height 14
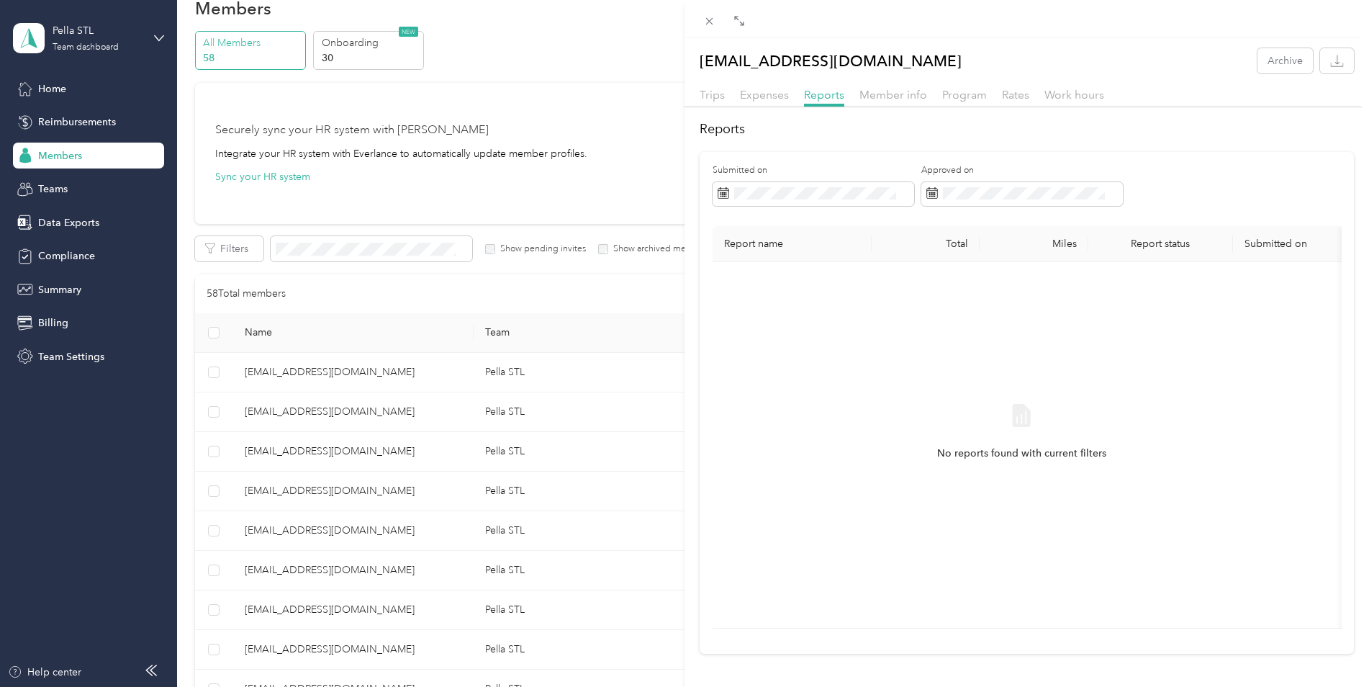
click at [765, 102] on div "Expenses" at bounding box center [764, 95] width 49 height 18
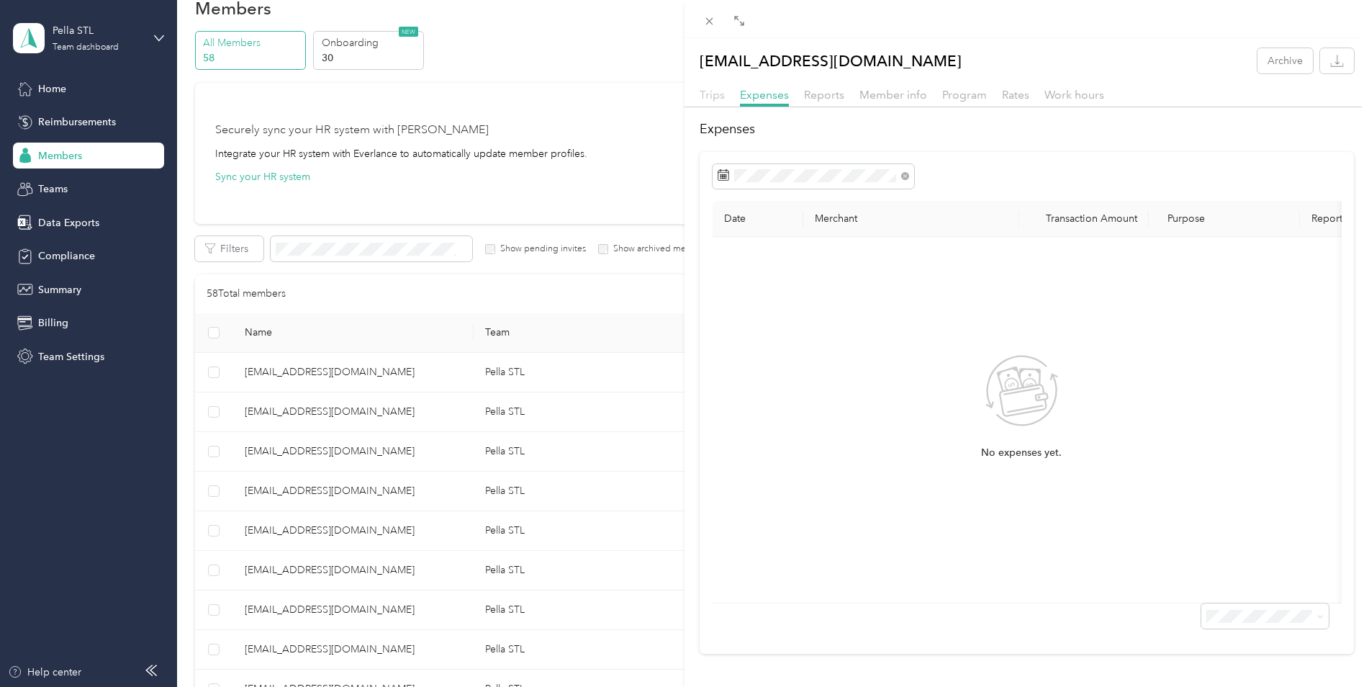
click at [706, 99] on span "Trips" at bounding box center [712, 95] width 25 height 14
click at [832, 96] on span "Reports" at bounding box center [824, 95] width 40 height 14
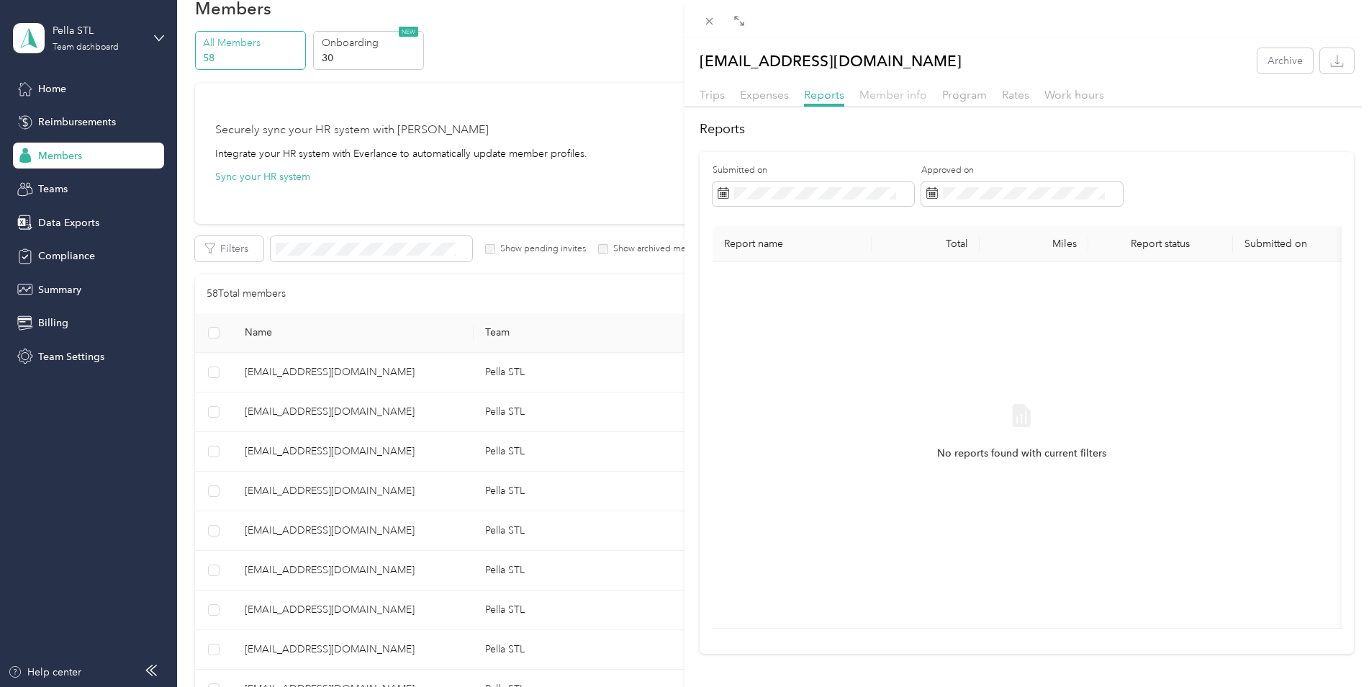
click at [904, 96] on span "Member info" at bounding box center [894, 95] width 68 height 14
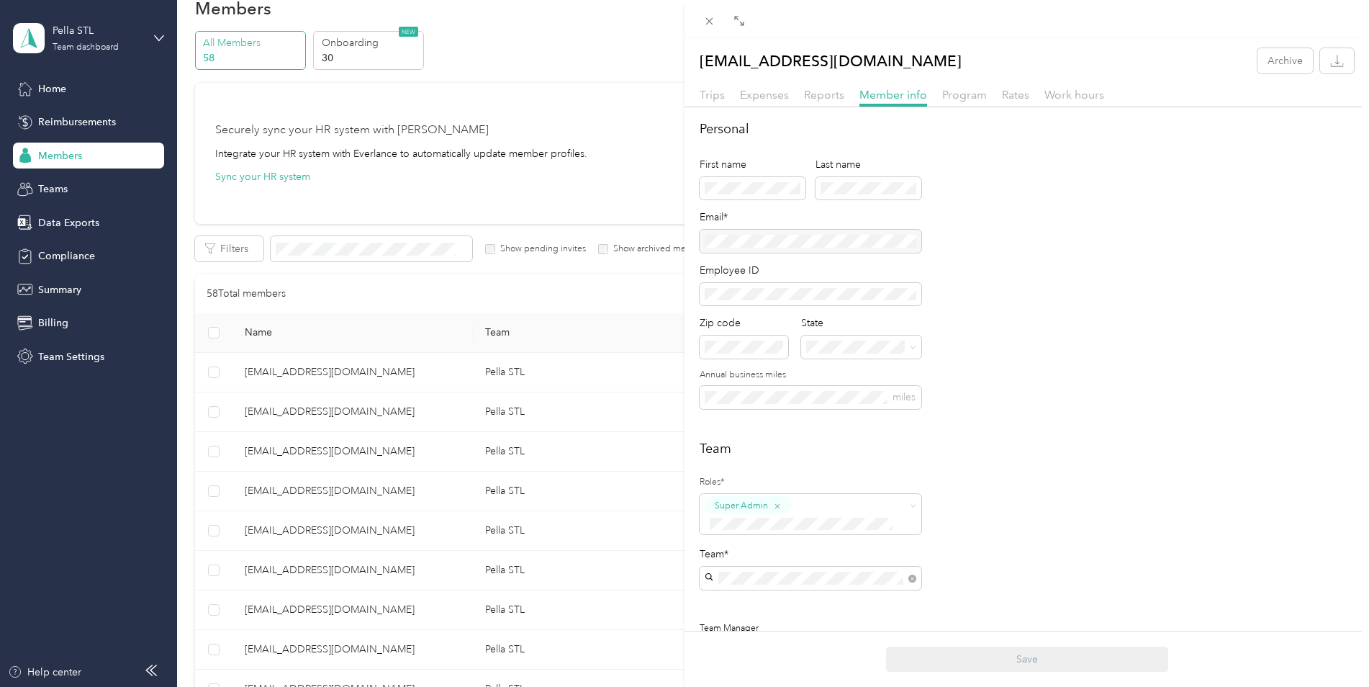
click at [55, 186] on div "[EMAIL_ADDRESS][DOMAIN_NAME] Archive Trips Expenses Reports Member info Program…" at bounding box center [684, 343] width 1369 height 687
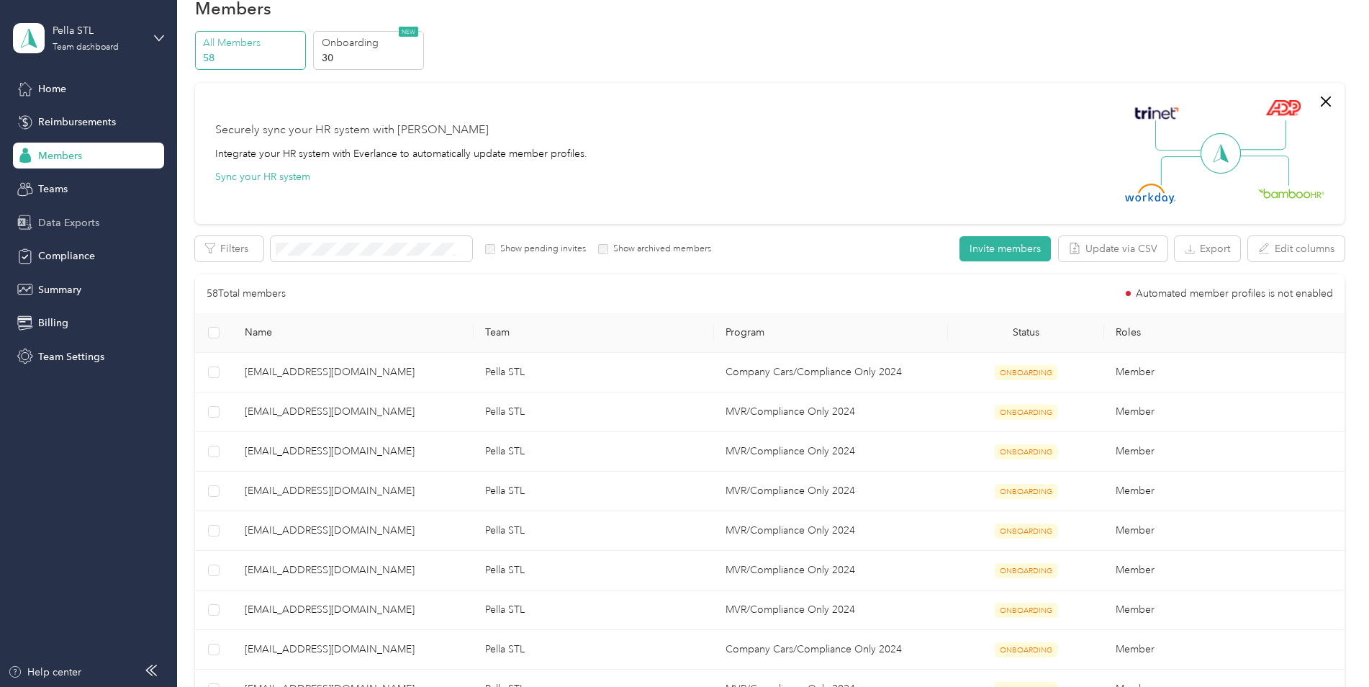
click at [63, 222] on span "Data Exports" at bounding box center [68, 222] width 61 height 15
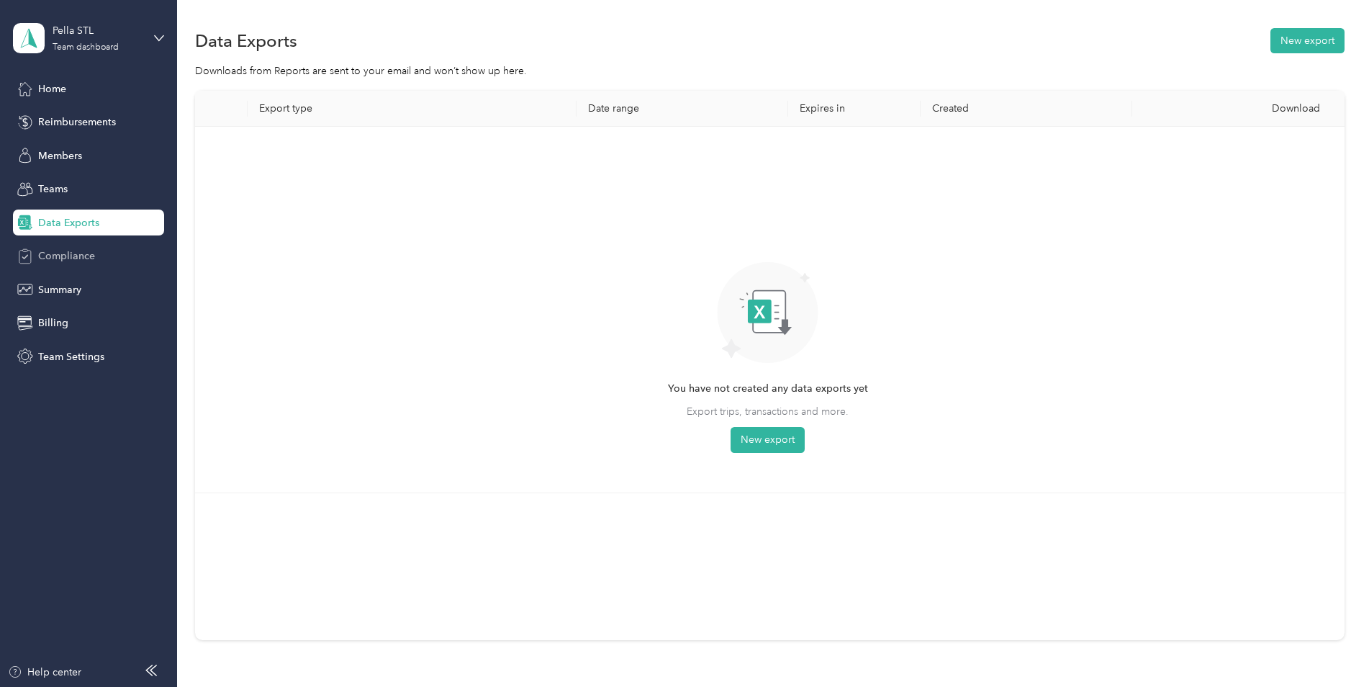
click at [61, 256] on span "Compliance" at bounding box center [66, 255] width 57 height 15
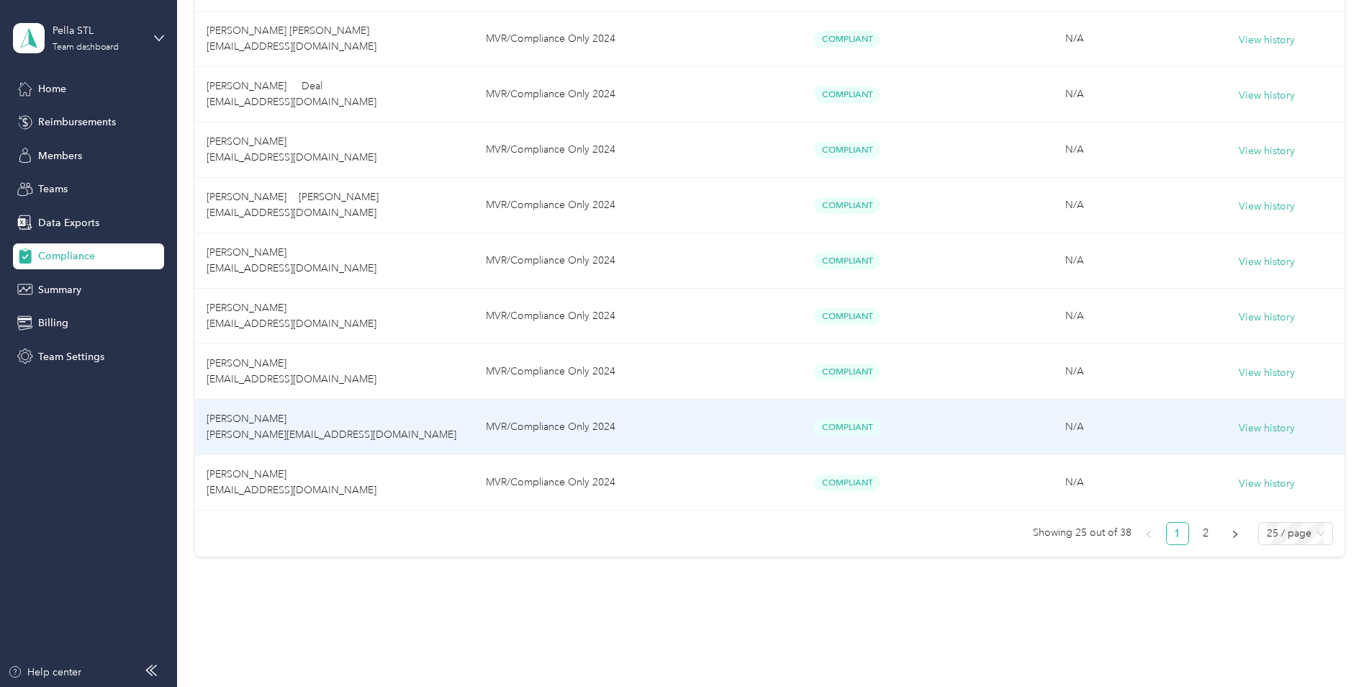
scroll to position [1206, 0]
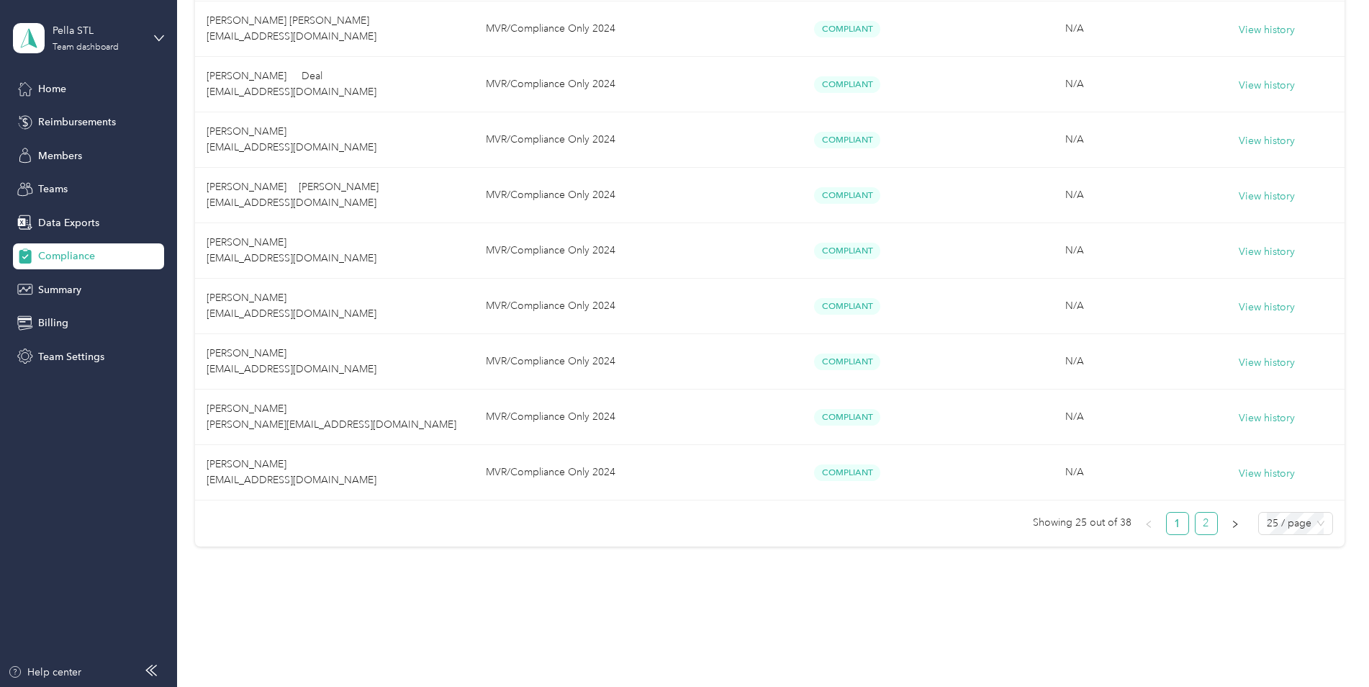
click at [1204, 526] on link "2" at bounding box center [1207, 524] width 22 height 22
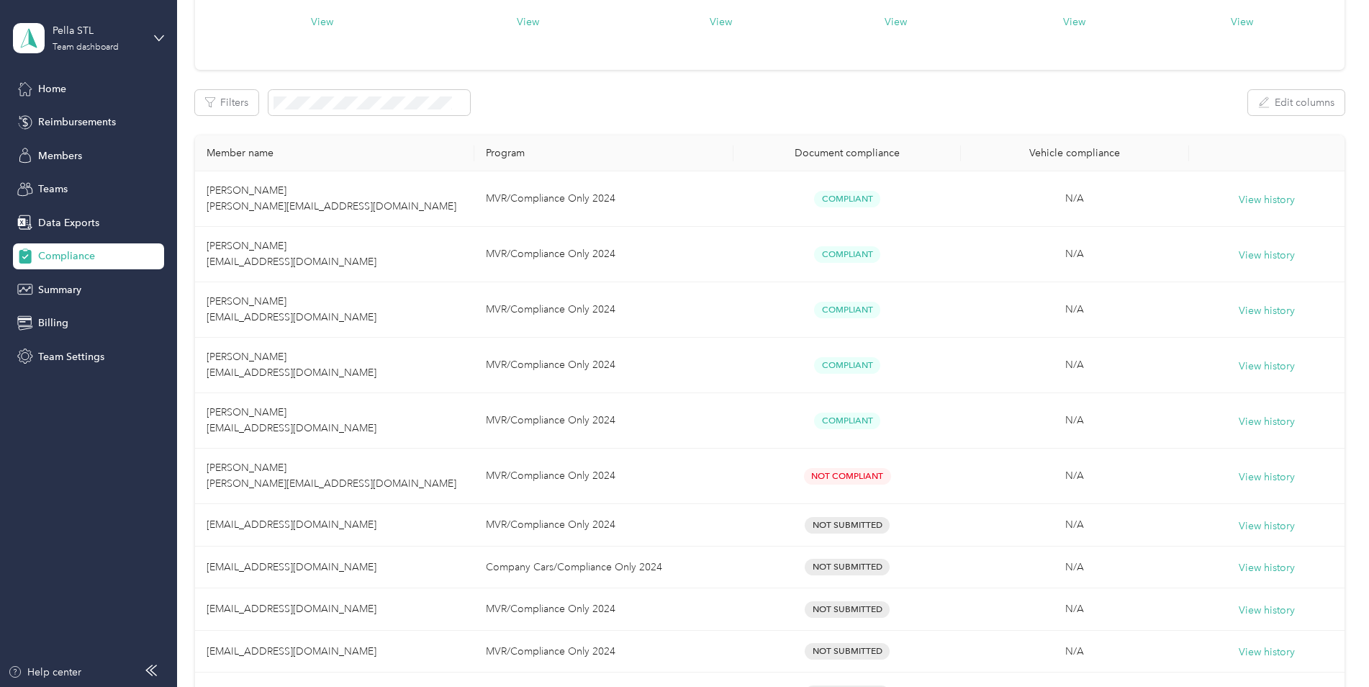
scroll to position [469, 0]
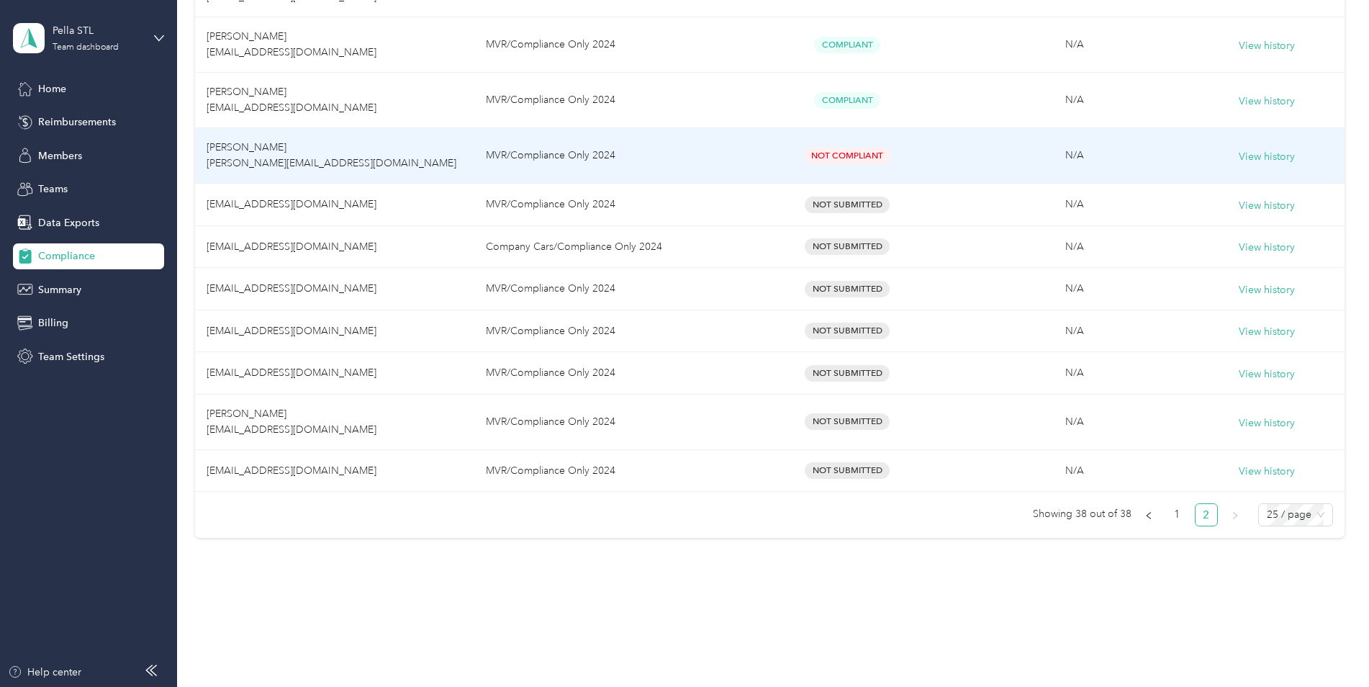
click at [225, 152] on span "[PERSON_NAME] [PERSON_NAME][EMAIL_ADDRESS][DOMAIN_NAME]" at bounding box center [332, 155] width 250 height 28
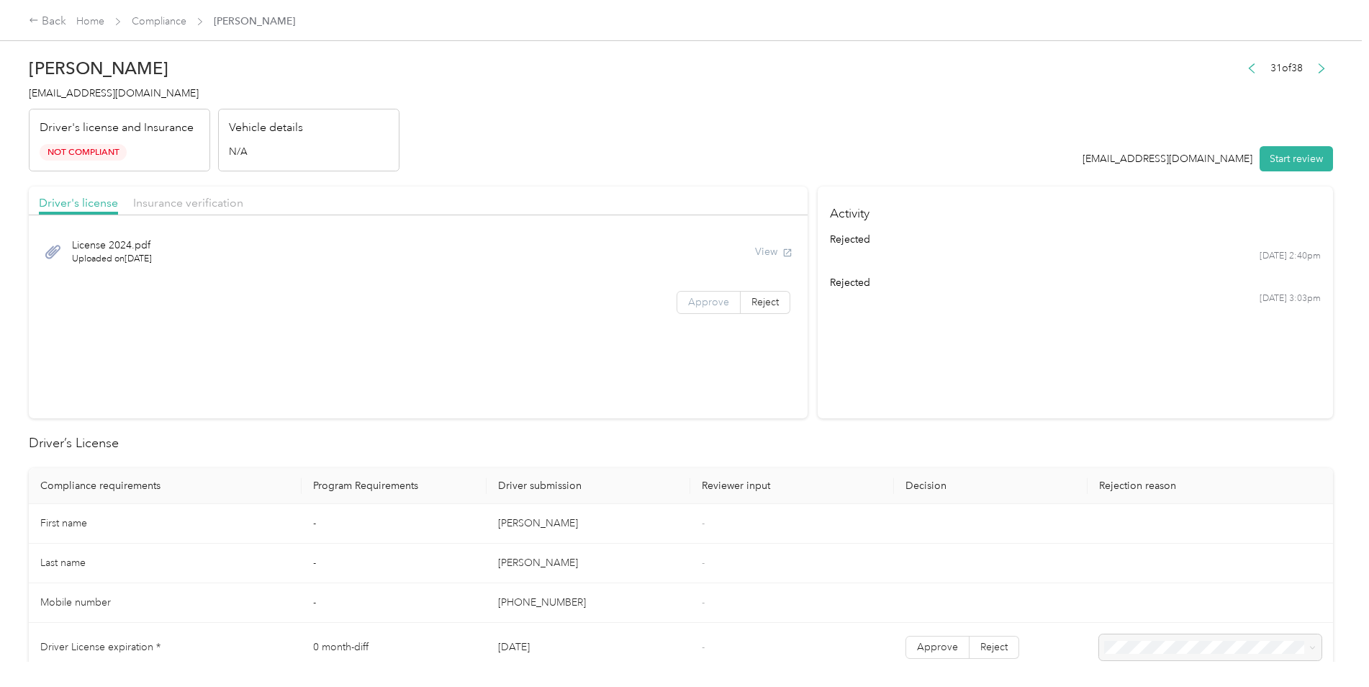
click at [685, 297] on label "Approve" at bounding box center [709, 302] width 64 height 23
click at [1302, 150] on button "Start review" at bounding box center [1296, 158] width 73 height 25
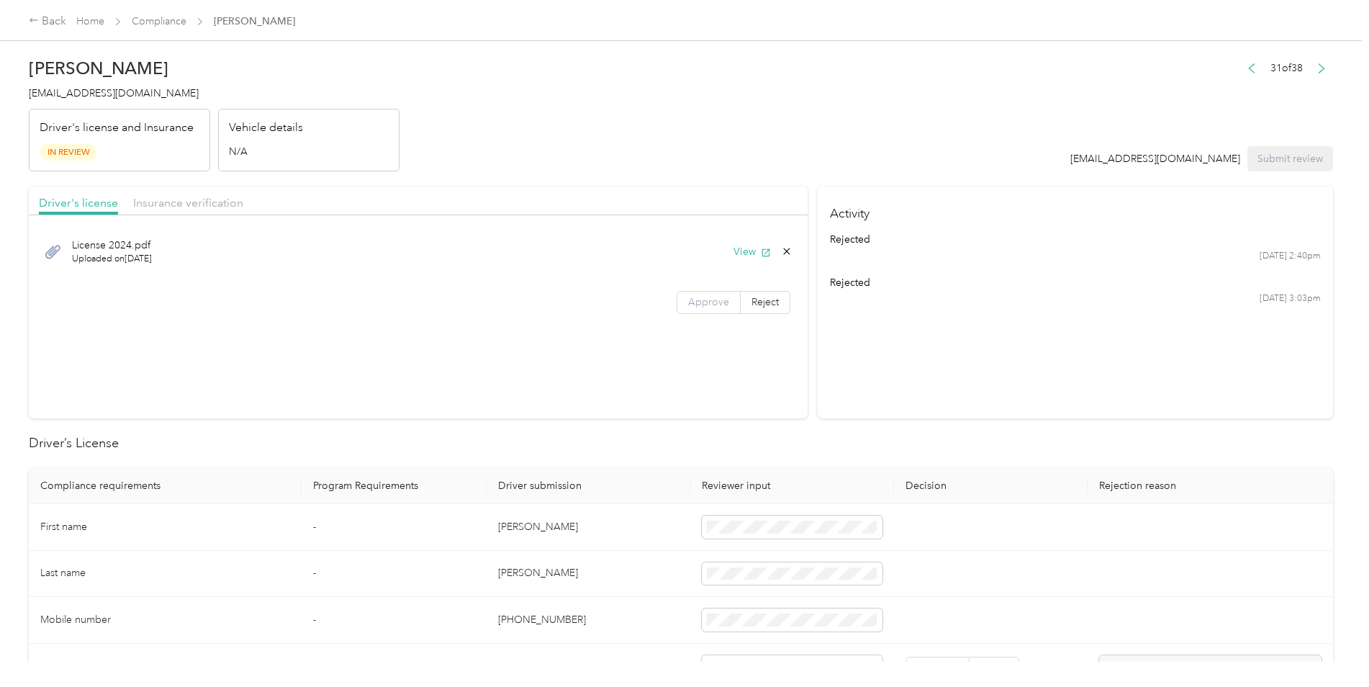
click at [693, 302] on span "Approve" at bounding box center [708, 302] width 41 height 12
click at [202, 202] on span "Insurance verification" at bounding box center [188, 203] width 110 height 14
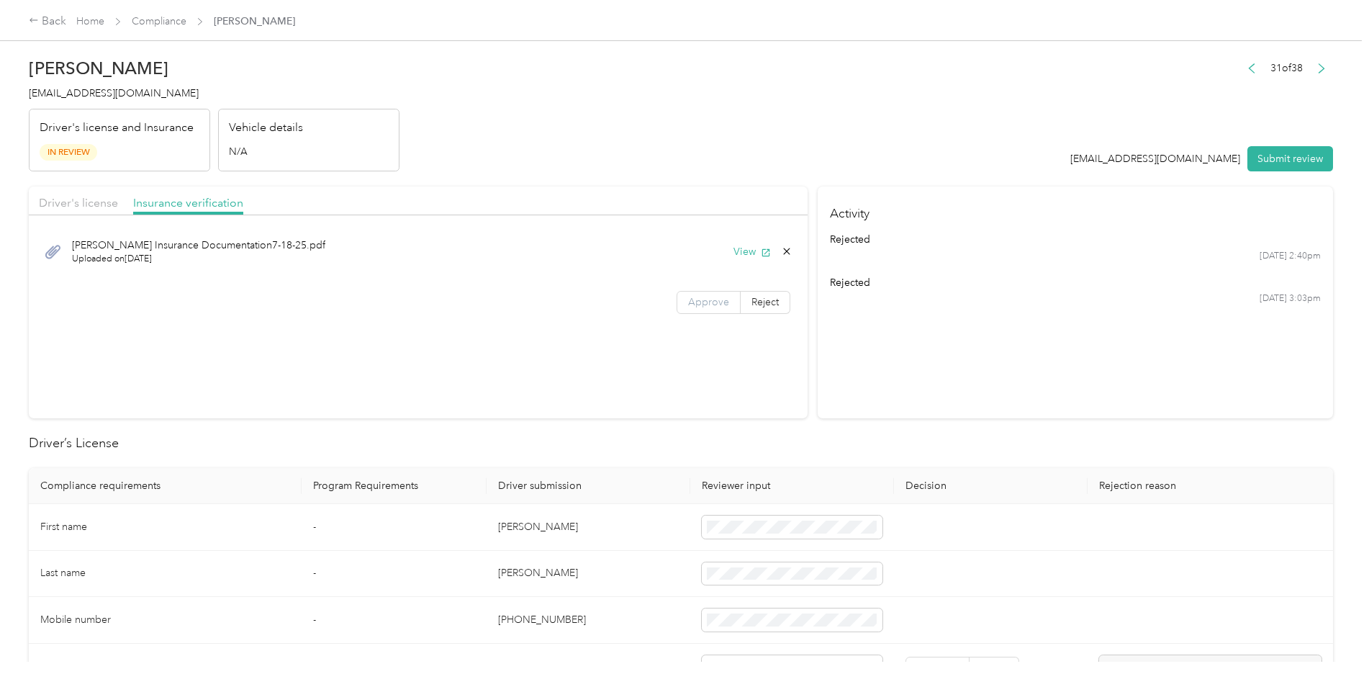
click at [697, 307] on span "Approve" at bounding box center [708, 302] width 41 height 12
click at [1302, 156] on button "Submit review" at bounding box center [1291, 158] width 86 height 25
click at [53, 257] on icon at bounding box center [53, 252] width 18 height 18
click at [744, 244] on div "[PERSON_NAME] Insurance Documentation7-18-25.pdf Uploaded on [DATE] View" at bounding box center [418, 251] width 759 height 48
click at [744, 247] on button "View" at bounding box center [752, 251] width 37 height 15
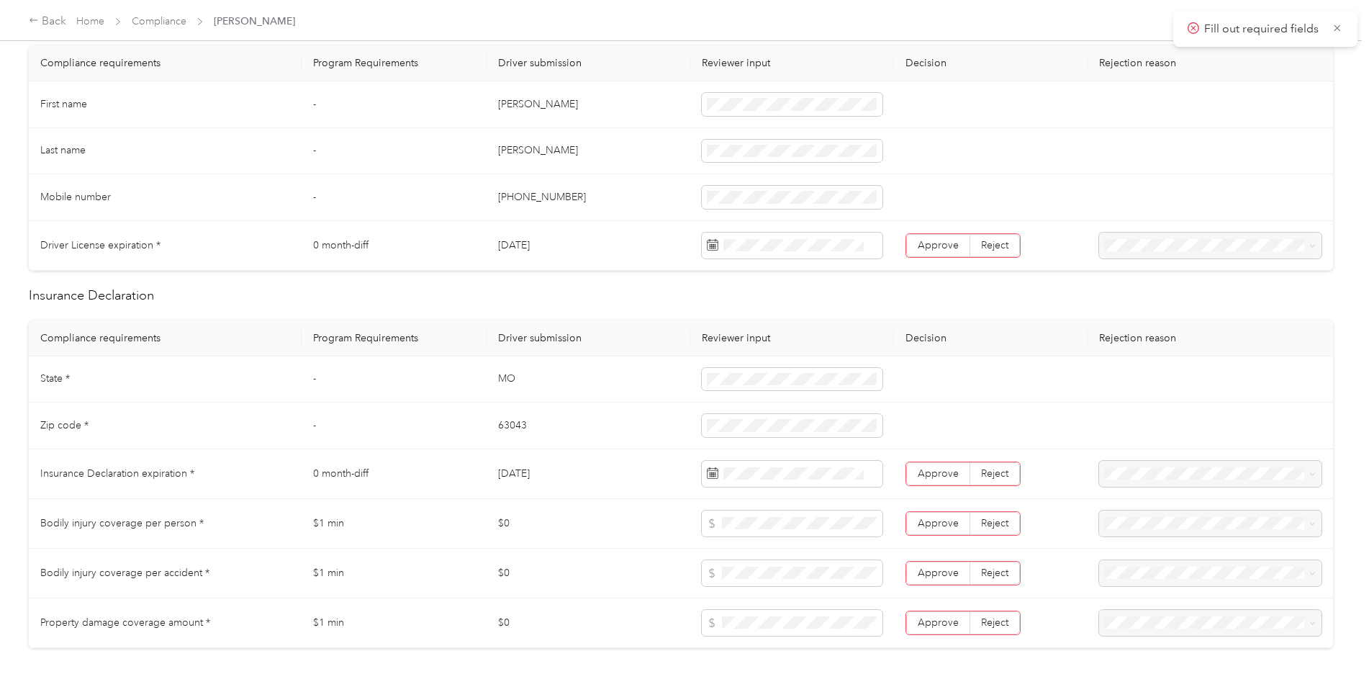
scroll to position [468, 0]
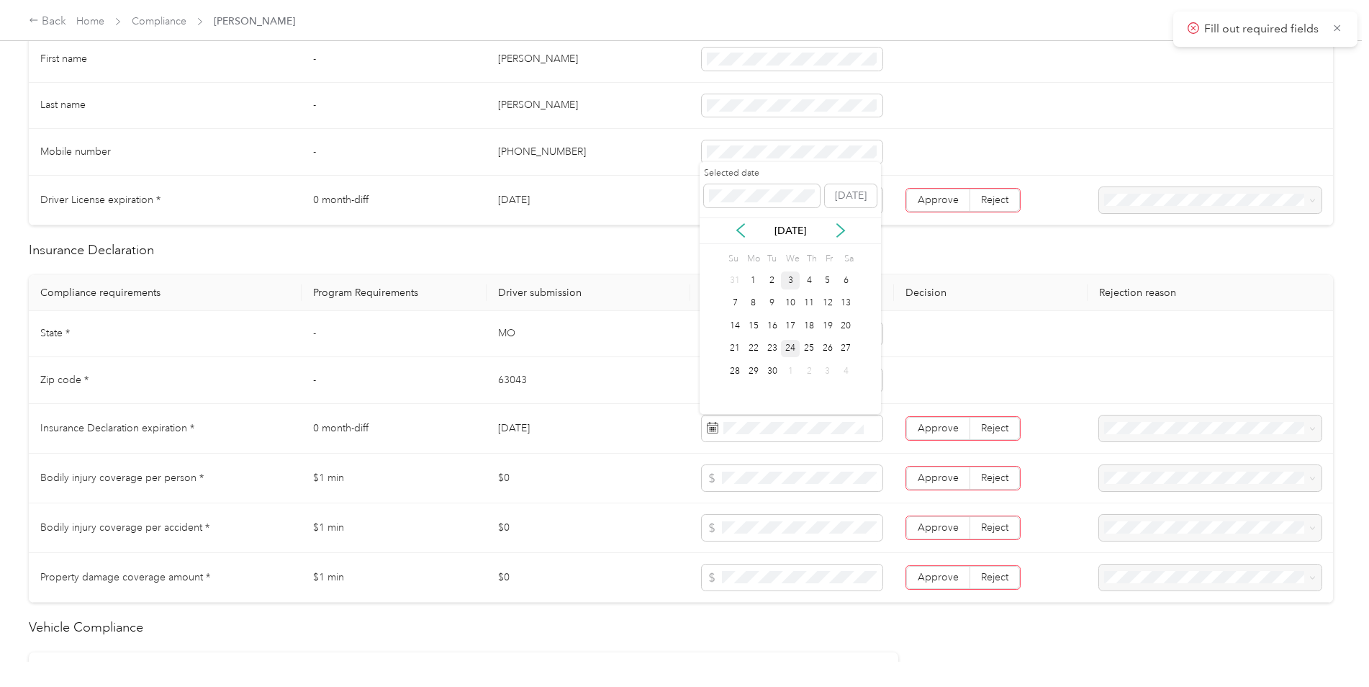
click at [793, 348] on div "24" at bounding box center [790, 349] width 19 height 18
click at [928, 426] on span "Approve" at bounding box center [938, 428] width 41 height 12
click at [929, 479] on span "Approve" at bounding box center [938, 478] width 41 height 12
click at [918, 529] on span "Approve" at bounding box center [938, 527] width 41 height 12
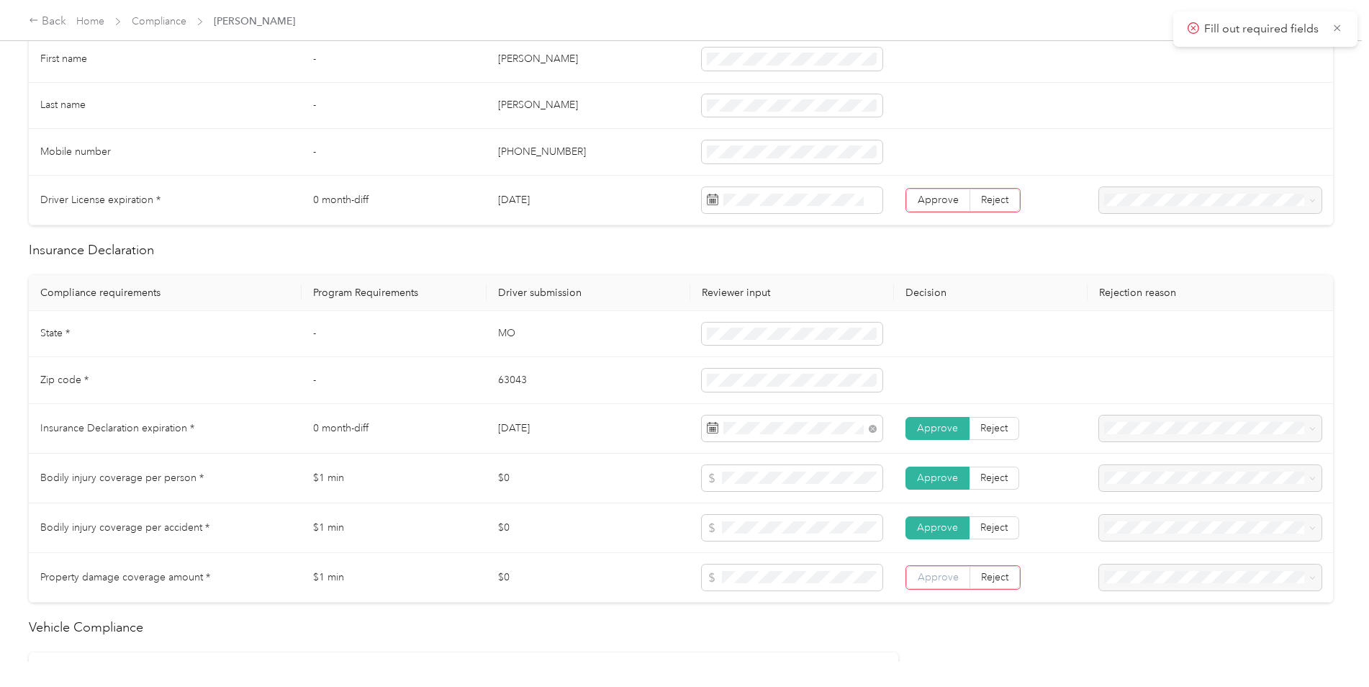
click at [919, 580] on span "Approve" at bounding box center [938, 577] width 41 height 12
click at [661, 261] on body "Fill out required fields Back Home Compliance [PERSON_NAME] [PERSON_NAME] [PERS…" at bounding box center [681, 343] width 1362 height 687
click at [937, 196] on span "Approve" at bounding box center [938, 200] width 41 height 12
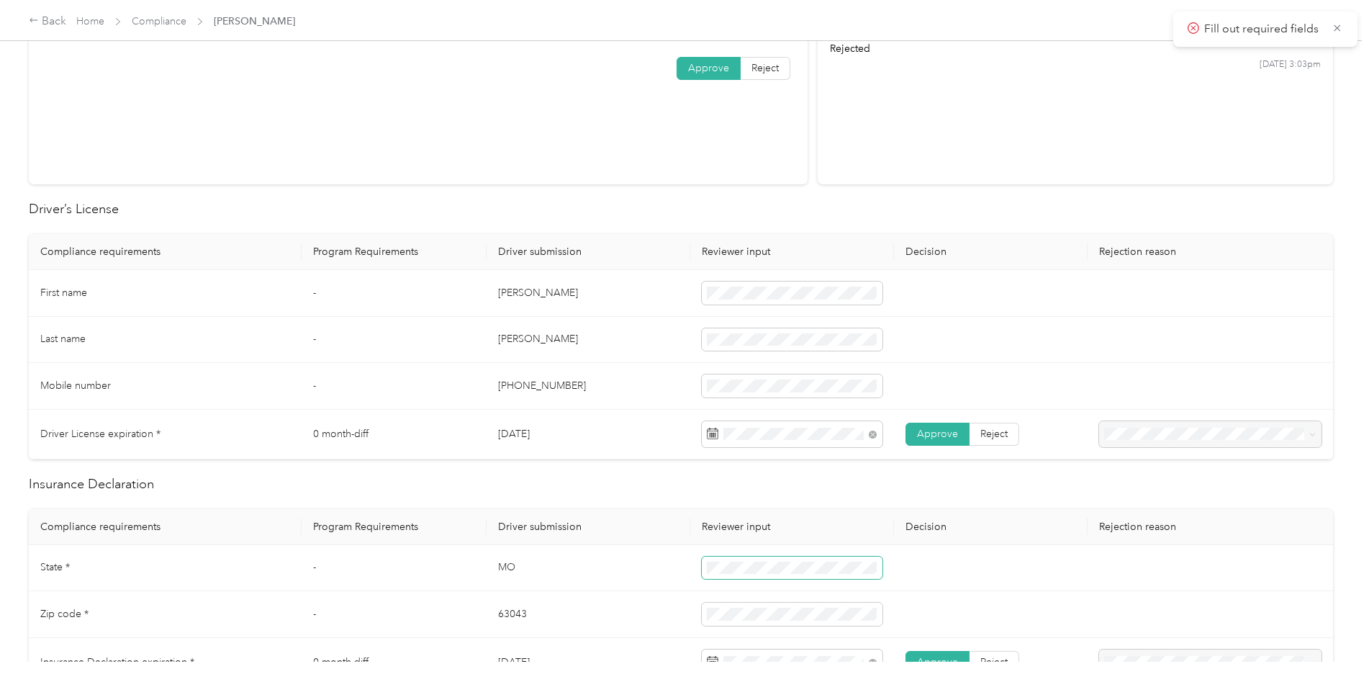
scroll to position [0, 0]
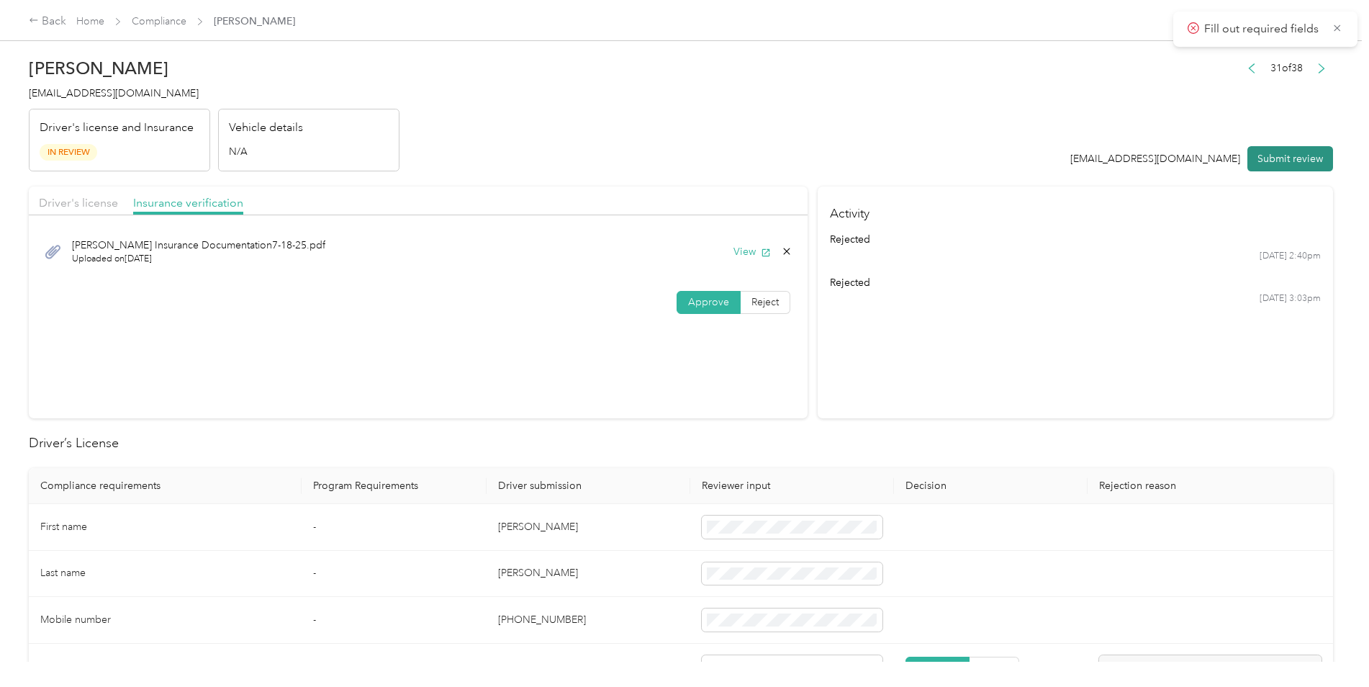
click at [1284, 153] on button "Submit review" at bounding box center [1291, 158] width 86 height 25
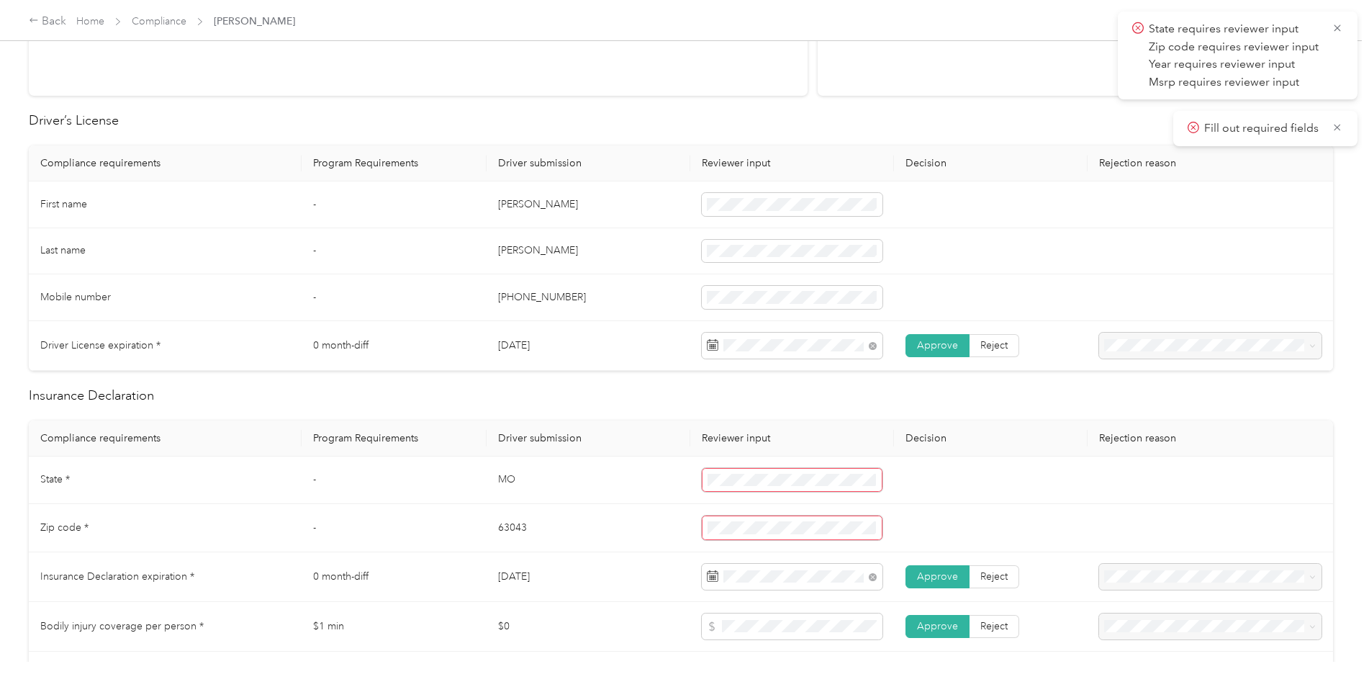
scroll to position [324, 0]
click at [729, 538] on td at bounding box center [792, 525] width 204 height 48
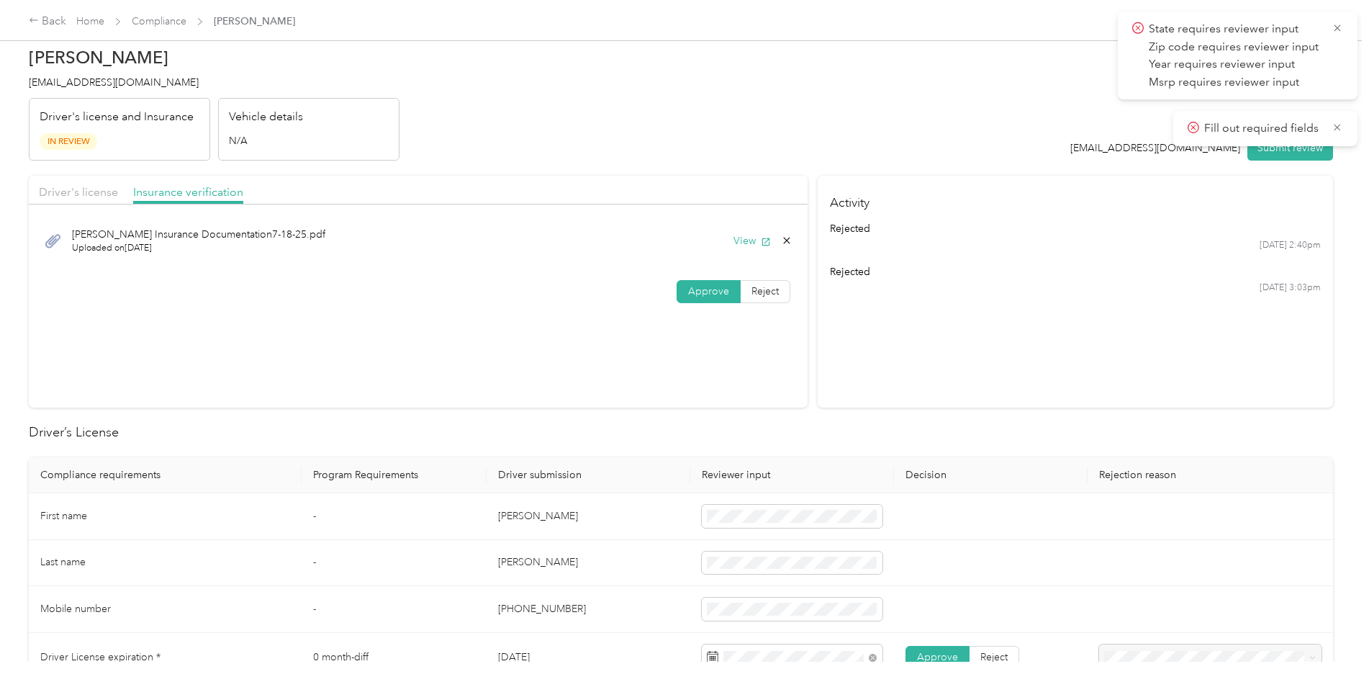
scroll to position [0, 0]
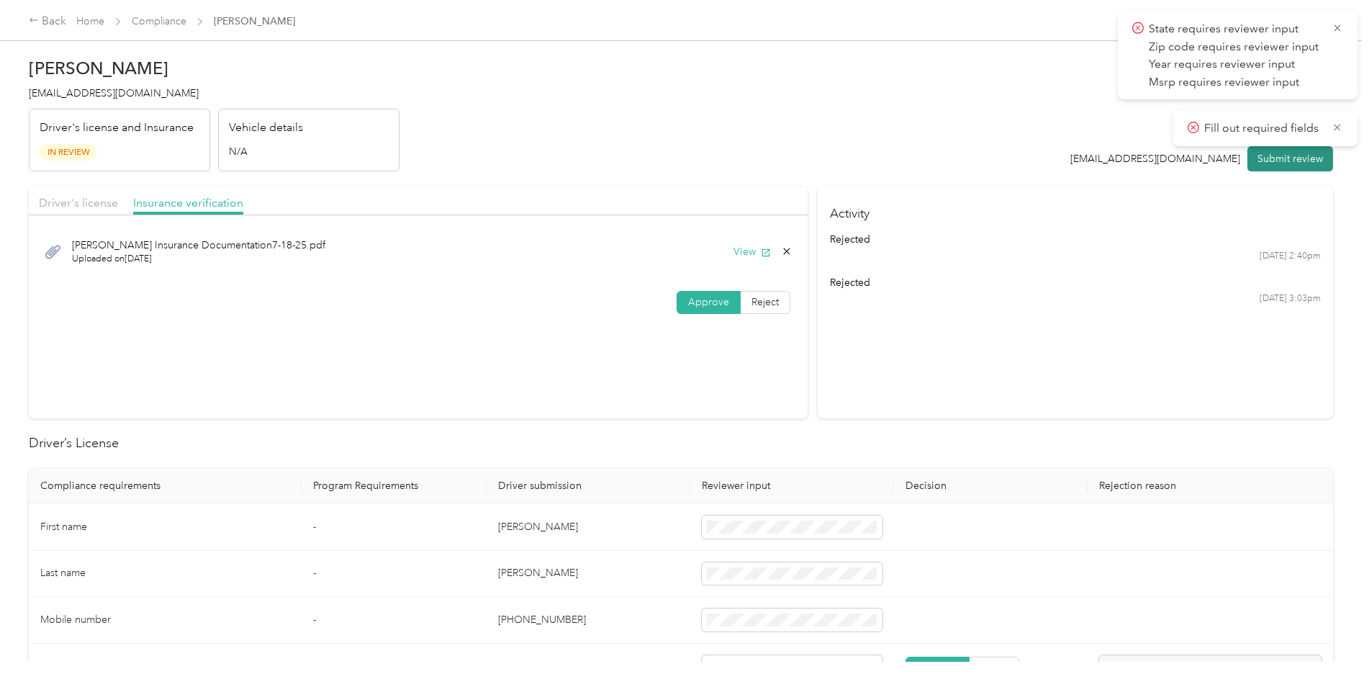
click at [1299, 157] on button "Submit review" at bounding box center [1291, 158] width 86 height 25
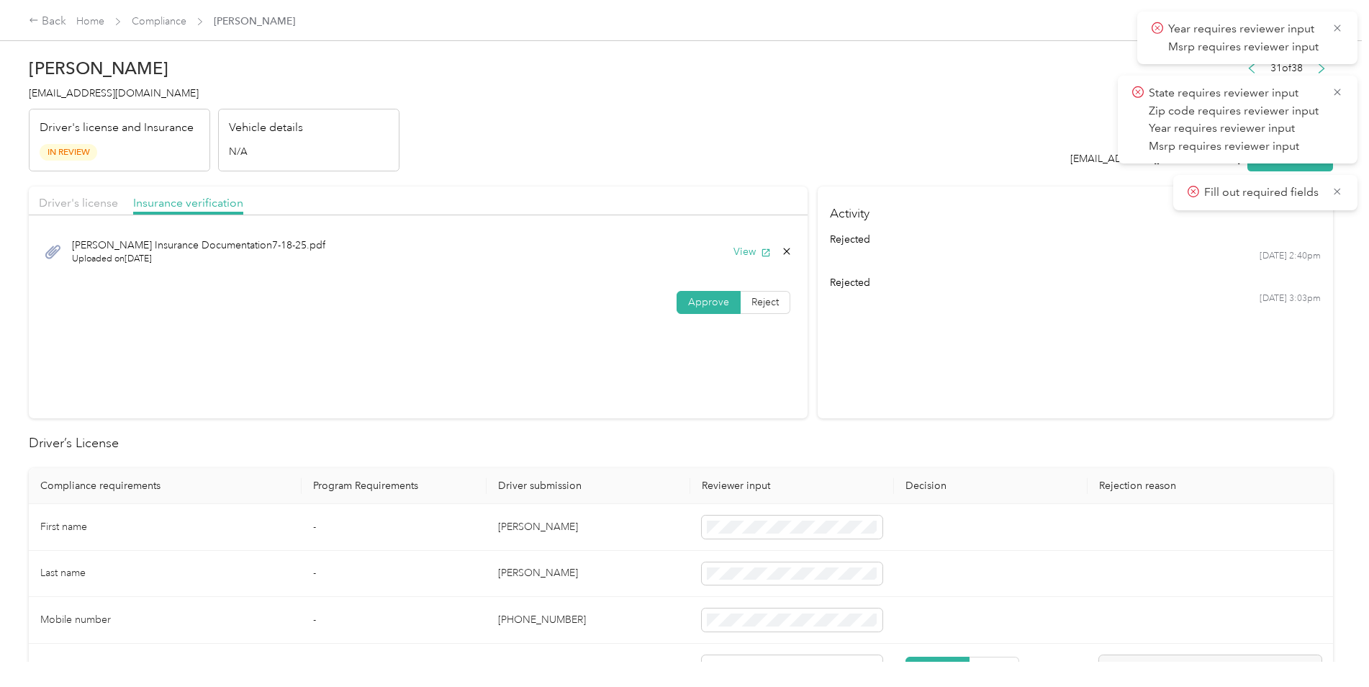
click at [1102, 307] on section "Activity rejected [DATE] 2:40pm rejected [DATE] 3:03pm" at bounding box center [1075, 302] width 515 height 232
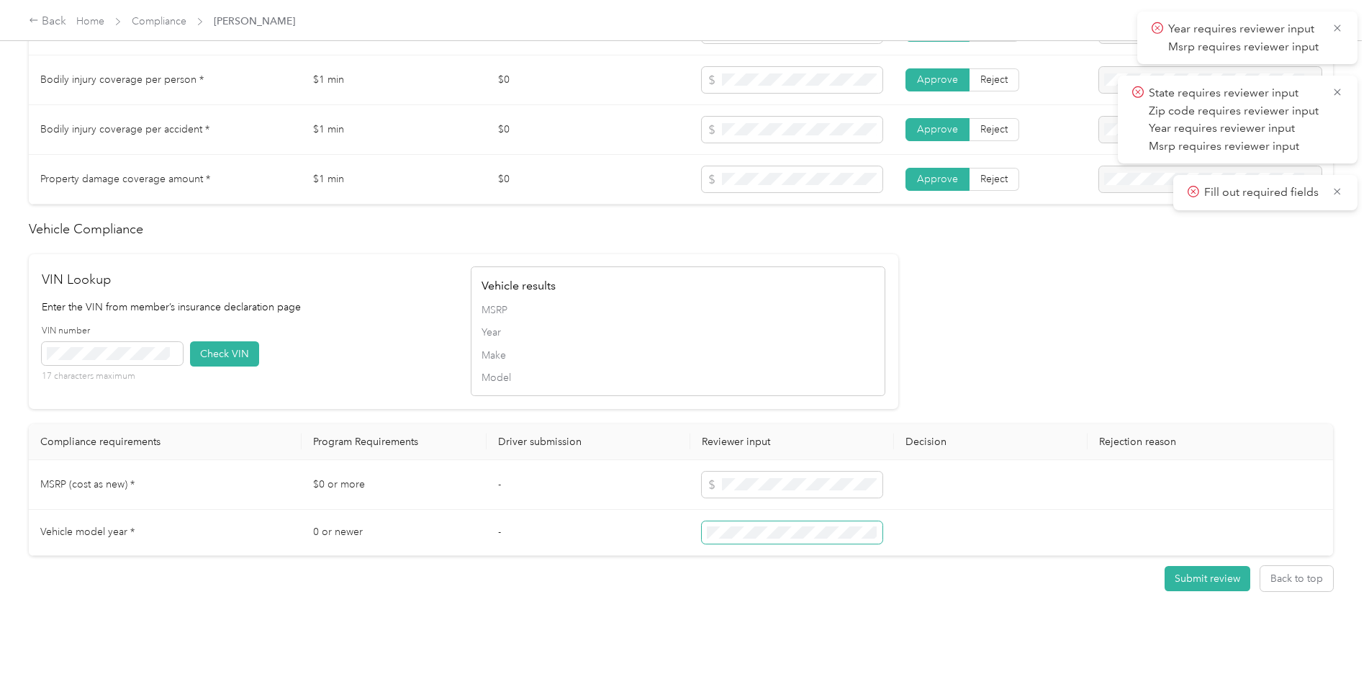
scroll to position [877, 0]
click at [1194, 574] on button "Submit review" at bounding box center [1208, 578] width 86 height 25
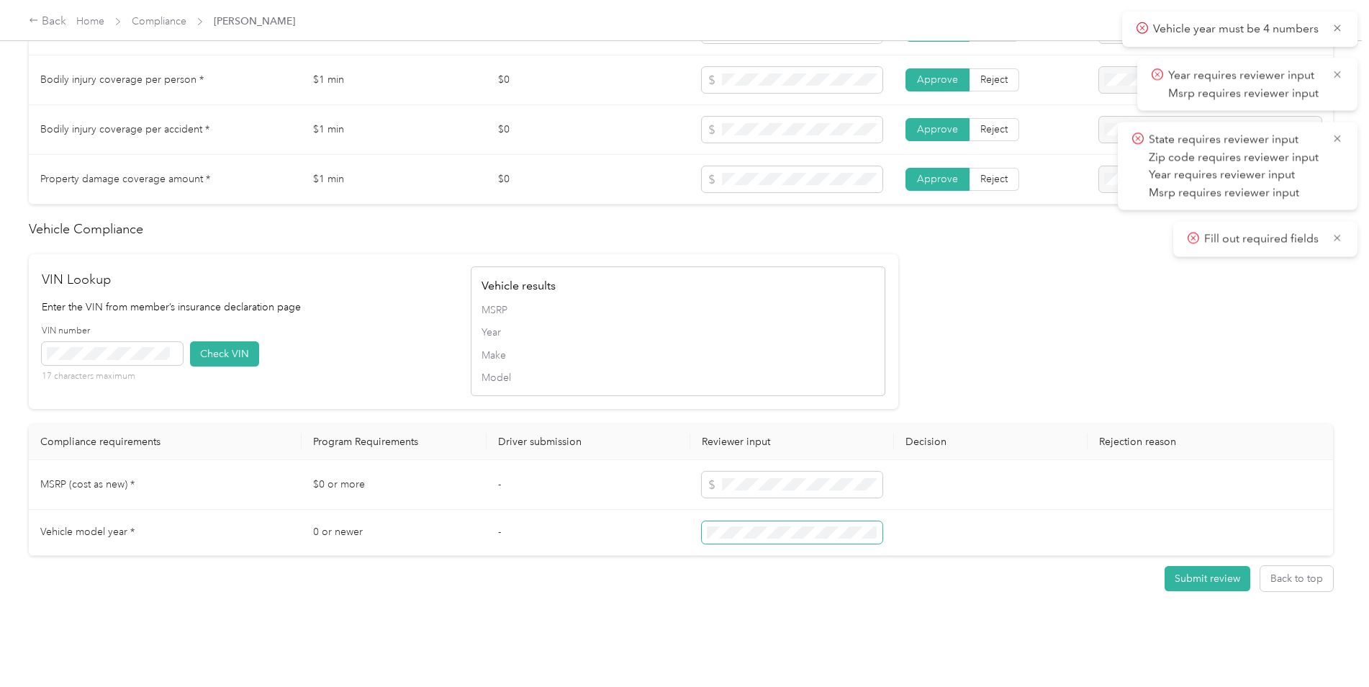
click at [635, 526] on tr "Vehicle model year * 0 or newer -" at bounding box center [681, 533] width 1305 height 47
click at [1091, 521] on td at bounding box center [1210, 533] width 245 height 47
click at [940, 539] on td at bounding box center [991, 533] width 194 height 47
click at [1209, 567] on button "Submit review" at bounding box center [1208, 578] width 86 height 25
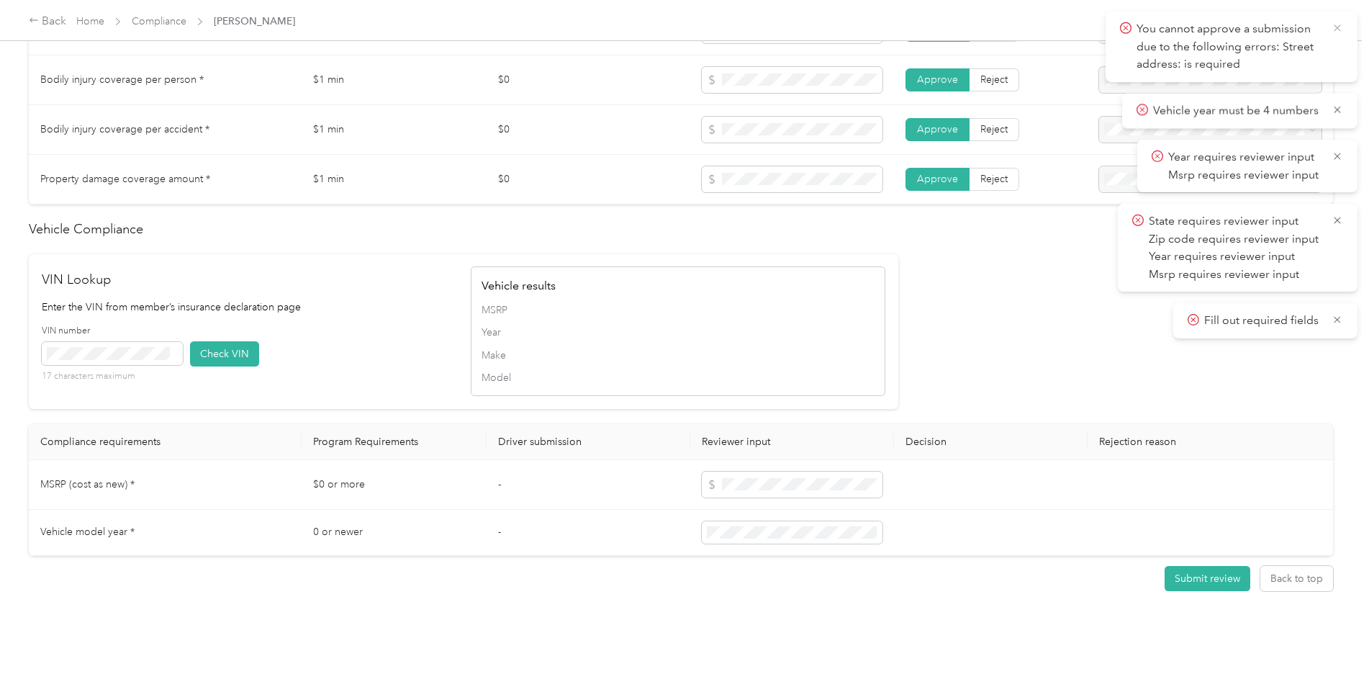
click at [1342, 26] on icon at bounding box center [1338, 28] width 12 height 13
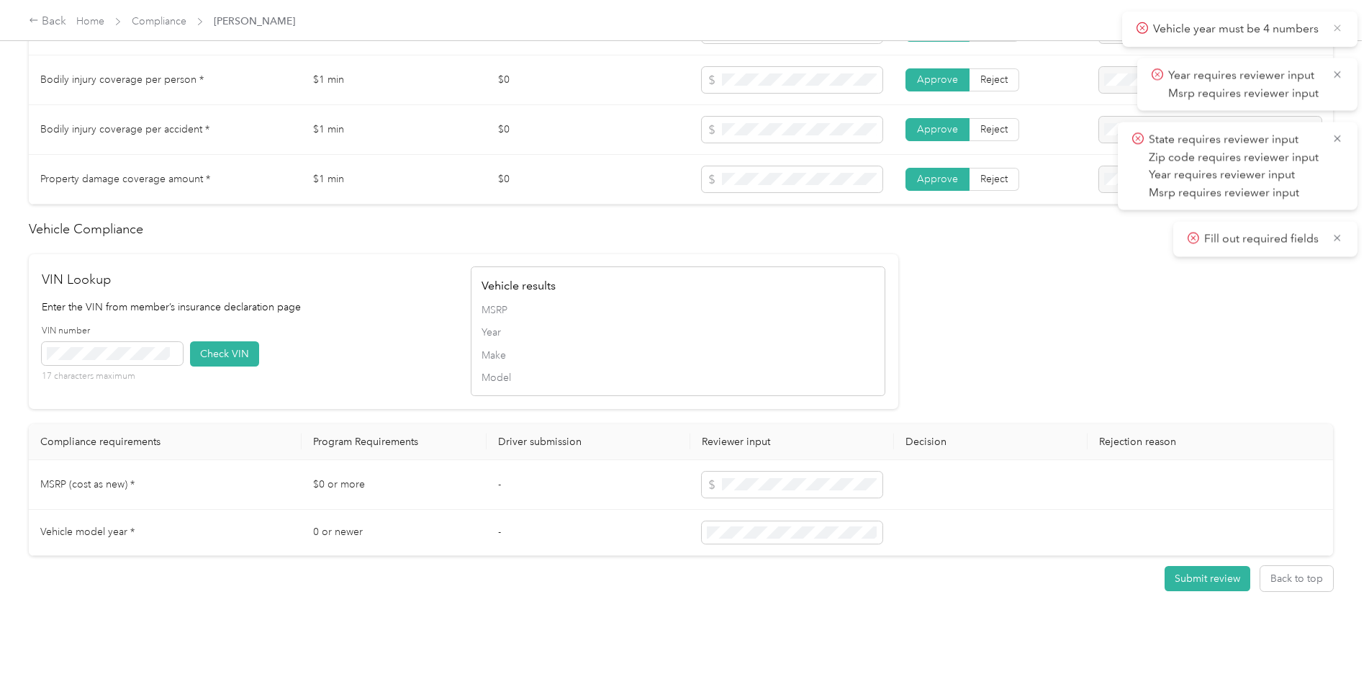
click at [1343, 26] on icon at bounding box center [1338, 28] width 12 height 13
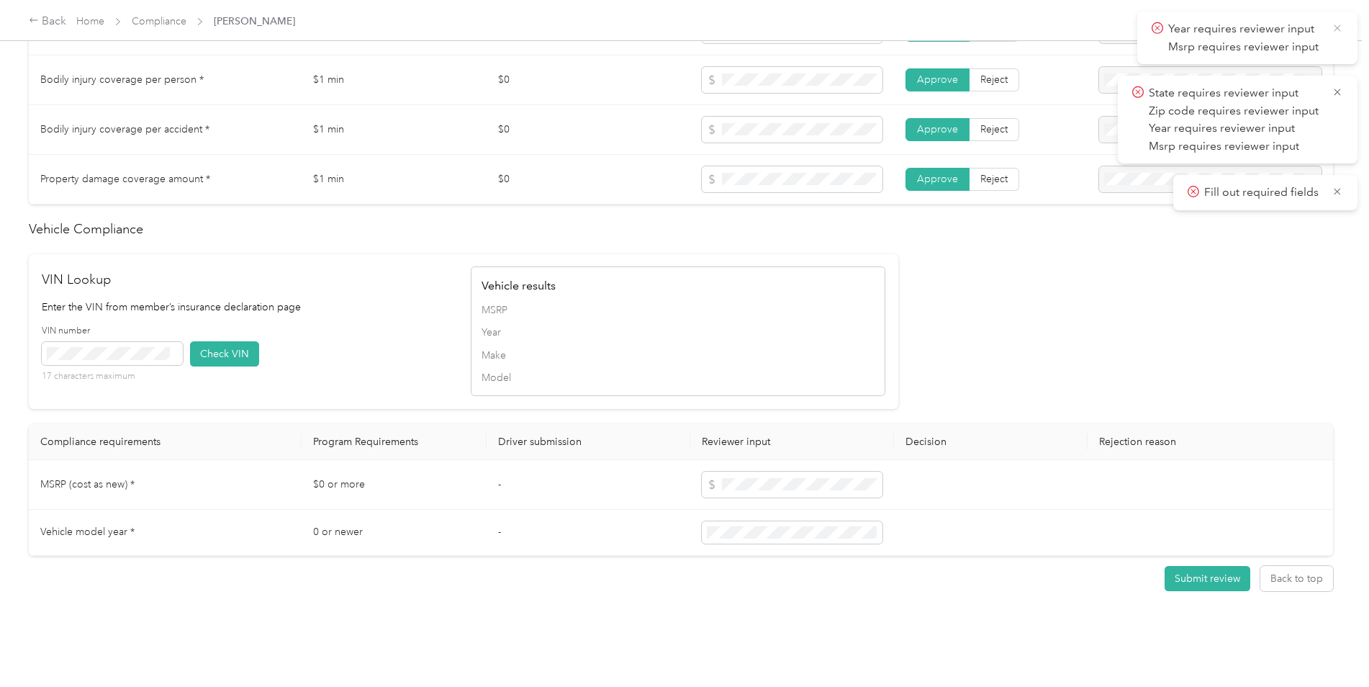
click at [1340, 30] on icon at bounding box center [1338, 28] width 12 height 13
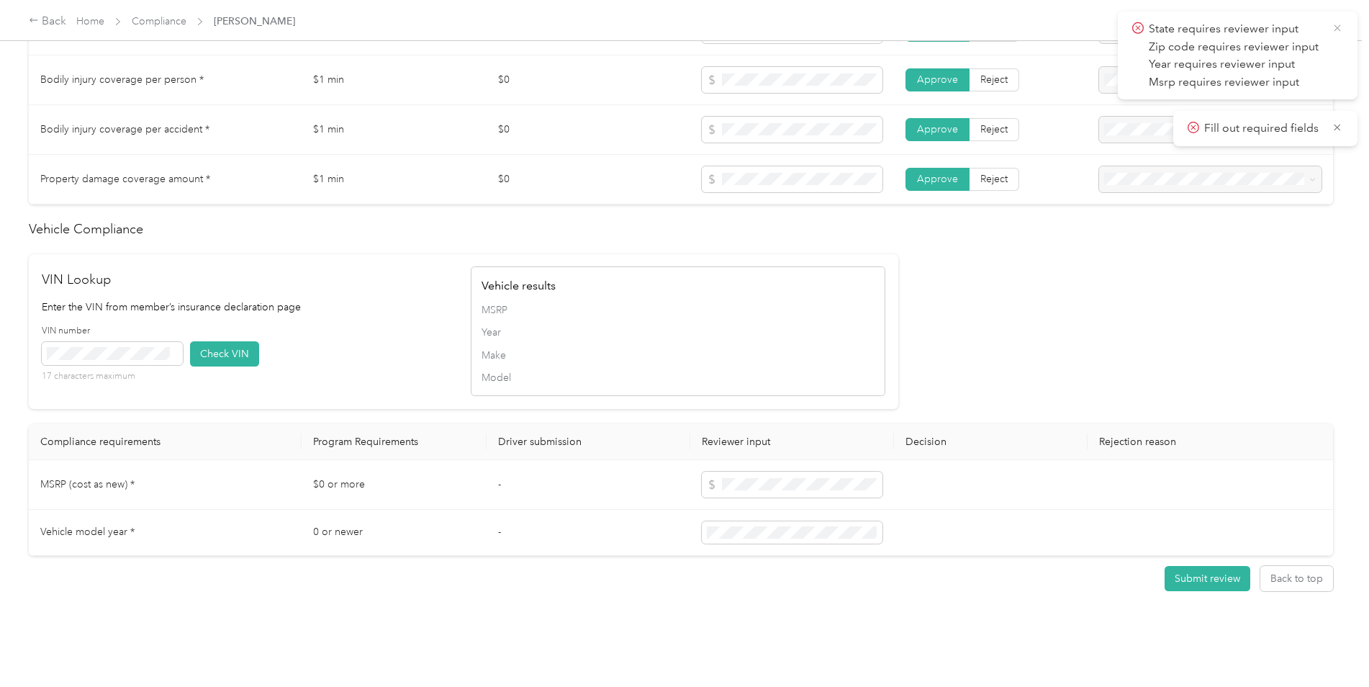
click at [1336, 24] on icon at bounding box center [1338, 28] width 12 height 13
click at [1339, 30] on icon at bounding box center [1338, 28] width 12 height 13
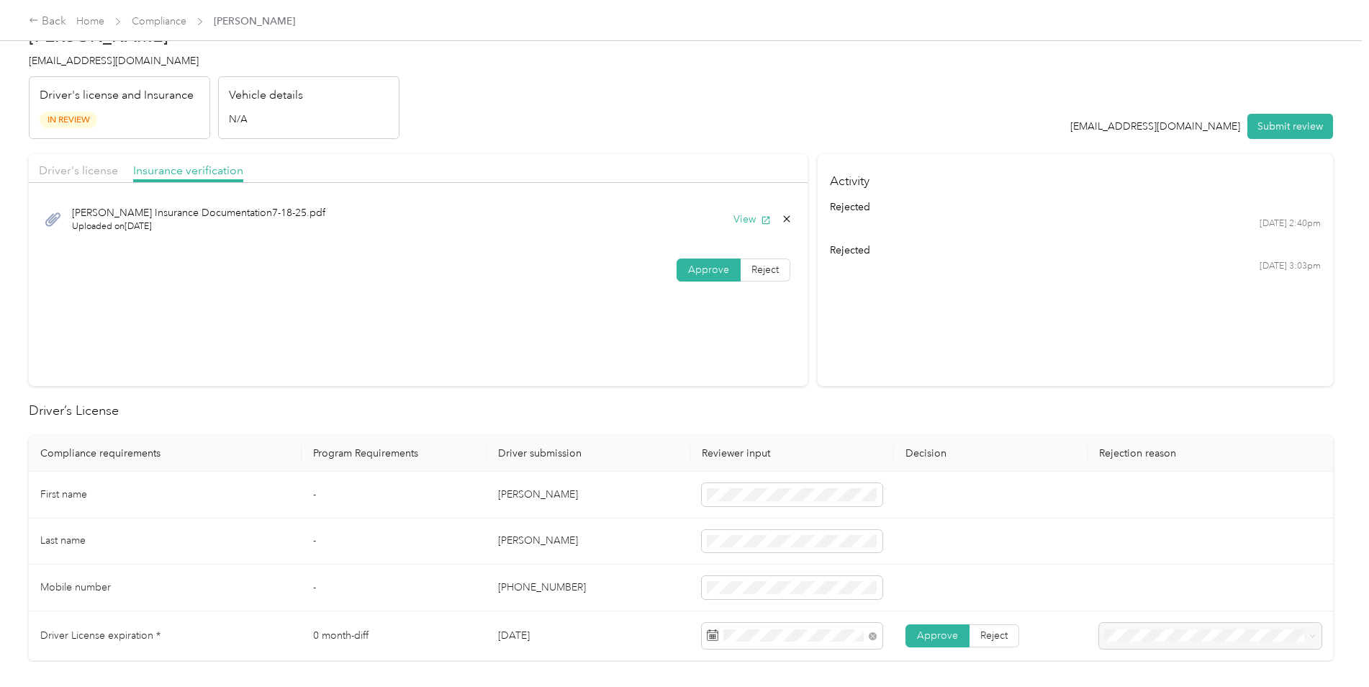
scroll to position [0, 0]
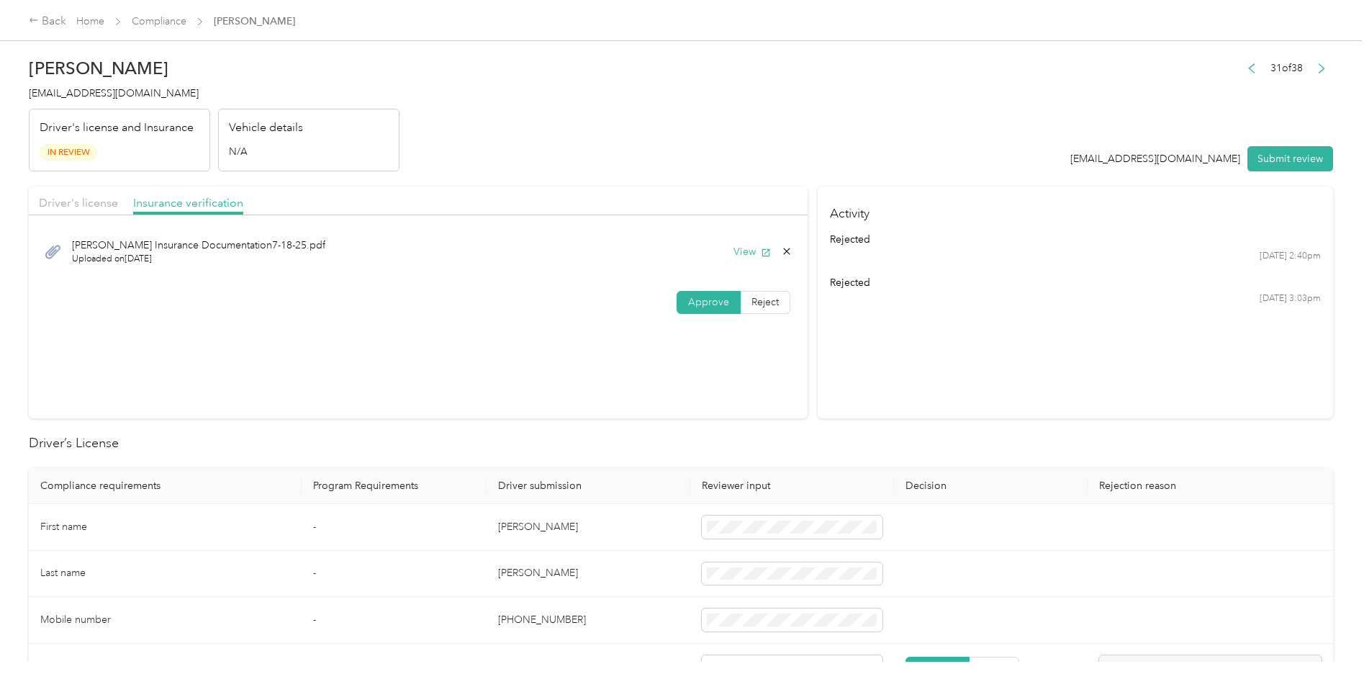
click at [691, 303] on span "Approve" at bounding box center [708, 302] width 41 height 12
click at [1283, 156] on button "Submit review" at bounding box center [1291, 158] width 86 height 25
click at [1339, 25] on icon at bounding box center [1338, 28] width 12 height 13
click at [85, 205] on span "Driver's license" at bounding box center [78, 203] width 79 height 14
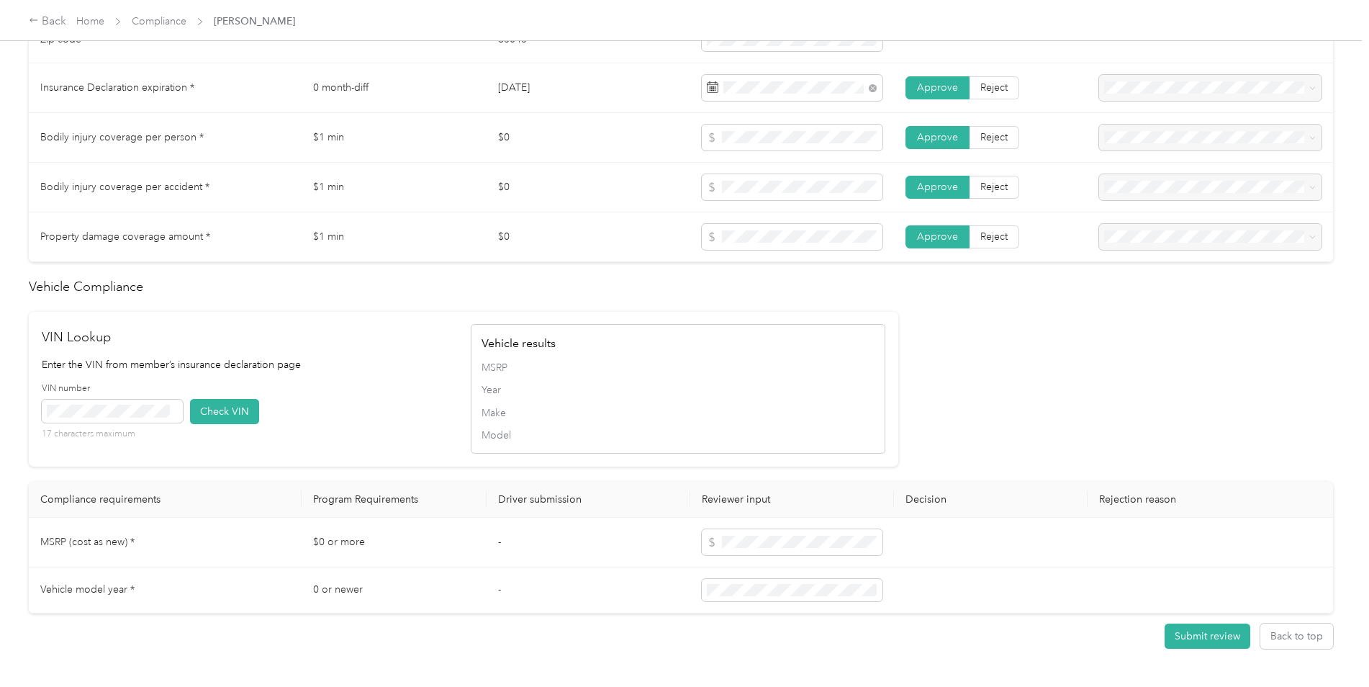
scroll to position [810, 0]
click at [143, 416] on span at bounding box center [112, 409] width 141 height 23
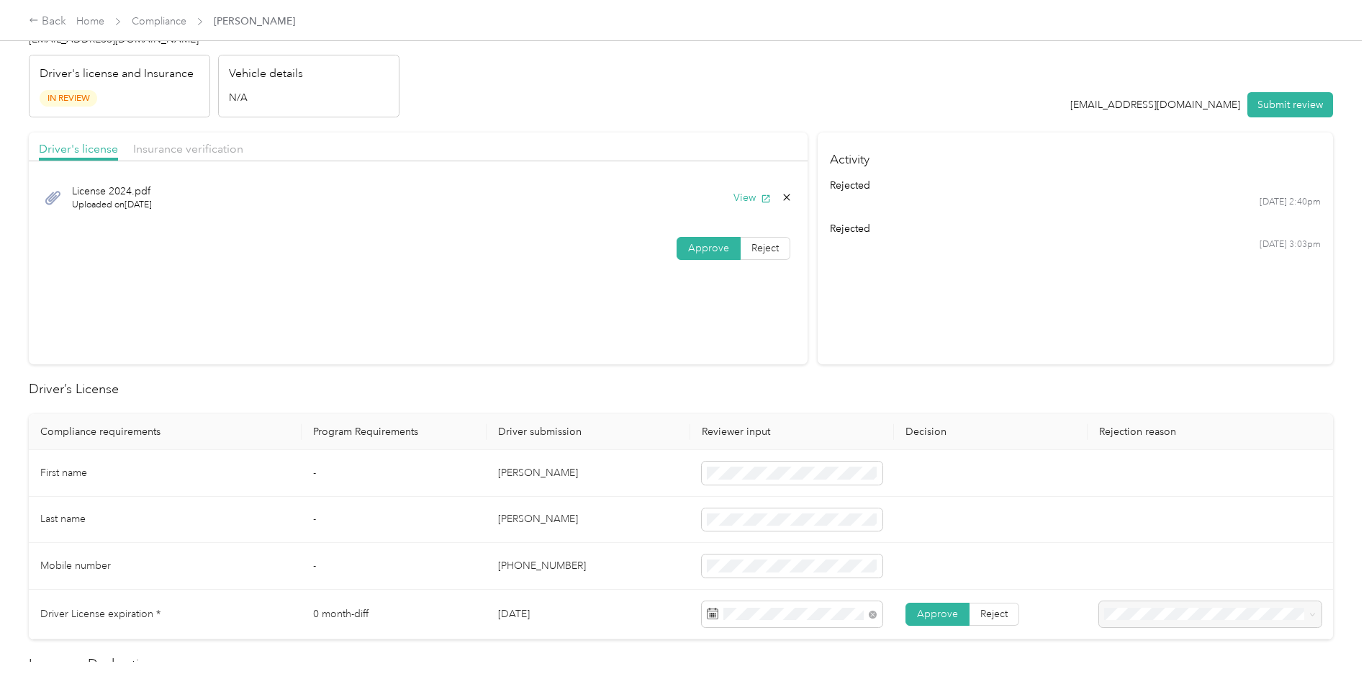
scroll to position [0, 0]
